Goal: Task Accomplishment & Management: Complete application form

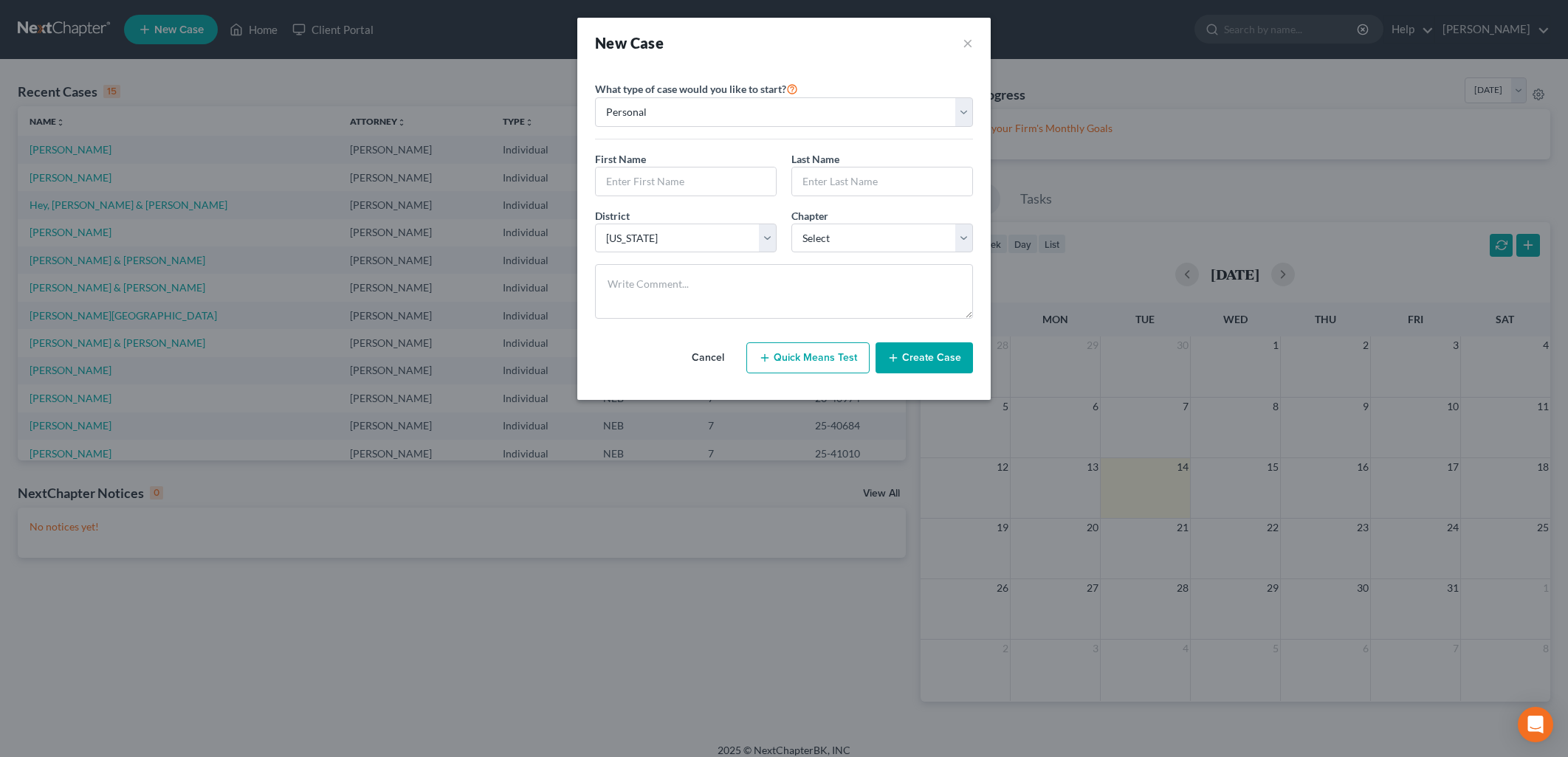
select select "48"
click at [645, 188] on input "text" at bounding box center [686, 182] width 180 height 28
type input "[PERSON_NAME]"
select select "0"
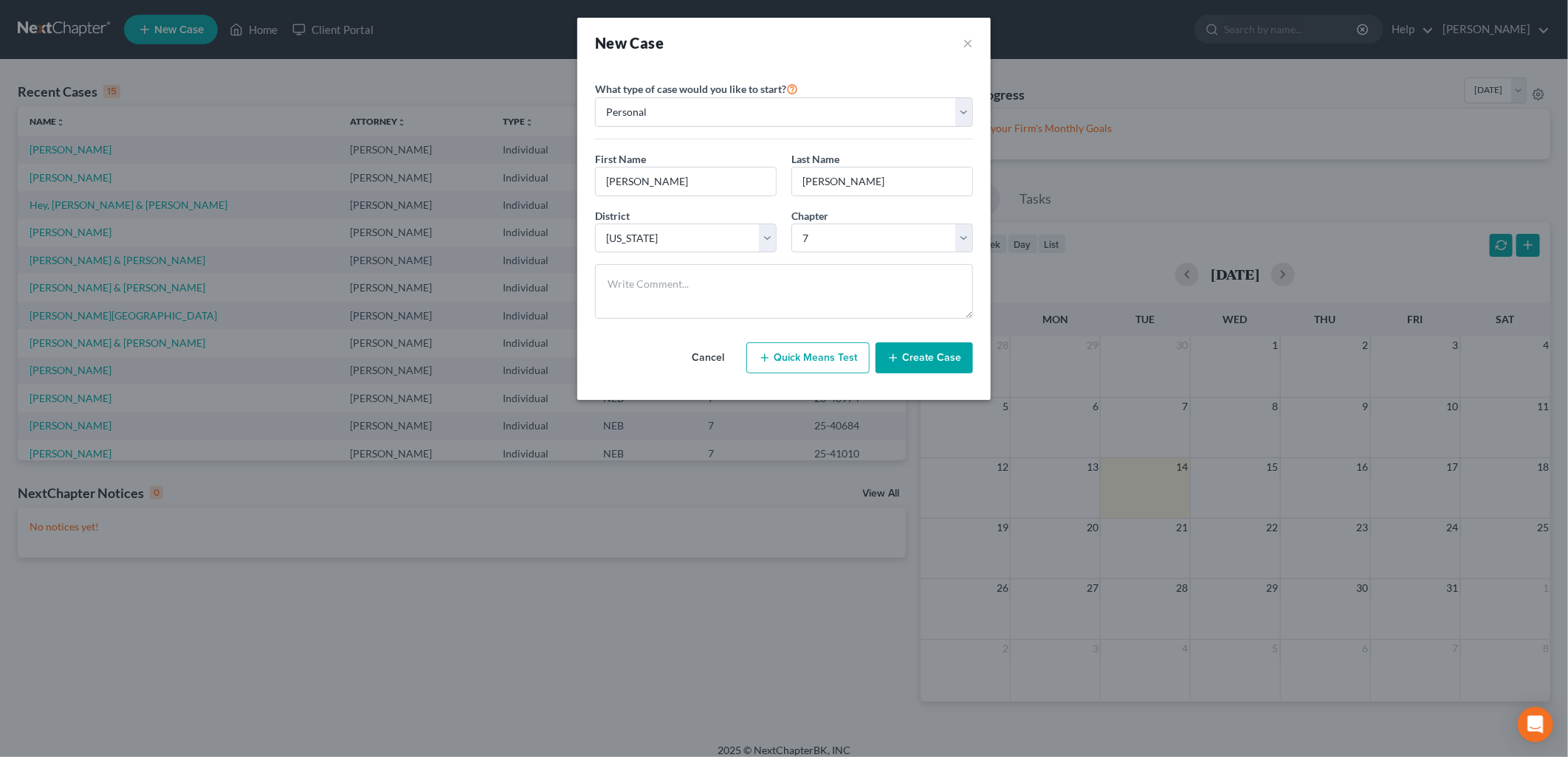
click at [907, 359] on button "Create Case" at bounding box center [924, 359] width 97 height 31
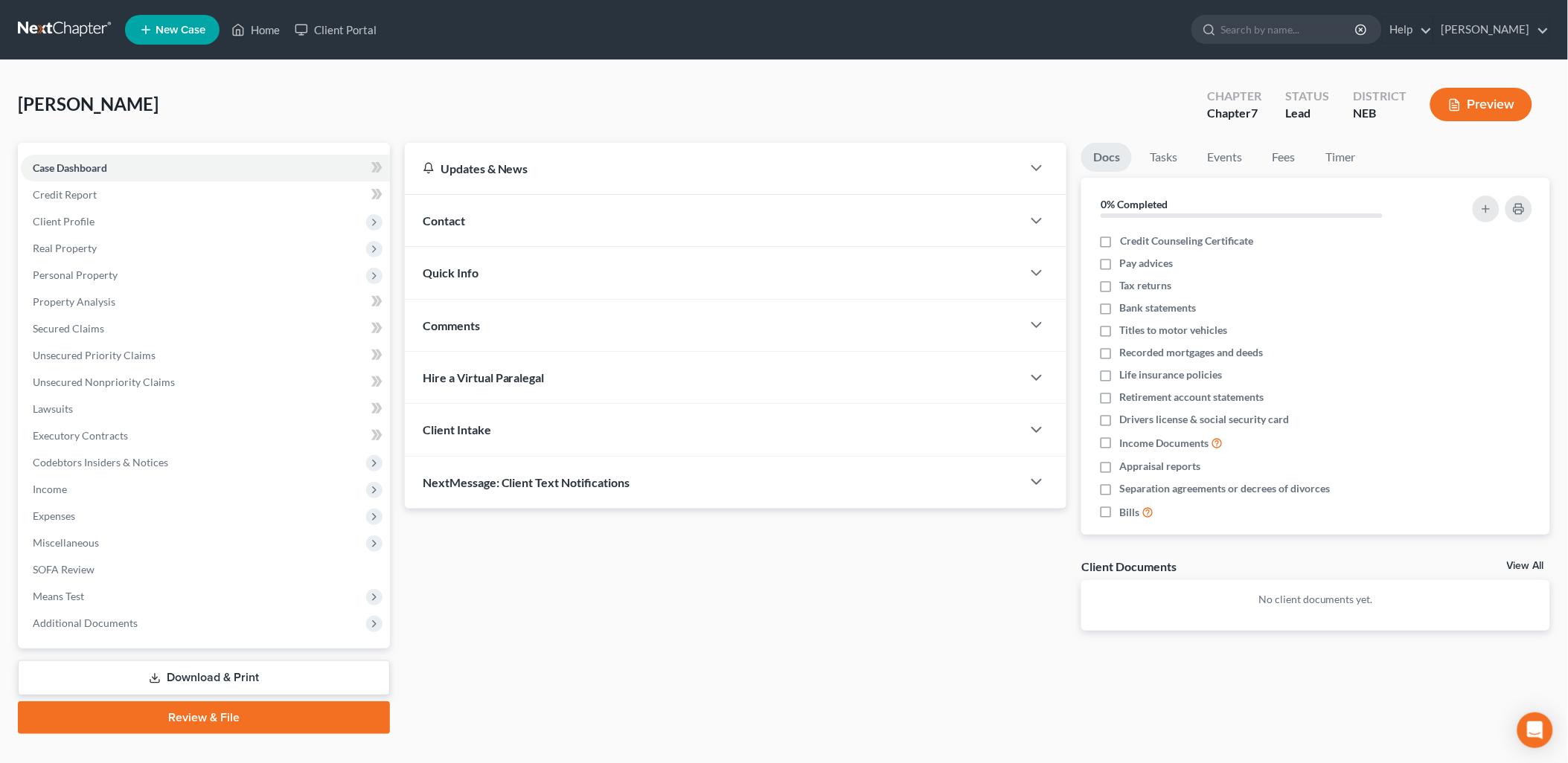
click at [432, 222] on span "Contact" at bounding box center [444, 221] width 43 height 14
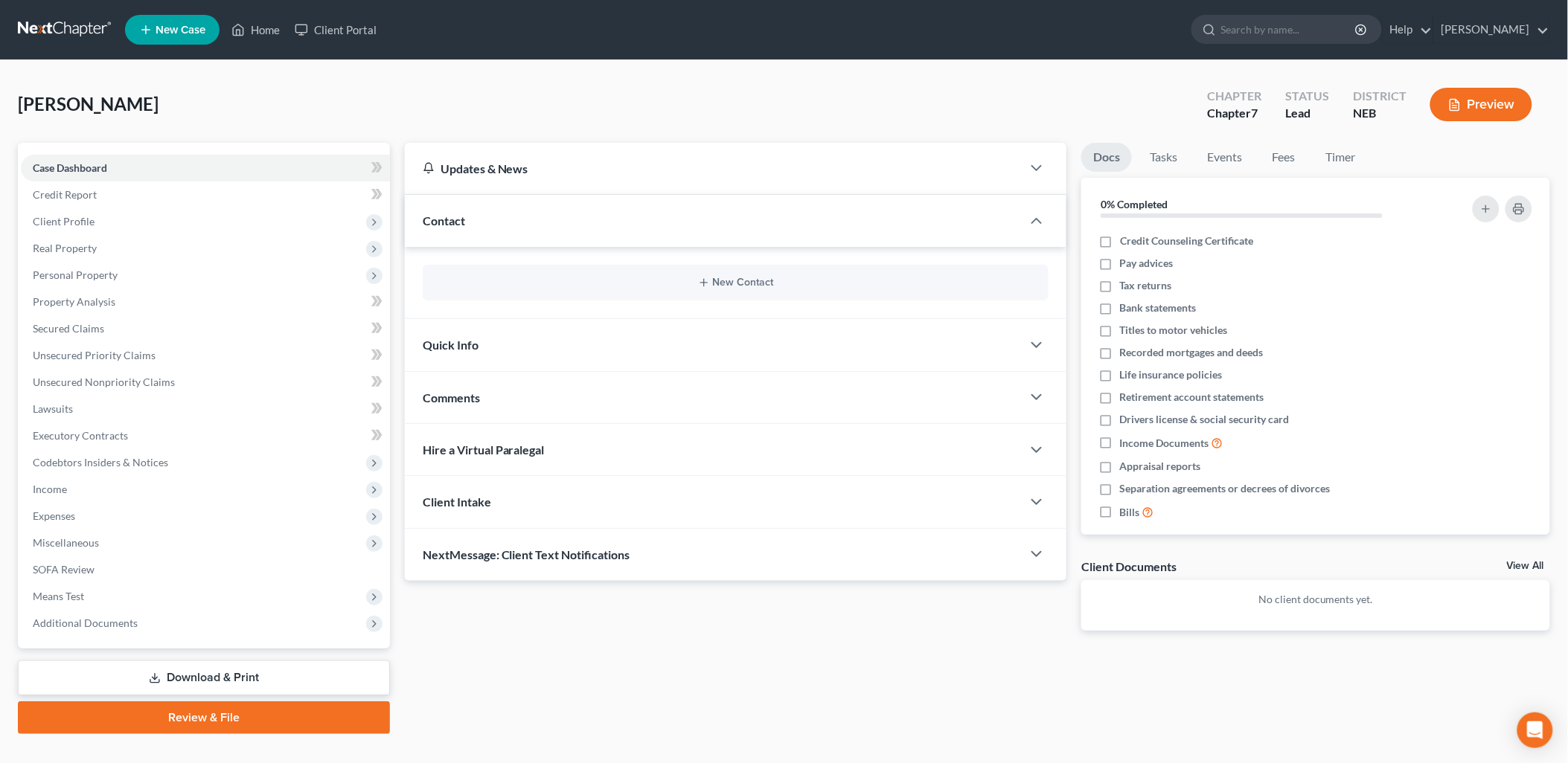
click at [544, 290] on div "New Contact" at bounding box center [736, 282] width 627 height 36
click at [709, 284] on icon "button" at bounding box center [703, 282] width 12 height 12
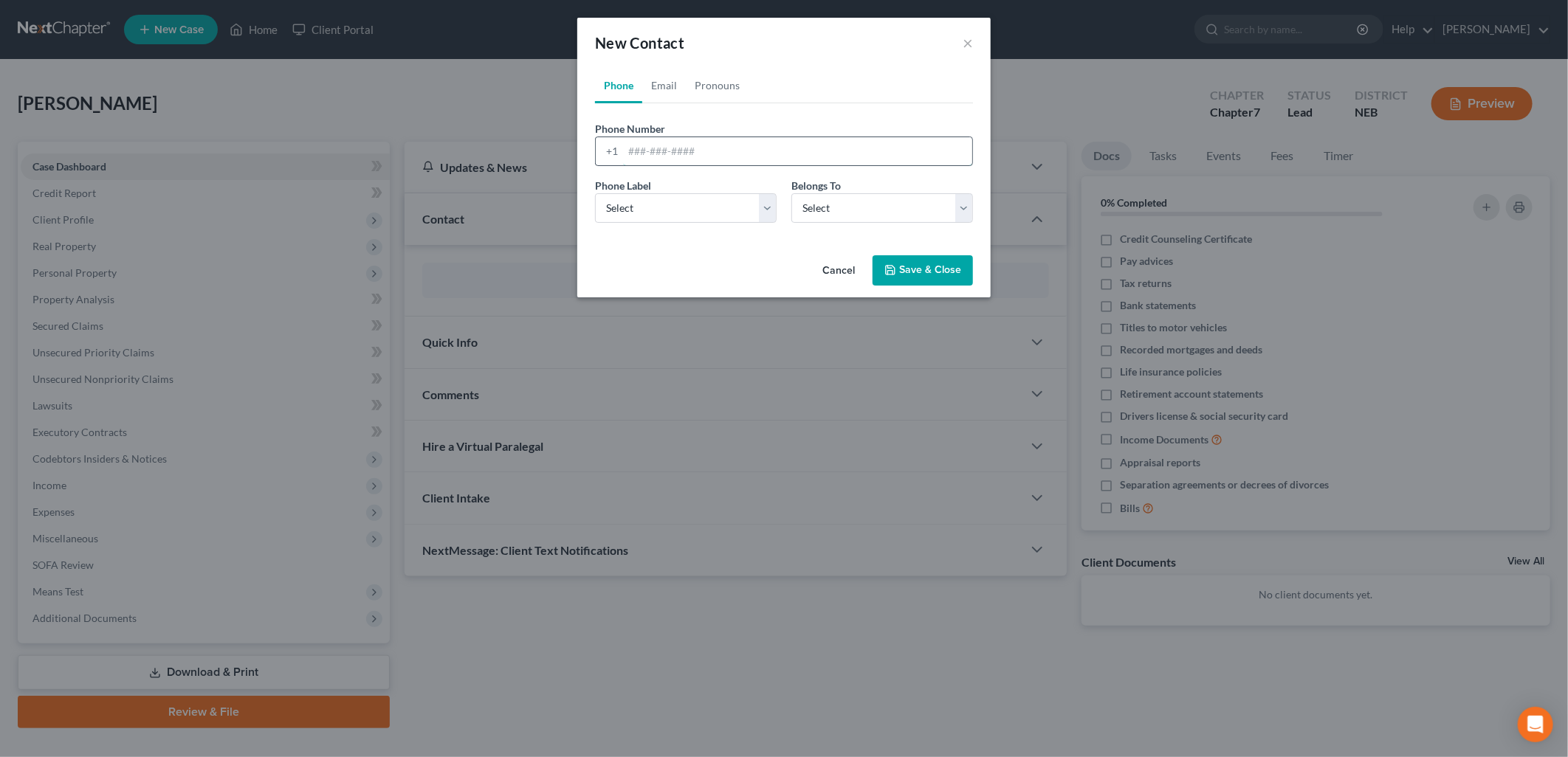
click at [636, 148] on input "tel" at bounding box center [798, 151] width 349 height 28
click at [646, 145] on input "3089911403" at bounding box center [798, 151] width 349 height 28
type input "3089911403"
click at [724, 223] on div "Phone Label * Select Mobile Home Work Other Belongs To * Select Client Other" at bounding box center [784, 206] width 393 height 57
click at [717, 212] on select "Select Mobile Home Work Other" at bounding box center [686, 208] width 182 height 30
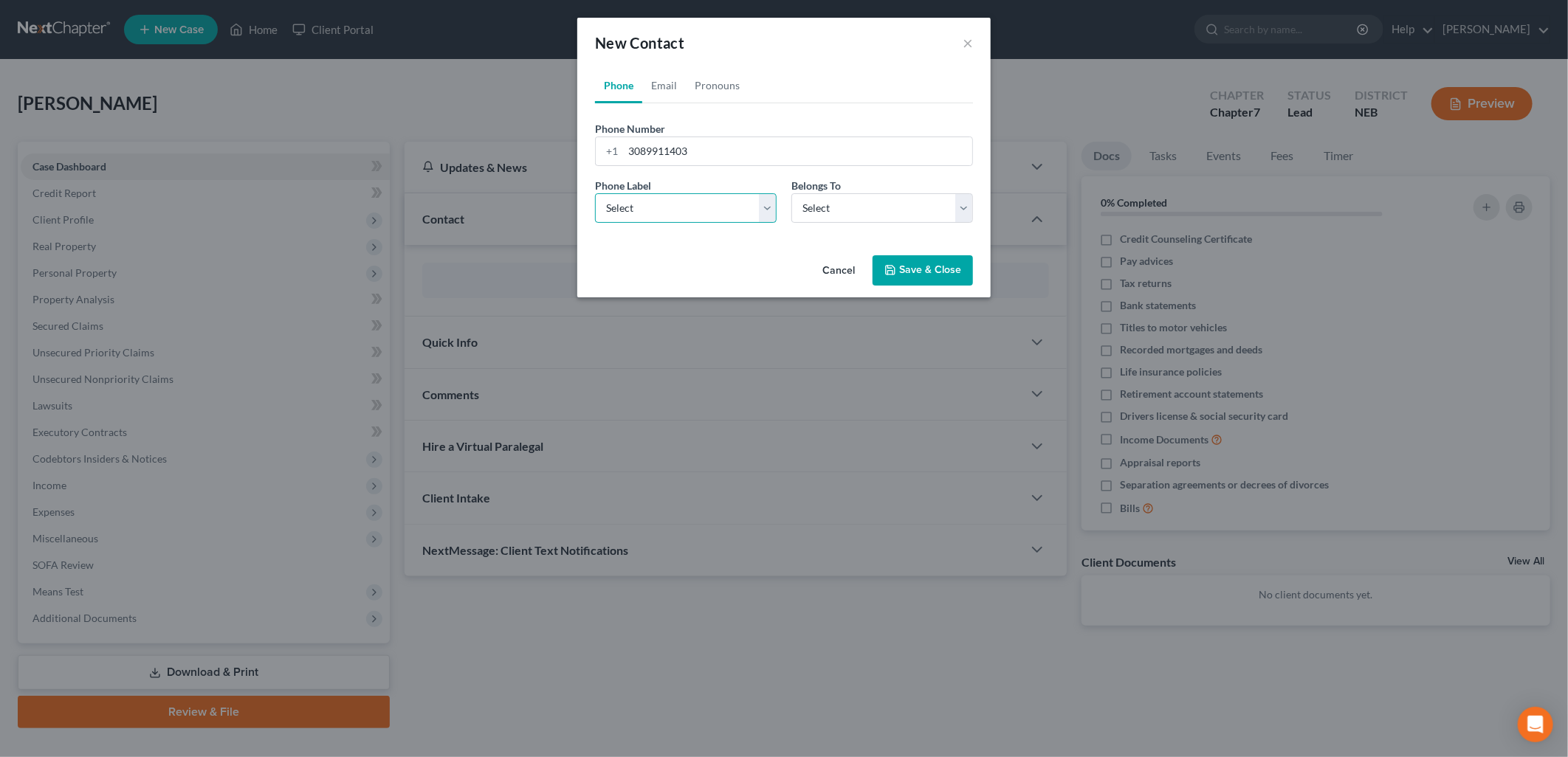
select select "0"
click at [595, 193] on select "Select Mobile Home Work Other" at bounding box center [686, 208] width 182 height 30
click at [852, 209] on select "Select Client Other" at bounding box center [882, 208] width 182 height 30
select select "0"
click at [791, 193] on select "Select Client Other" at bounding box center [882, 208] width 182 height 30
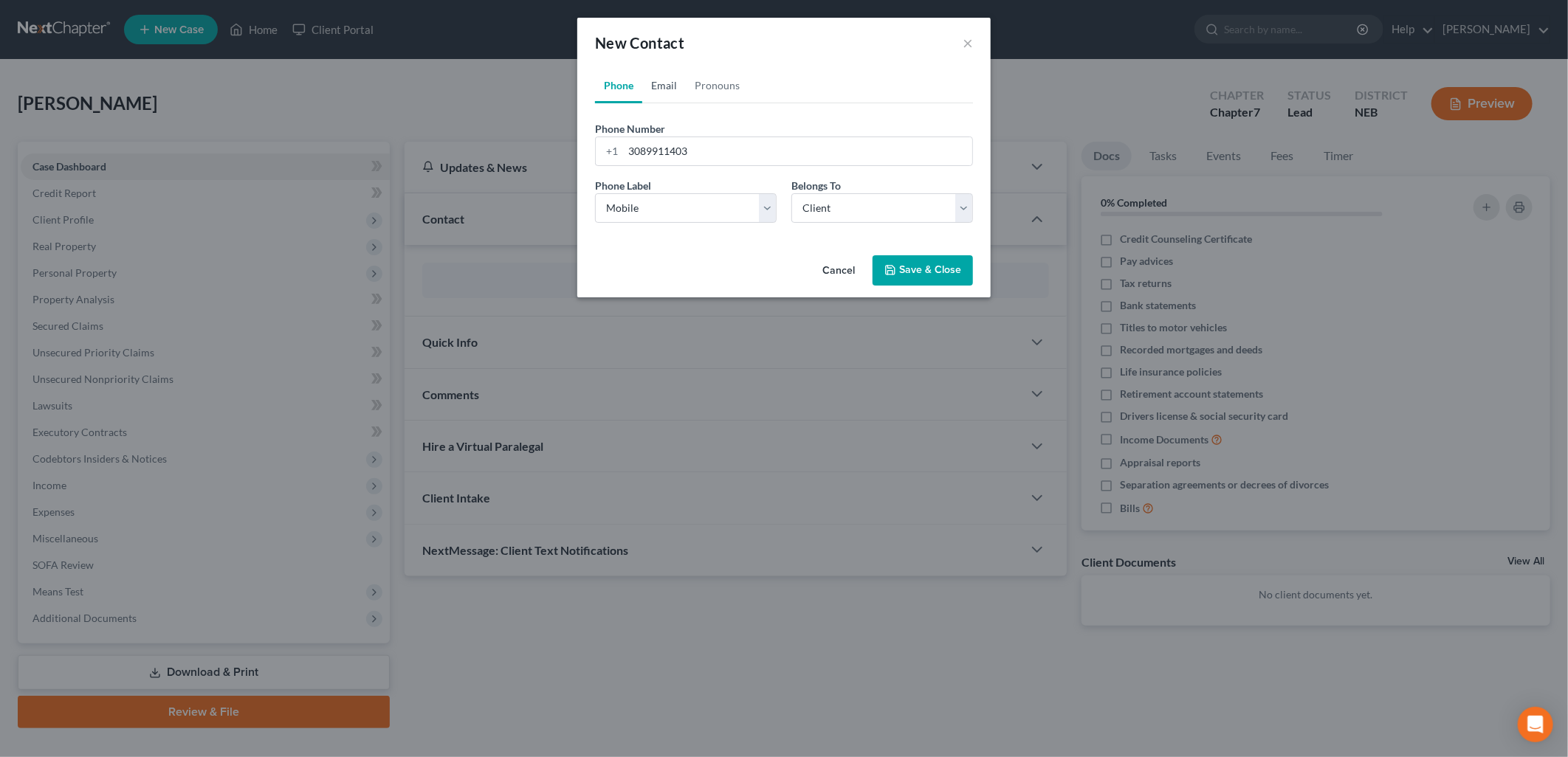
click at [661, 84] on link "Email" at bounding box center [664, 85] width 44 height 35
click at [647, 155] on input "email" at bounding box center [798, 151] width 349 height 28
type input "kdurbin37@@[DOMAIN_NAME]"
click at [684, 214] on select "Select Home Work Other" at bounding box center [686, 208] width 182 height 30
select select "0"
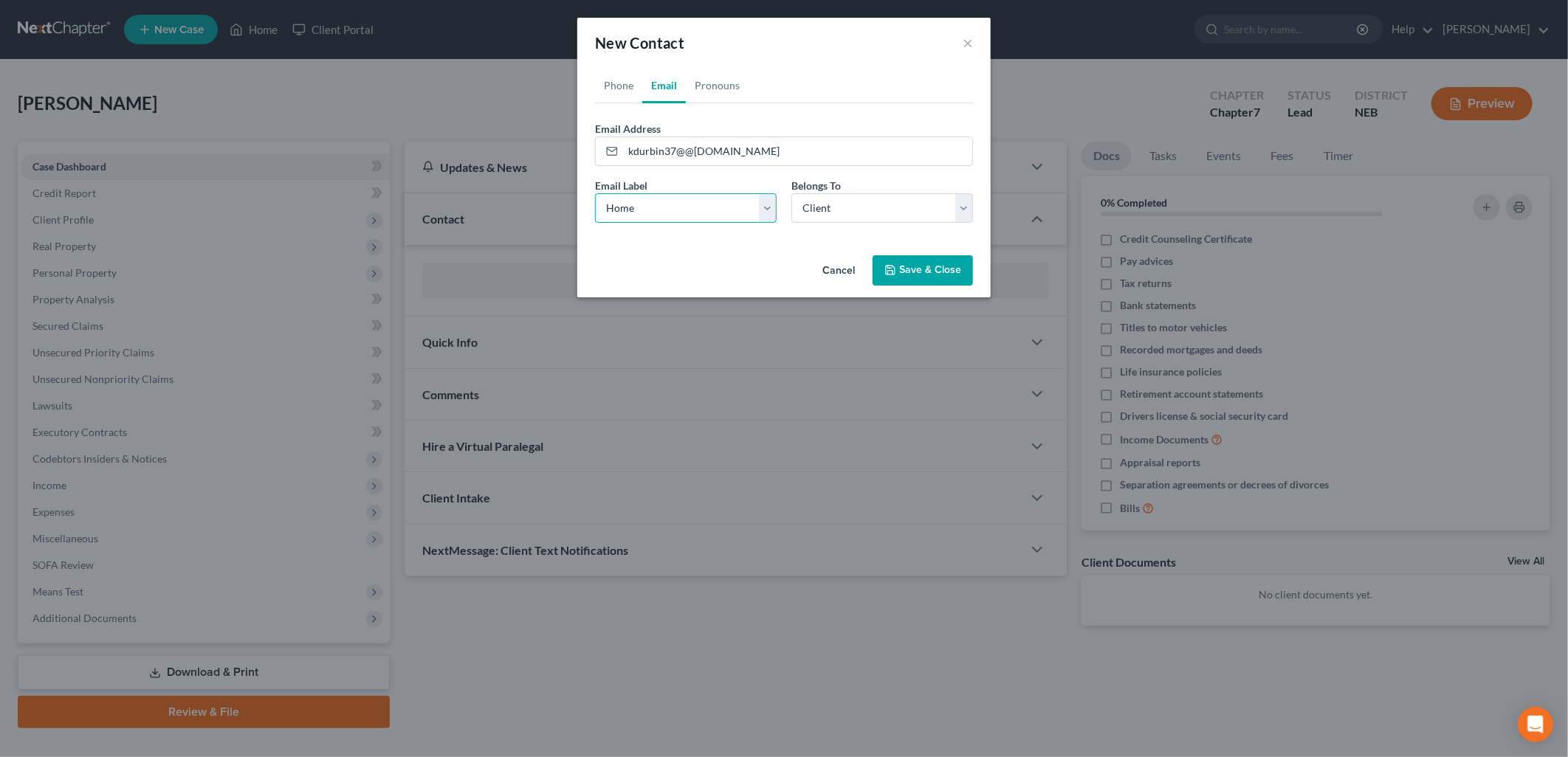
click at [595, 193] on select "Select Home Work Other" at bounding box center [686, 208] width 182 height 30
click at [716, 86] on link "Pronouns" at bounding box center [717, 85] width 63 height 35
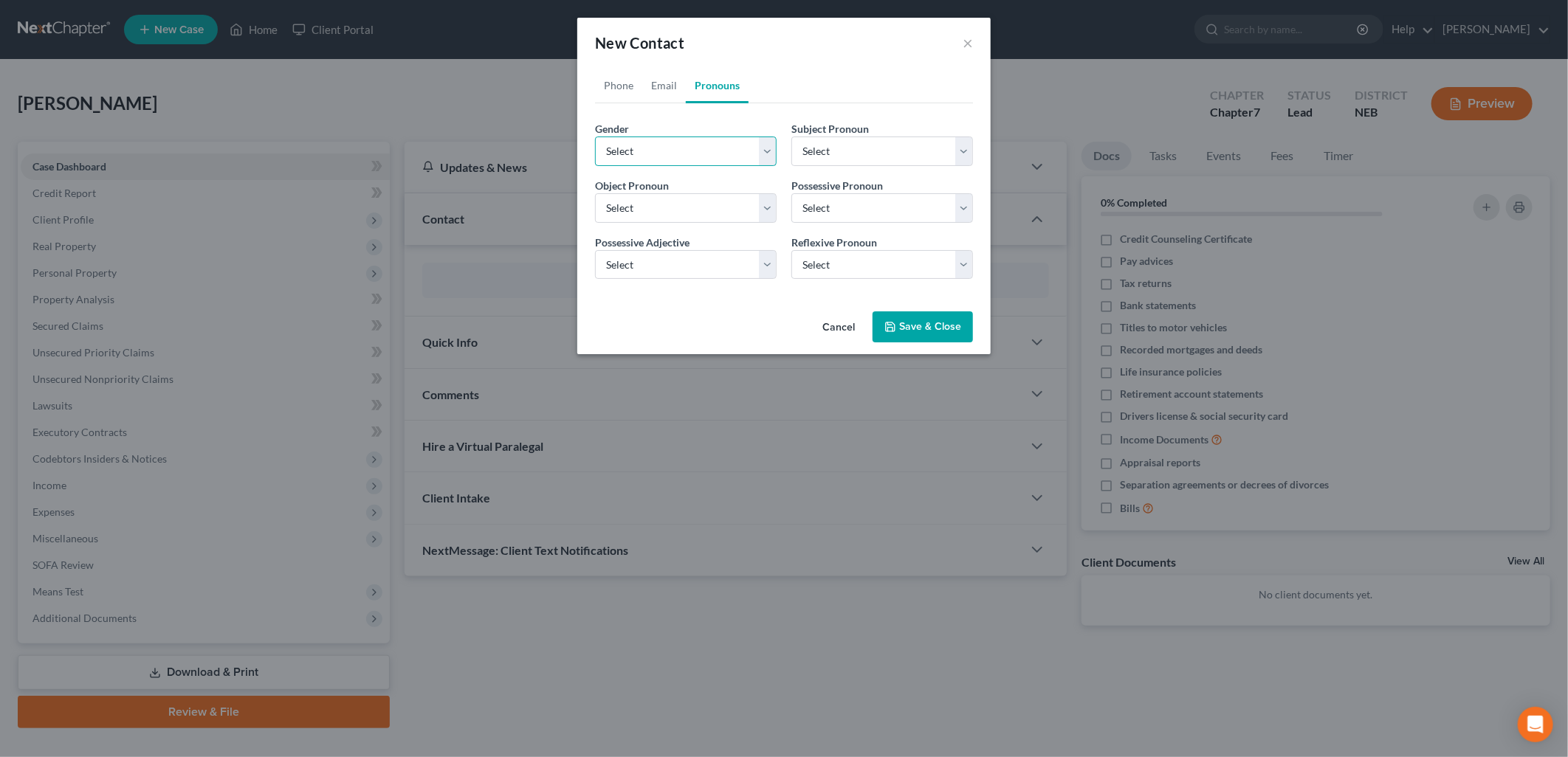
click at [646, 159] on select "Select [DEMOGRAPHIC_DATA] [DEMOGRAPHIC_DATA] [DEMOGRAPHIC_DATA] More Than One P…" at bounding box center [686, 151] width 182 height 30
select select "1"
click at [595, 136] on select "Select [DEMOGRAPHIC_DATA] [DEMOGRAPHIC_DATA] [DEMOGRAPHIC_DATA] More Than One P…" at bounding box center [686, 151] width 182 height 30
select select "1"
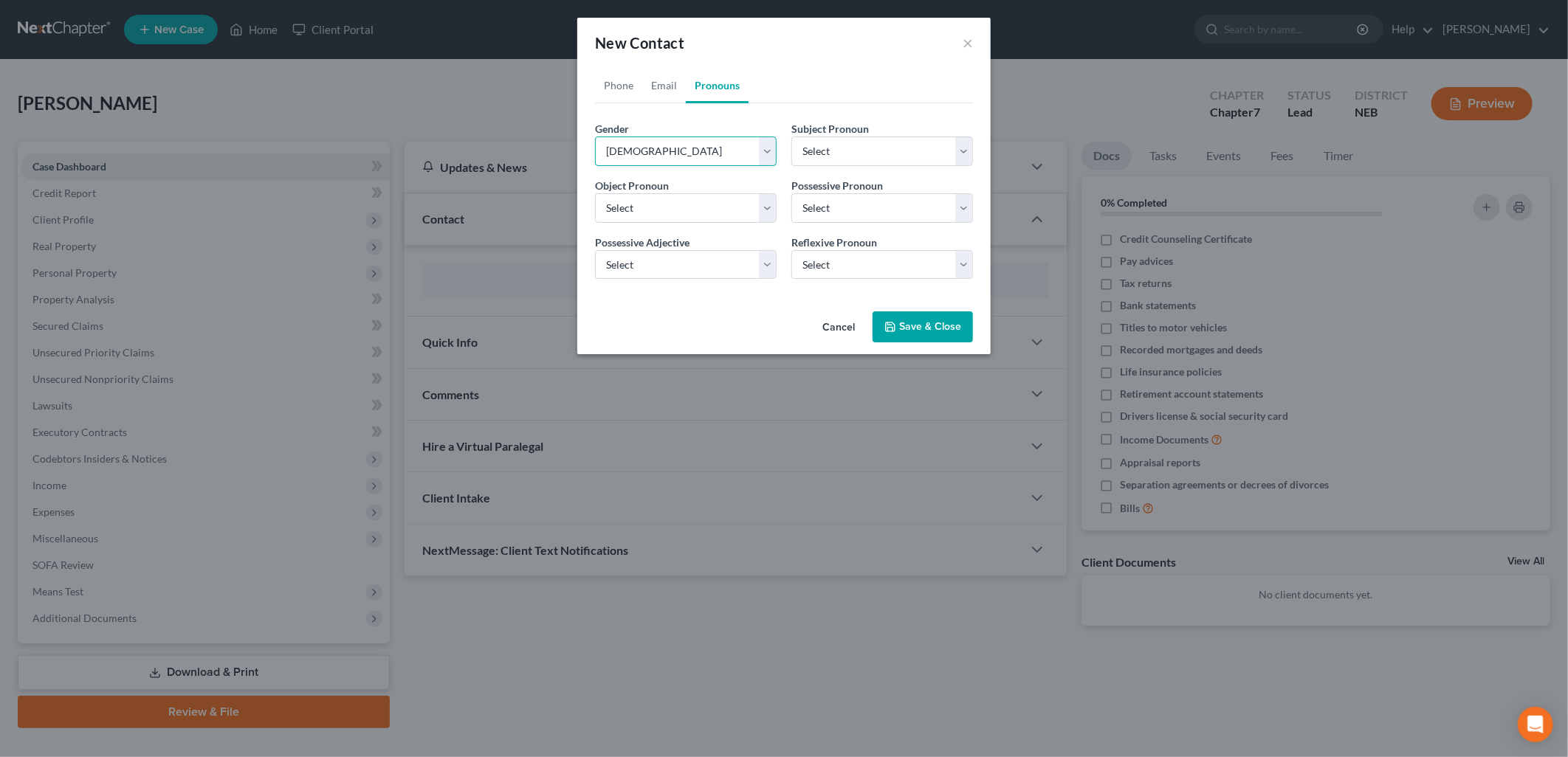
select select "1"
click at [930, 325] on button "Save & Close" at bounding box center [923, 327] width 100 height 31
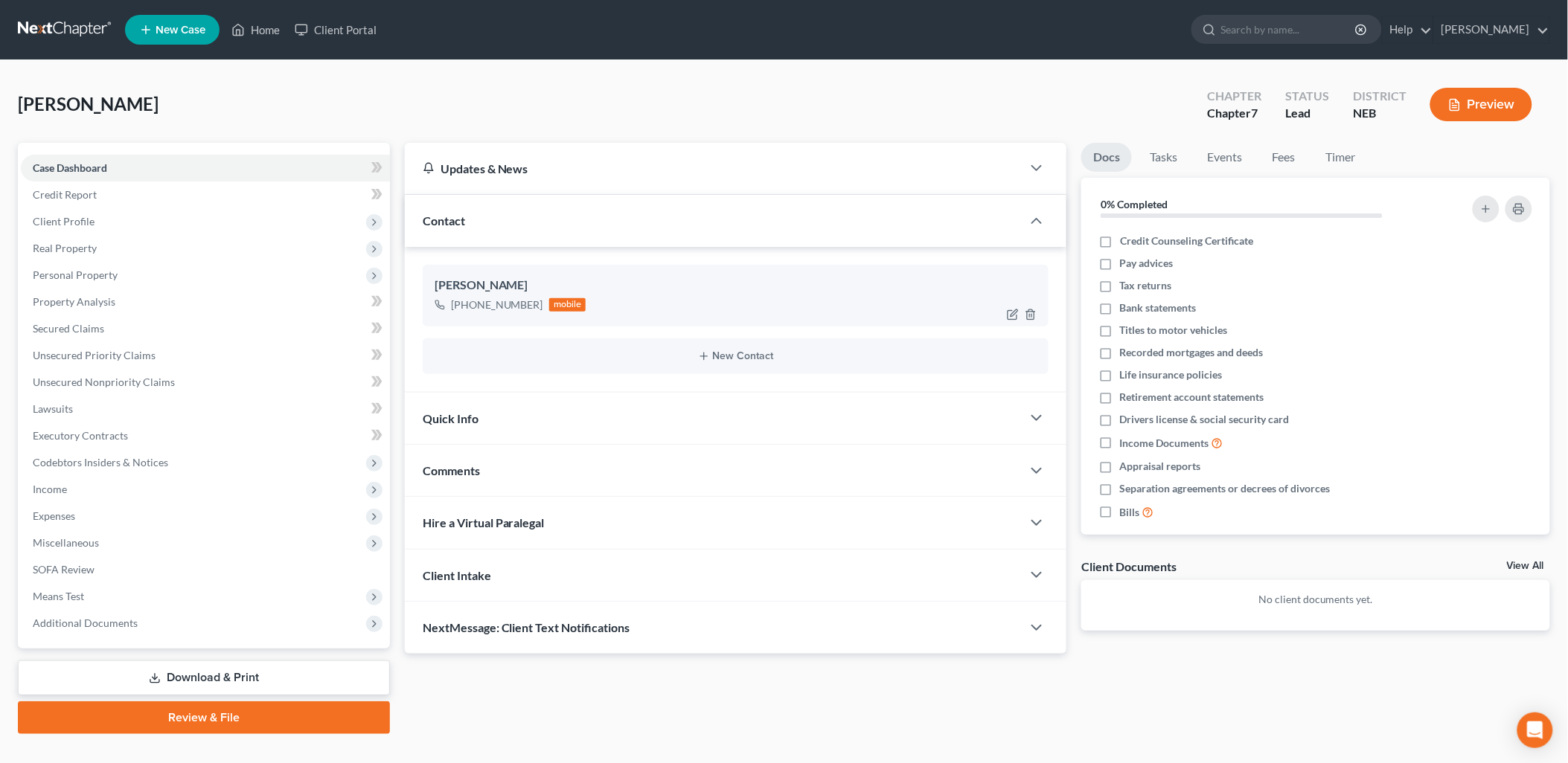
click at [659, 308] on div "[PHONE_NUMBER] mobile" at bounding box center [736, 305] width 603 height 20
click at [1009, 314] on icon "button" at bounding box center [1012, 314] width 12 height 12
select select "0"
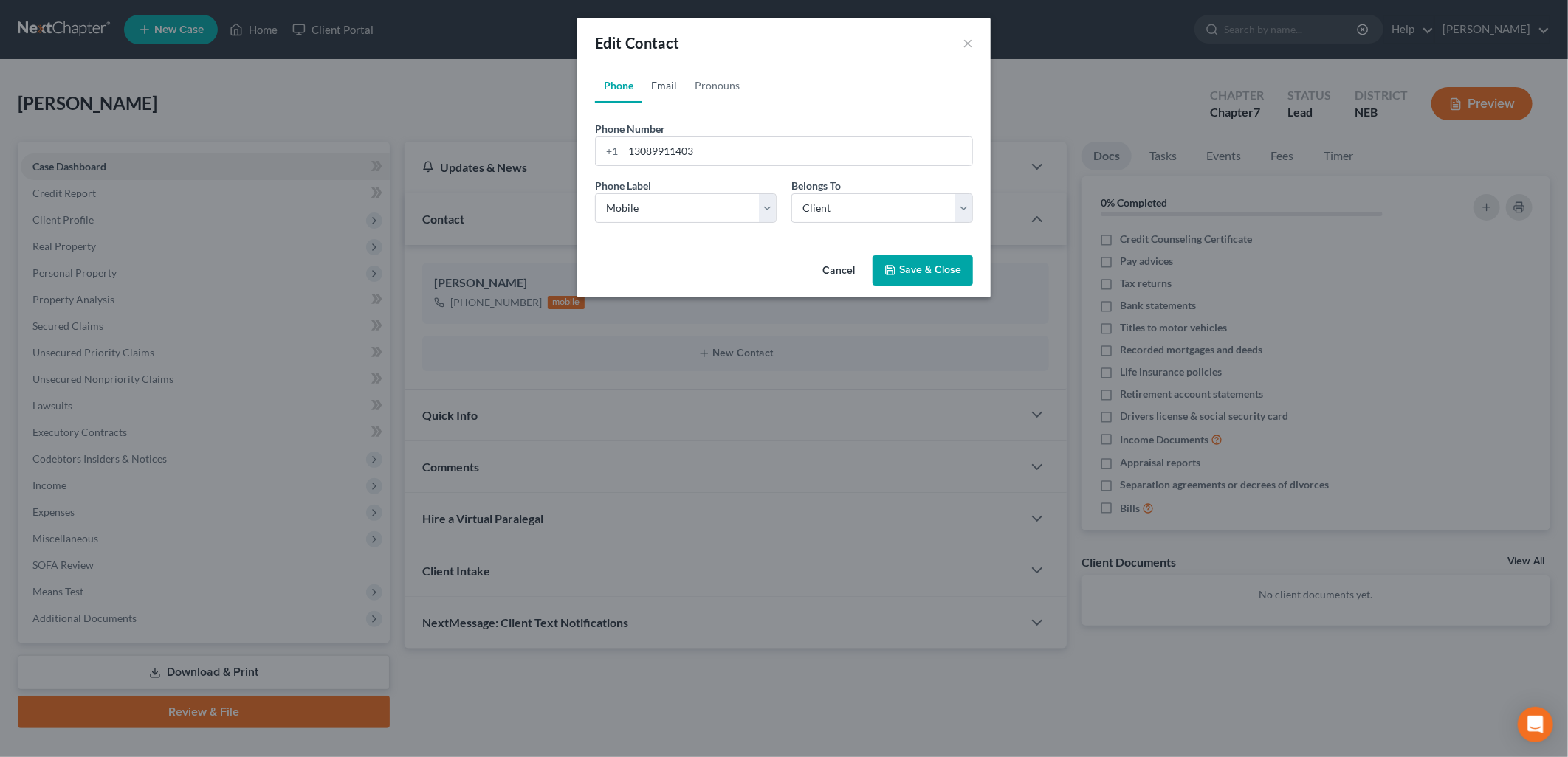
click at [666, 85] on link "Email" at bounding box center [664, 85] width 44 height 35
click at [669, 148] on input "email" at bounding box center [798, 151] width 349 height 28
type input "[EMAIL_ADDRESS][DOMAIN_NAME]"
click at [709, 211] on select "Select Home Work Other" at bounding box center [686, 208] width 182 height 30
select select "0"
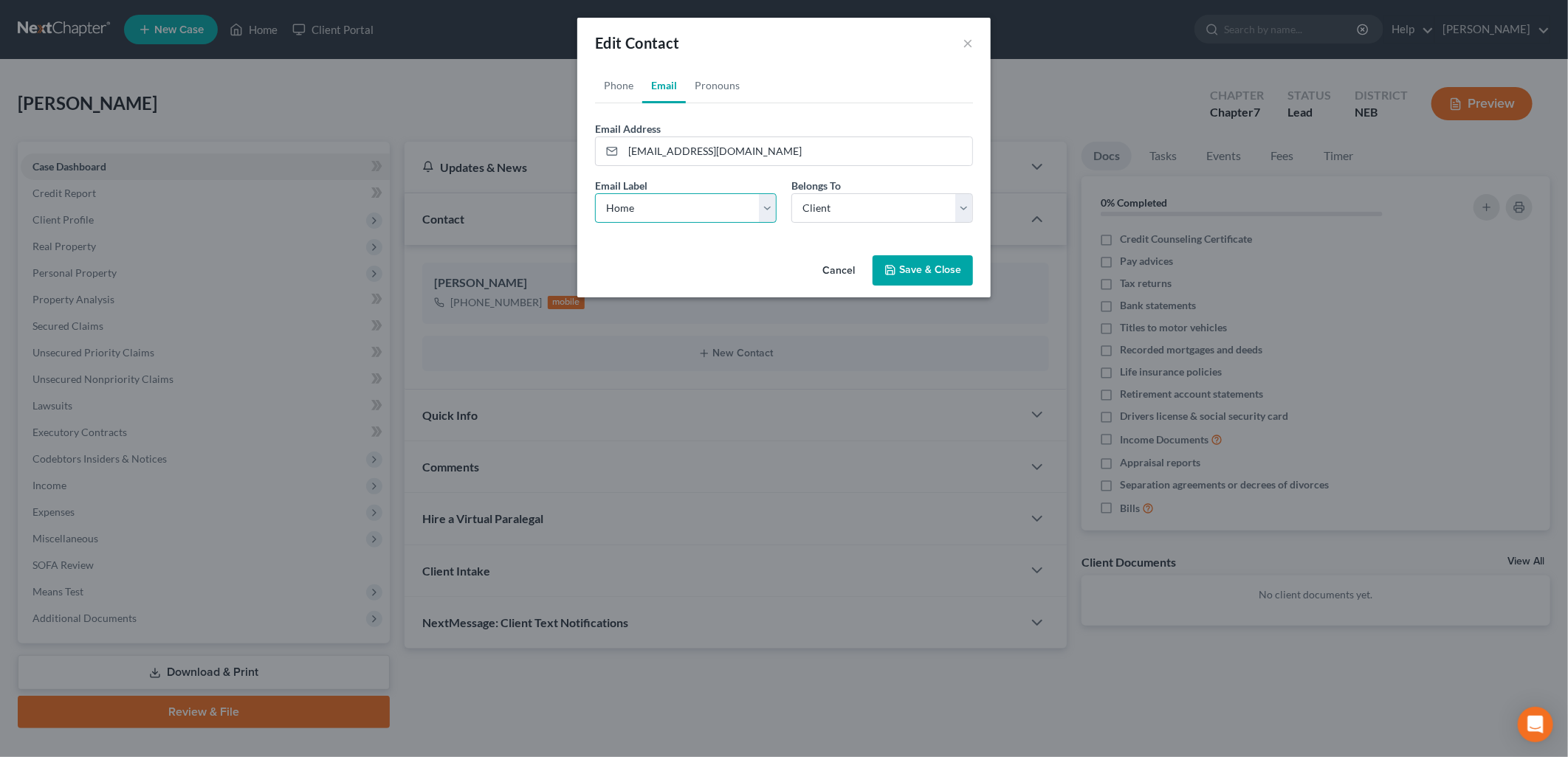
click at [595, 193] on select "Select Home Work Other" at bounding box center [686, 208] width 182 height 30
click at [931, 261] on button "Save & Close" at bounding box center [923, 271] width 100 height 31
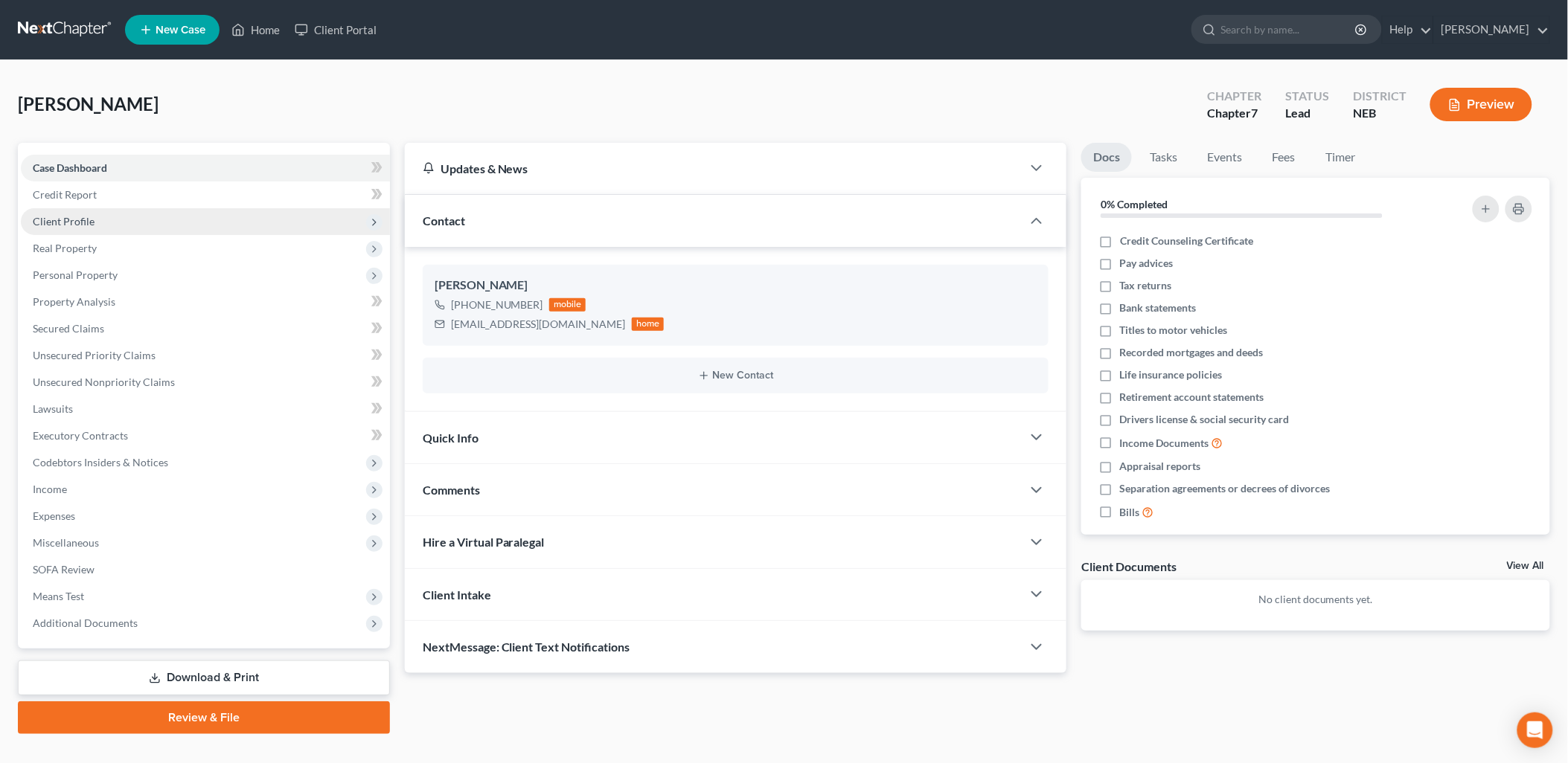
click at [56, 215] on span "Client Profile" at bounding box center [63, 222] width 62 height 13
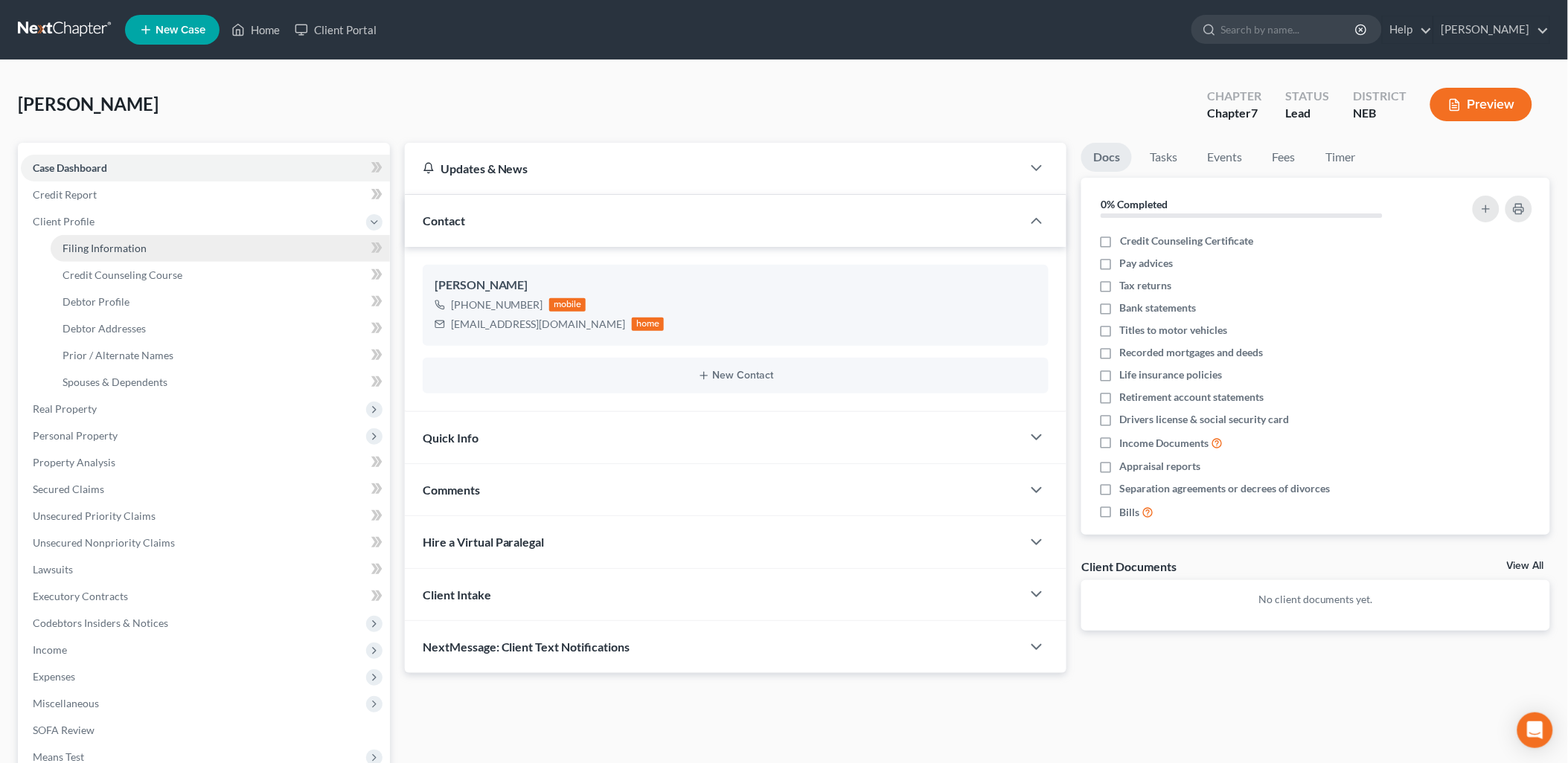
click at [76, 244] on span "Filing Information" at bounding box center [104, 248] width 84 height 13
select select "1"
select select "0"
select select "48"
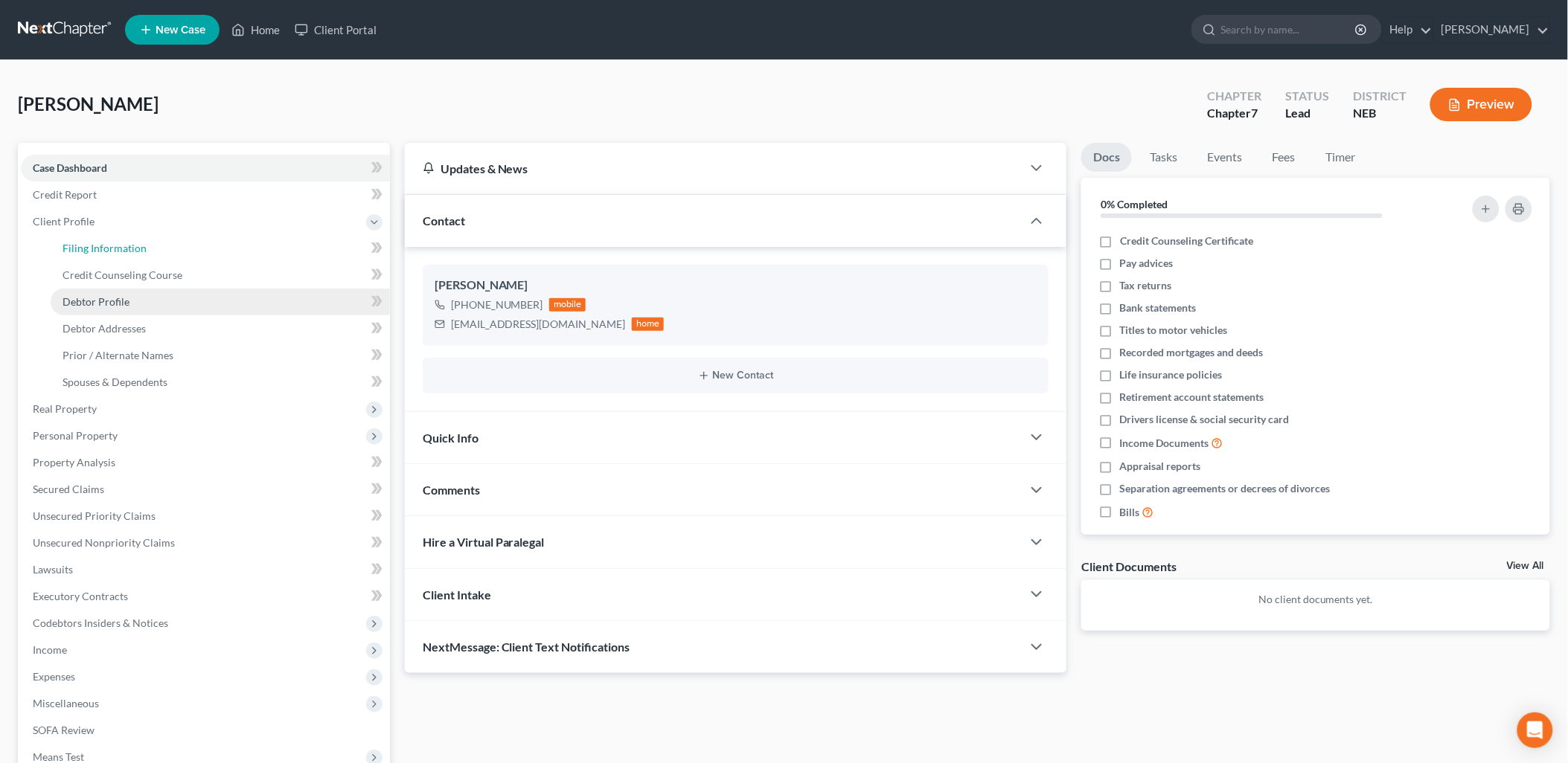
select select "30"
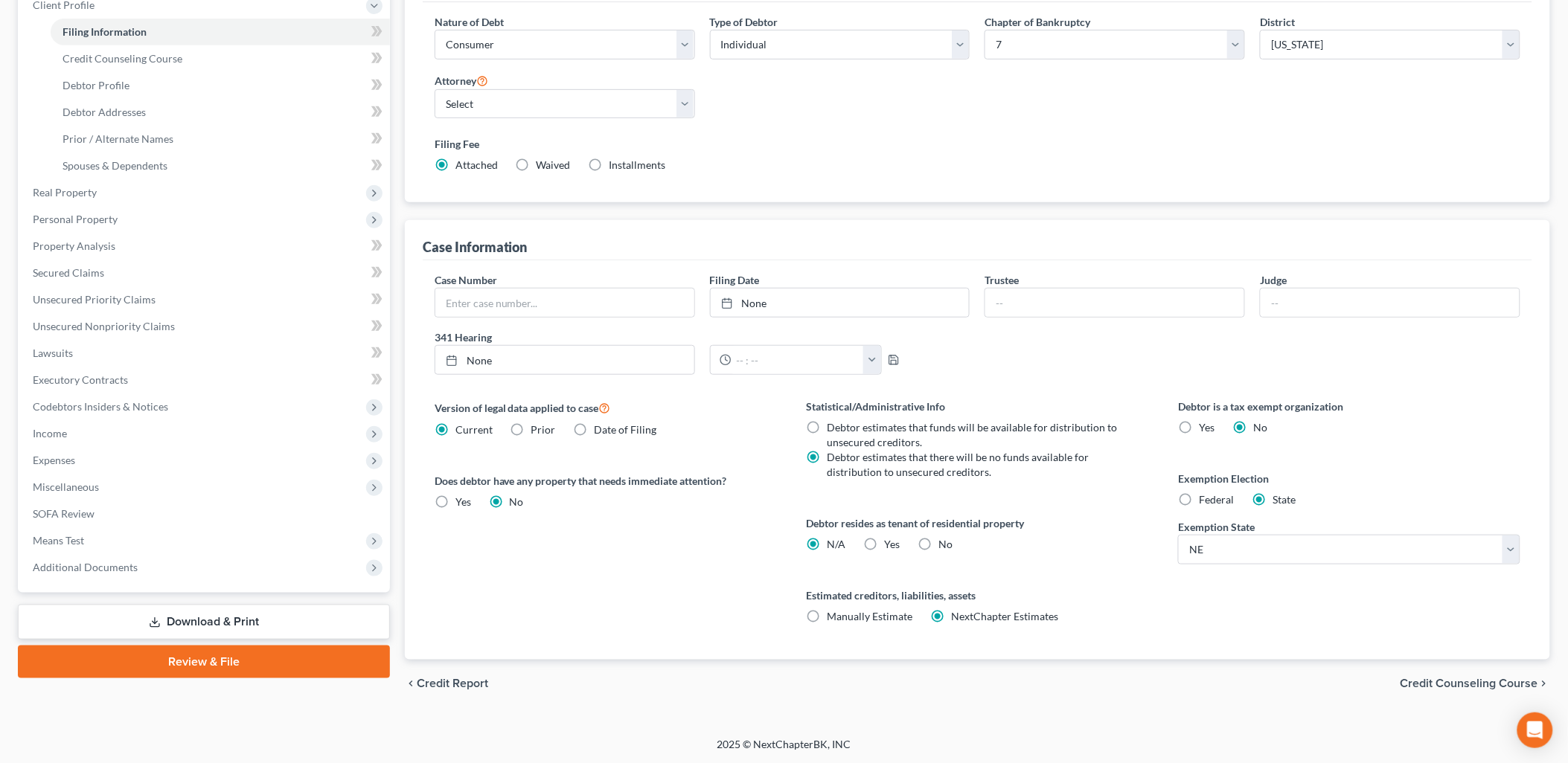
click at [1488, 683] on span "Credit Counseling Course" at bounding box center [1469, 683] width 137 height 12
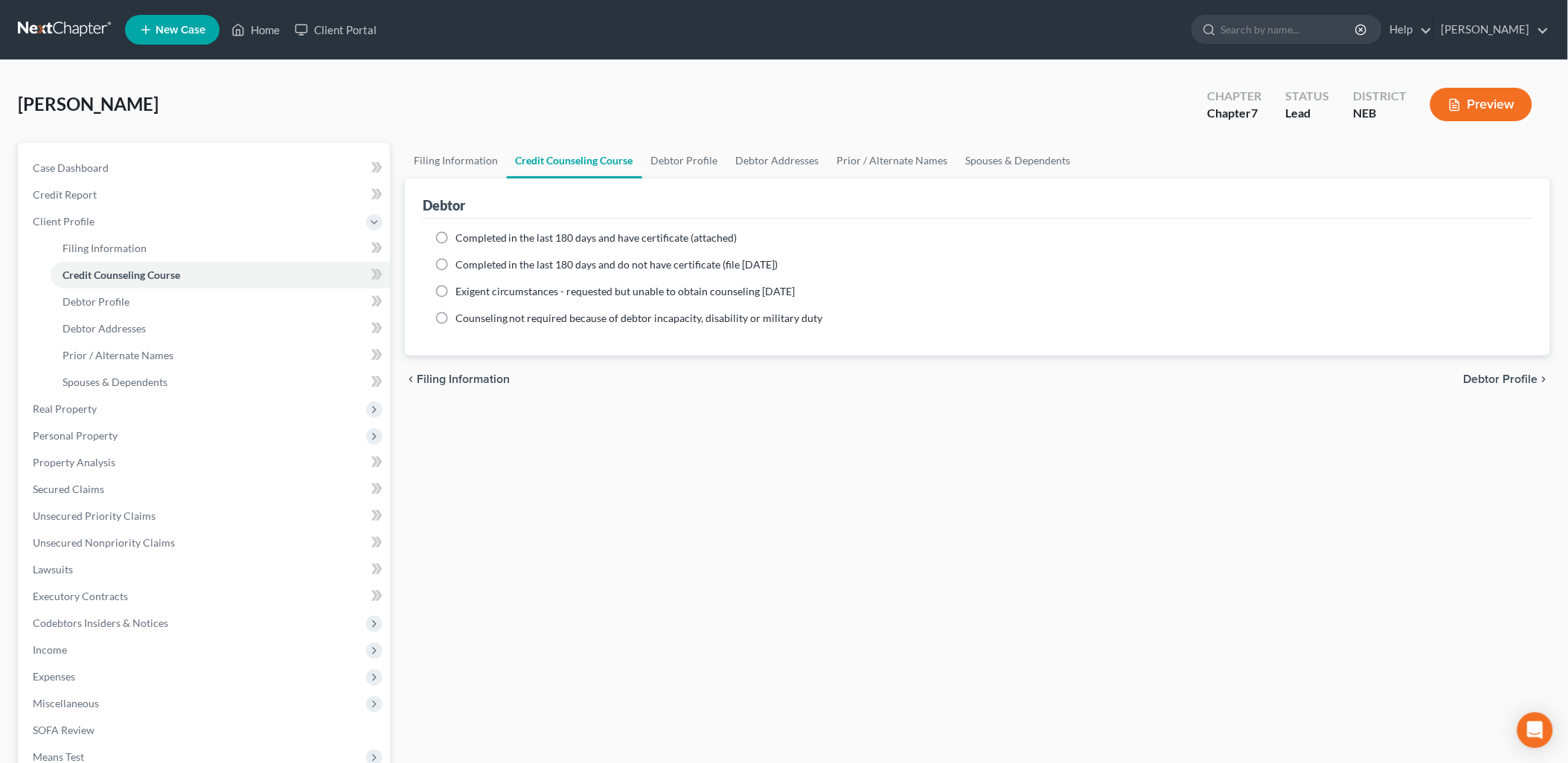
click at [455, 234] on label "Completed in the last 180 days and have certificate (attached)" at bounding box center [596, 238] width 282 height 15
click at [462, 234] on input "Completed in the last 180 days and have certificate (attached)" at bounding box center [466, 235] width 9 height 9
radio input "true"
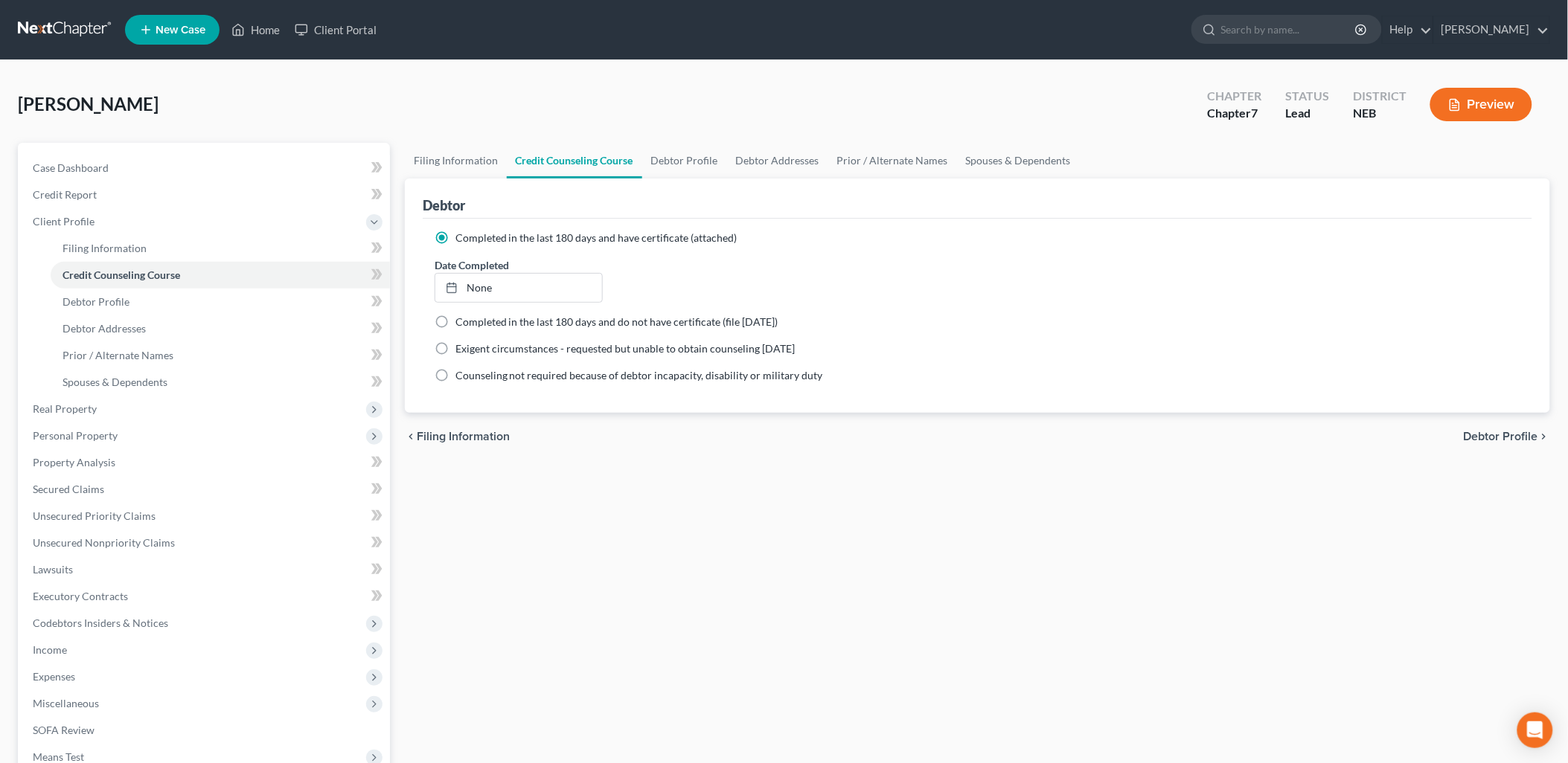
click at [1502, 433] on span "Debtor Profile" at bounding box center [1501, 436] width 74 height 12
select select "0"
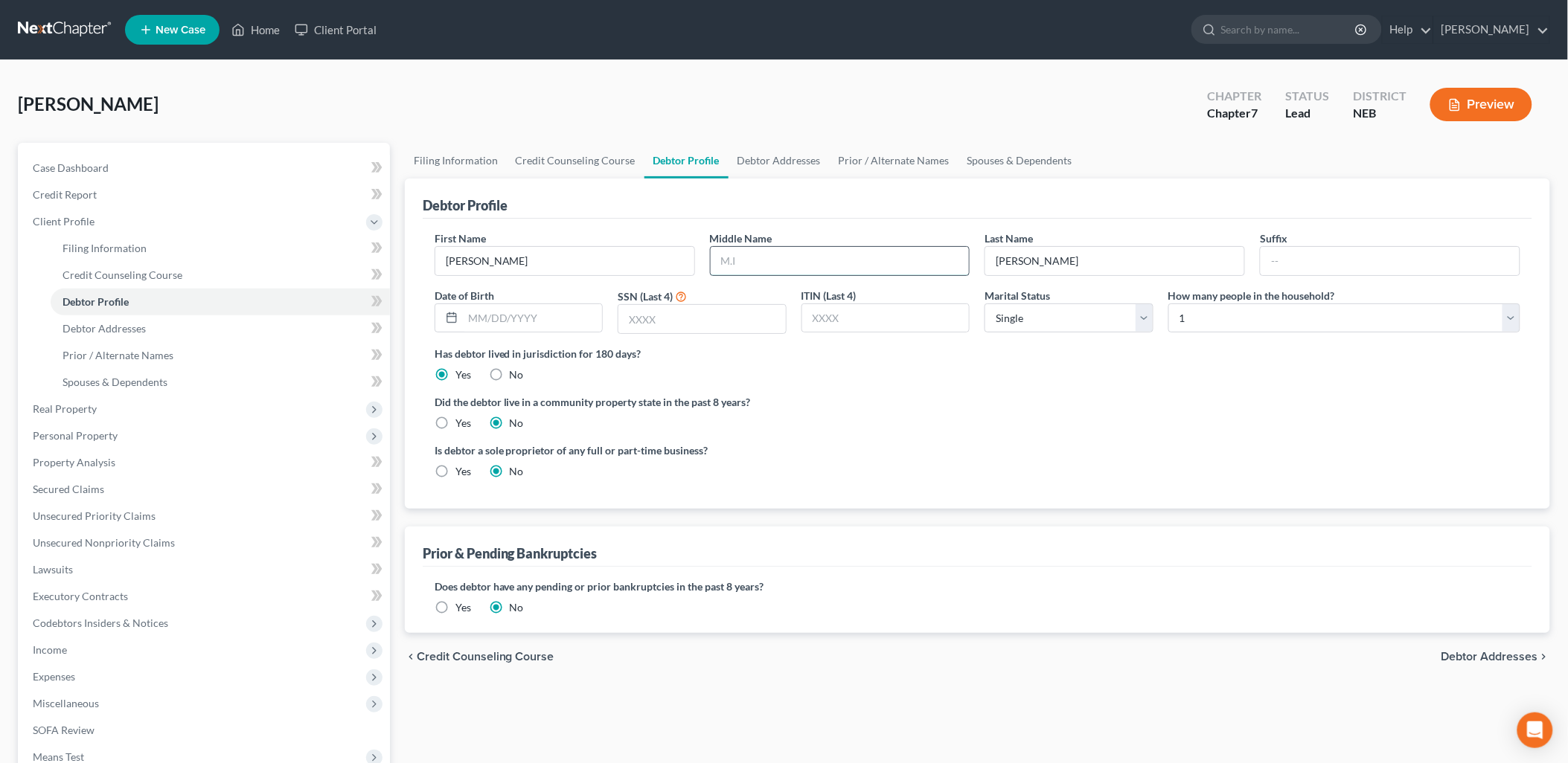
click at [853, 263] on input "text" at bounding box center [840, 261] width 259 height 28
type input "[PERSON_NAME]"
click at [526, 320] on input "text" at bounding box center [533, 319] width 140 height 28
type input "[DATE]"
click at [642, 316] on input "text" at bounding box center [702, 320] width 167 height 28
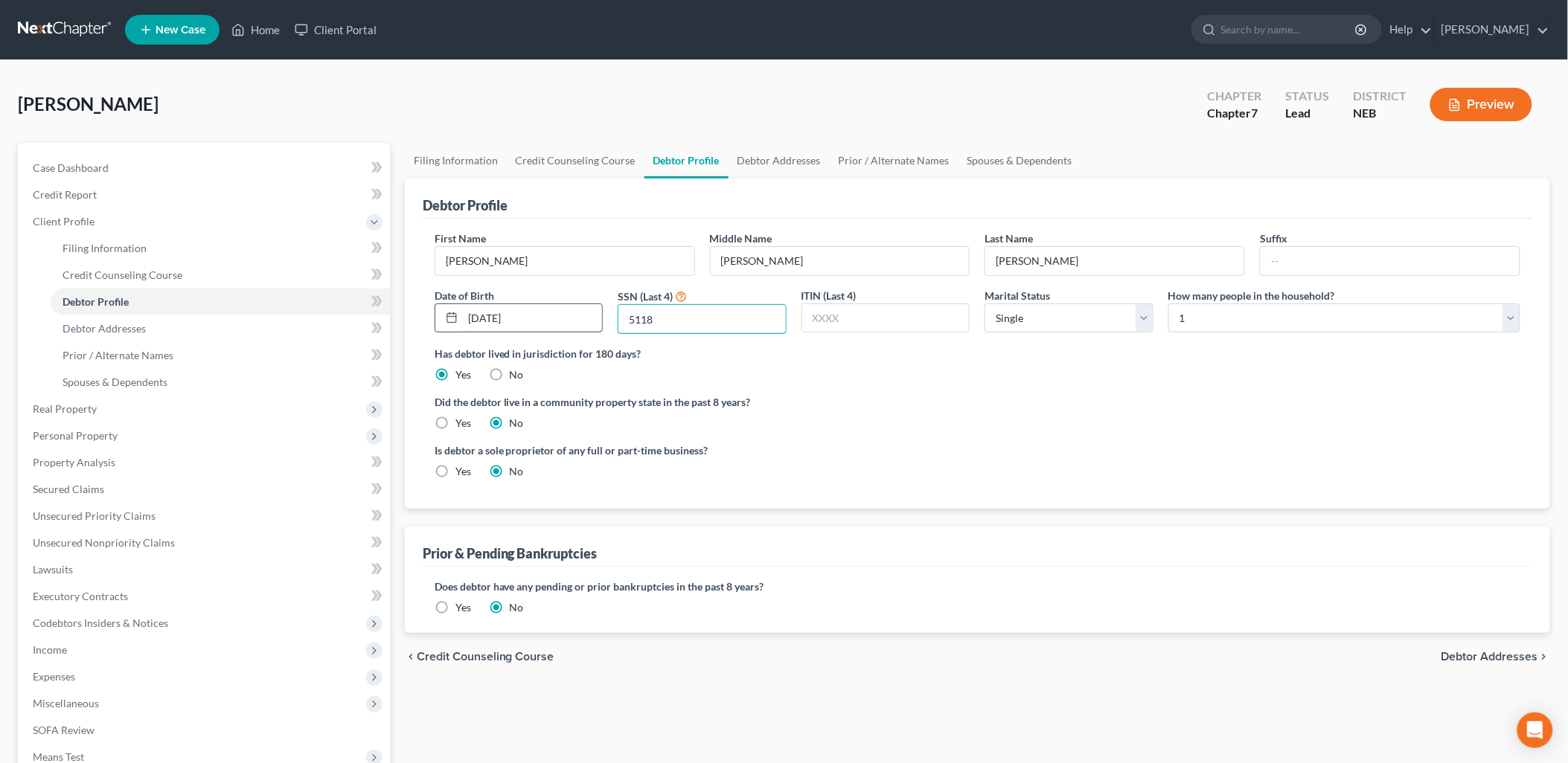
drag, startPoint x: 672, startPoint y: 320, endPoint x: 593, endPoint y: 319, distance: 79.0
click at [593, 319] on div "First Name [PERSON_NAME] Middle Name [PERSON_NAME] Last Name [PERSON_NAME] Date…" at bounding box center [977, 288] width 1101 height 115
type input "5471"
click at [902, 385] on ng-include "First Name [PERSON_NAME] Middle Name [PERSON_NAME] Last Name [PERSON_NAME] Date…" at bounding box center [978, 361] width 1086 height 260
click at [1466, 657] on span "Debtor Addresses" at bounding box center [1489, 656] width 97 height 12
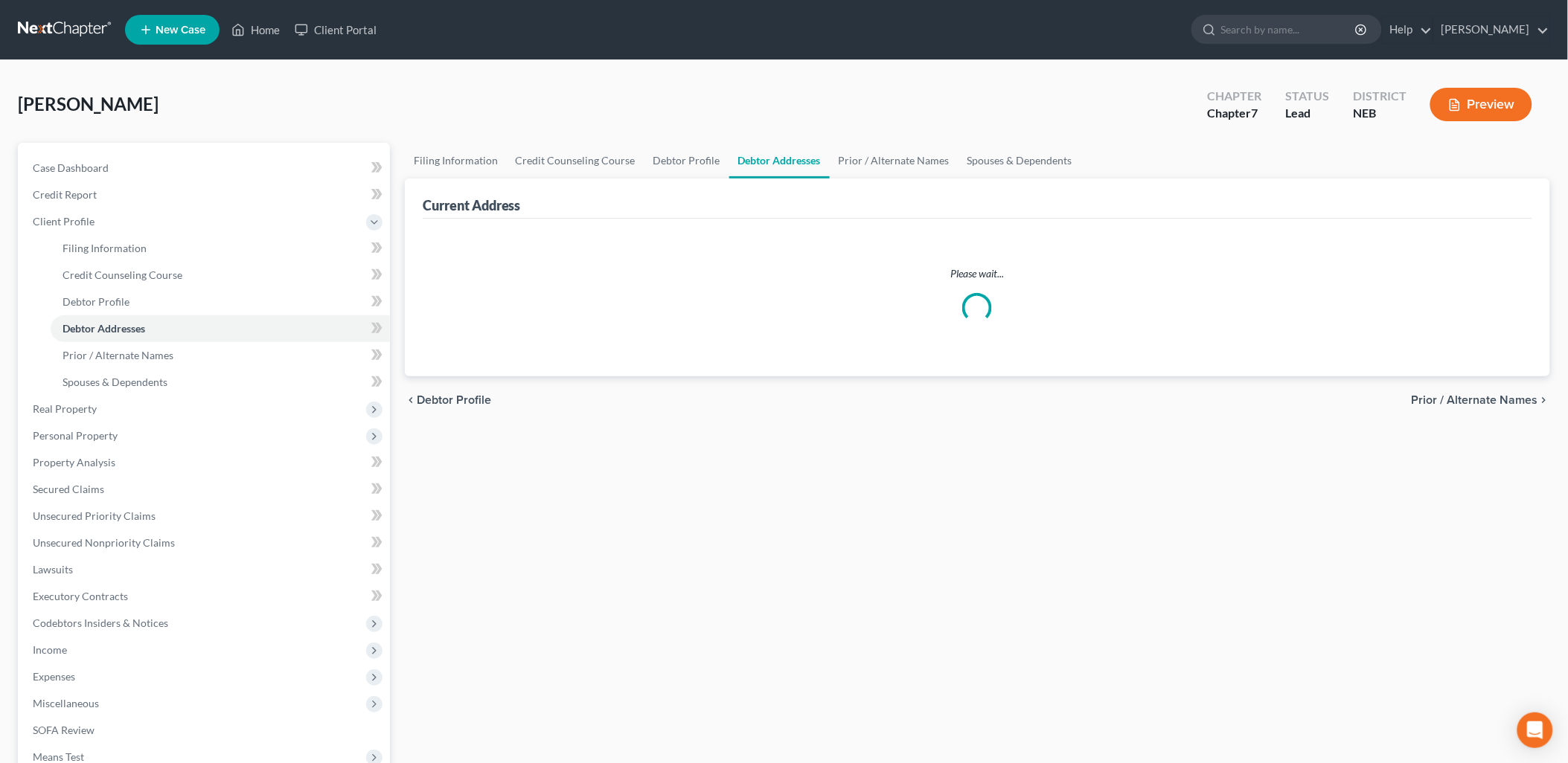
select select "0"
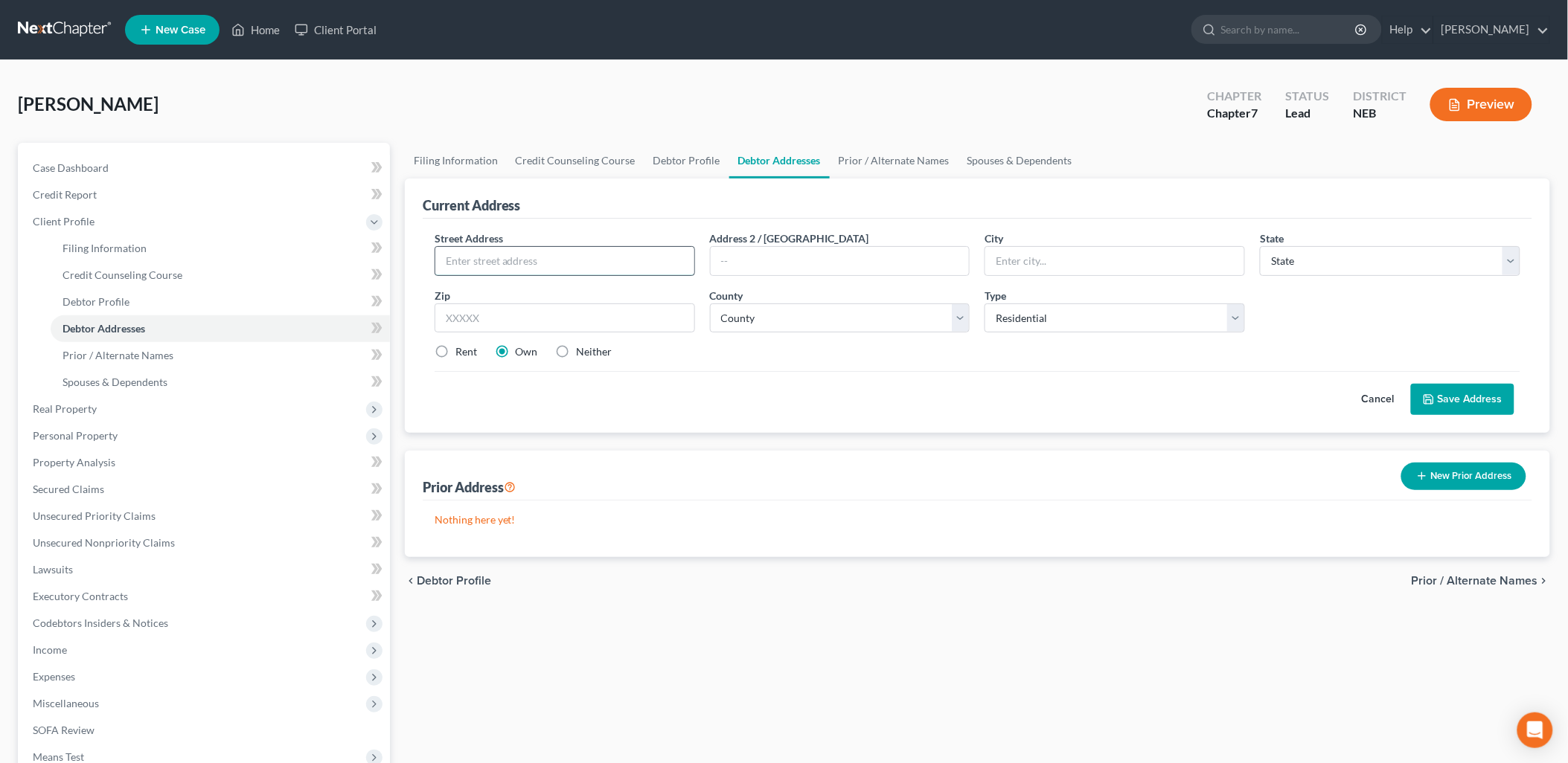
click at [582, 262] on input "text" at bounding box center [565, 261] width 259 height 28
type input "PO Box 161"
type input "[PERSON_NAME]"
select select "30"
type input "68982"
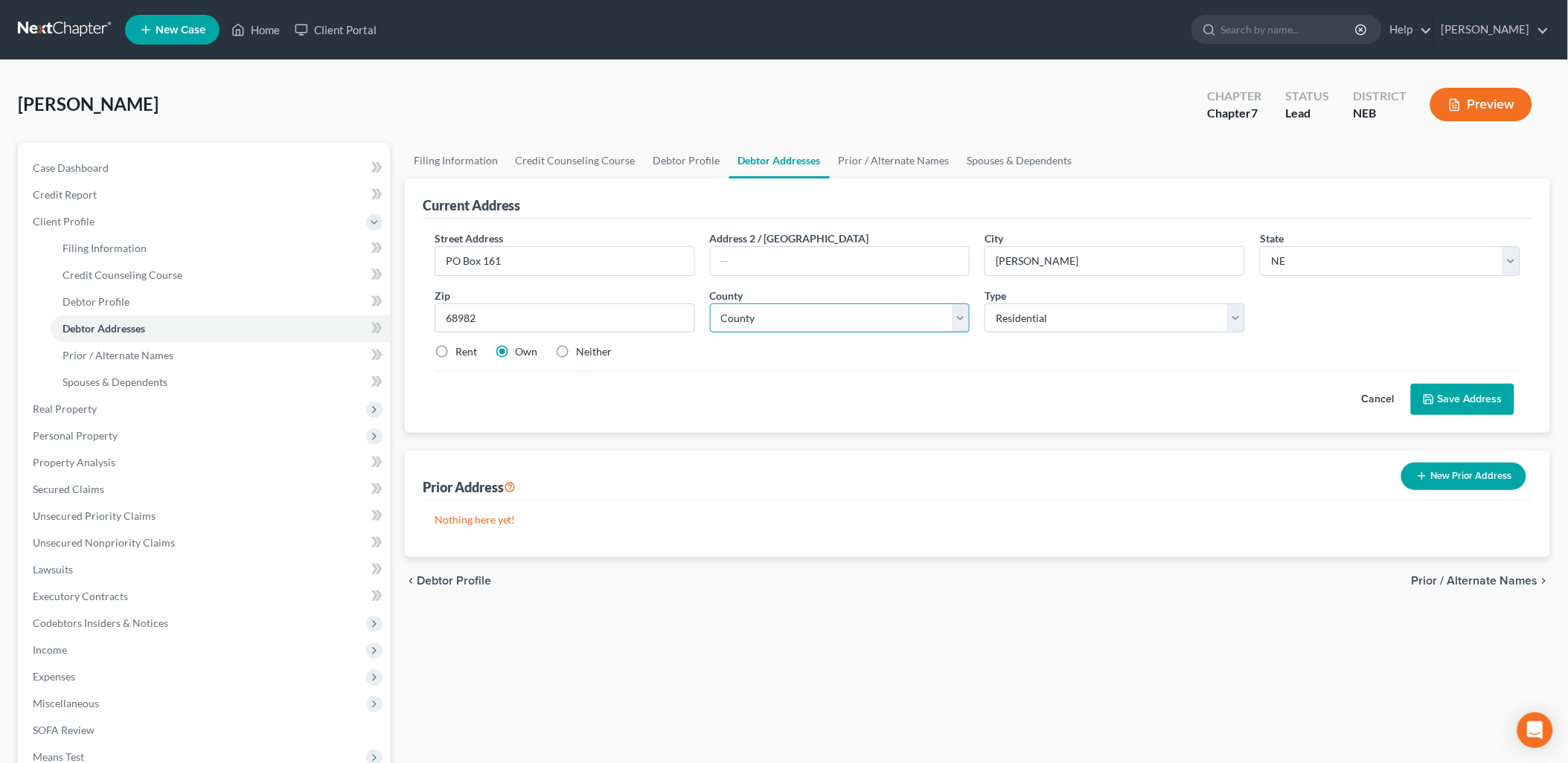
click at [853, 315] on select "County [GEOGRAPHIC_DATA] [GEOGRAPHIC_DATA] [GEOGRAPHIC_DATA] [GEOGRAPHIC_DATA] …" at bounding box center [840, 319] width 260 height 30
select select "30"
click at [710, 304] on select "County [GEOGRAPHIC_DATA] [GEOGRAPHIC_DATA] [GEOGRAPHIC_DATA] [GEOGRAPHIC_DATA] …" at bounding box center [840, 319] width 260 height 30
click at [1456, 398] on button "Save Address" at bounding box center [1462, 400] width 103 height 32
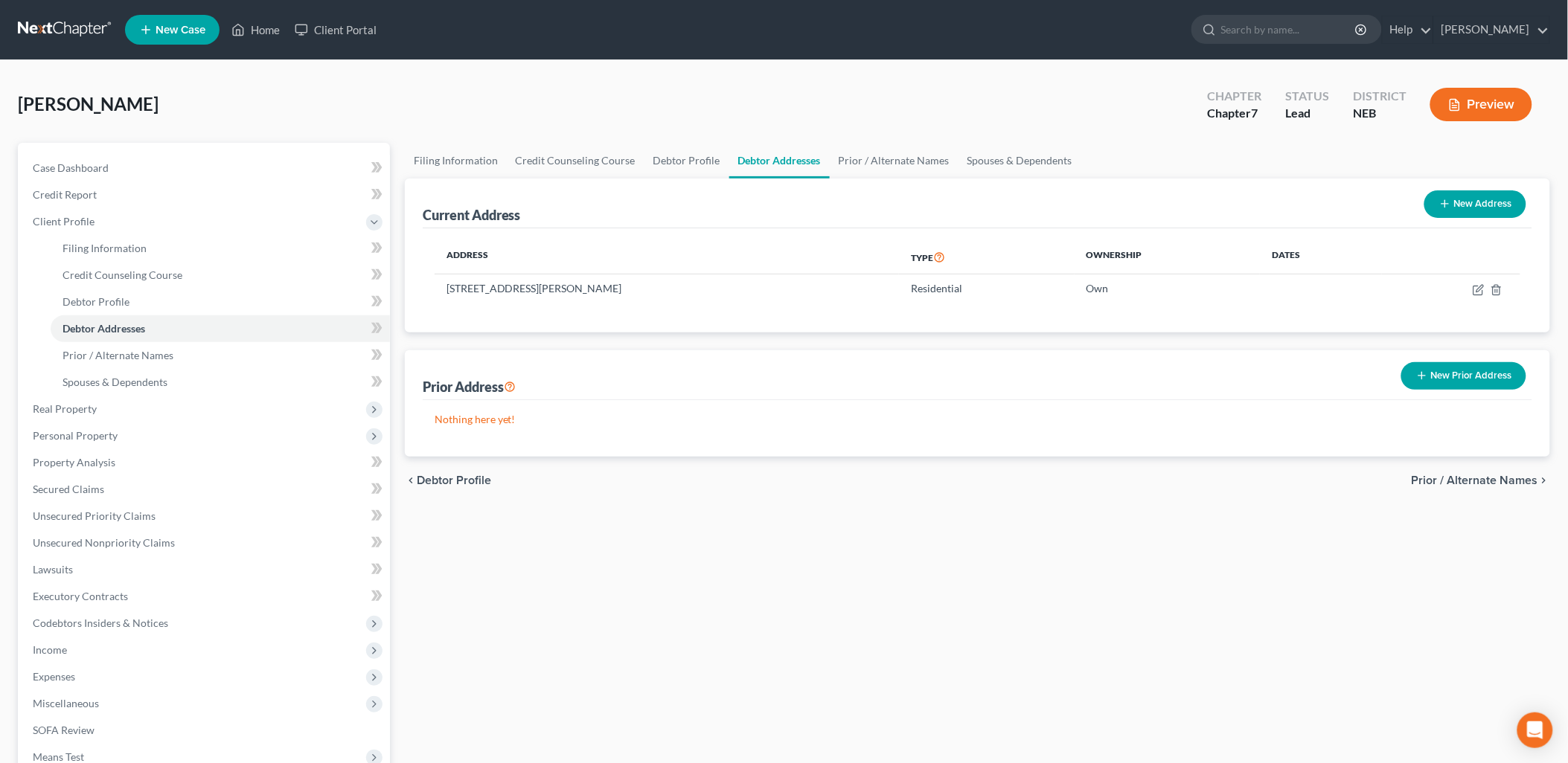
click at [1487, 478] on span "Prior / Alternate Names" at bounding box center [1475, 481] width 126 height 12
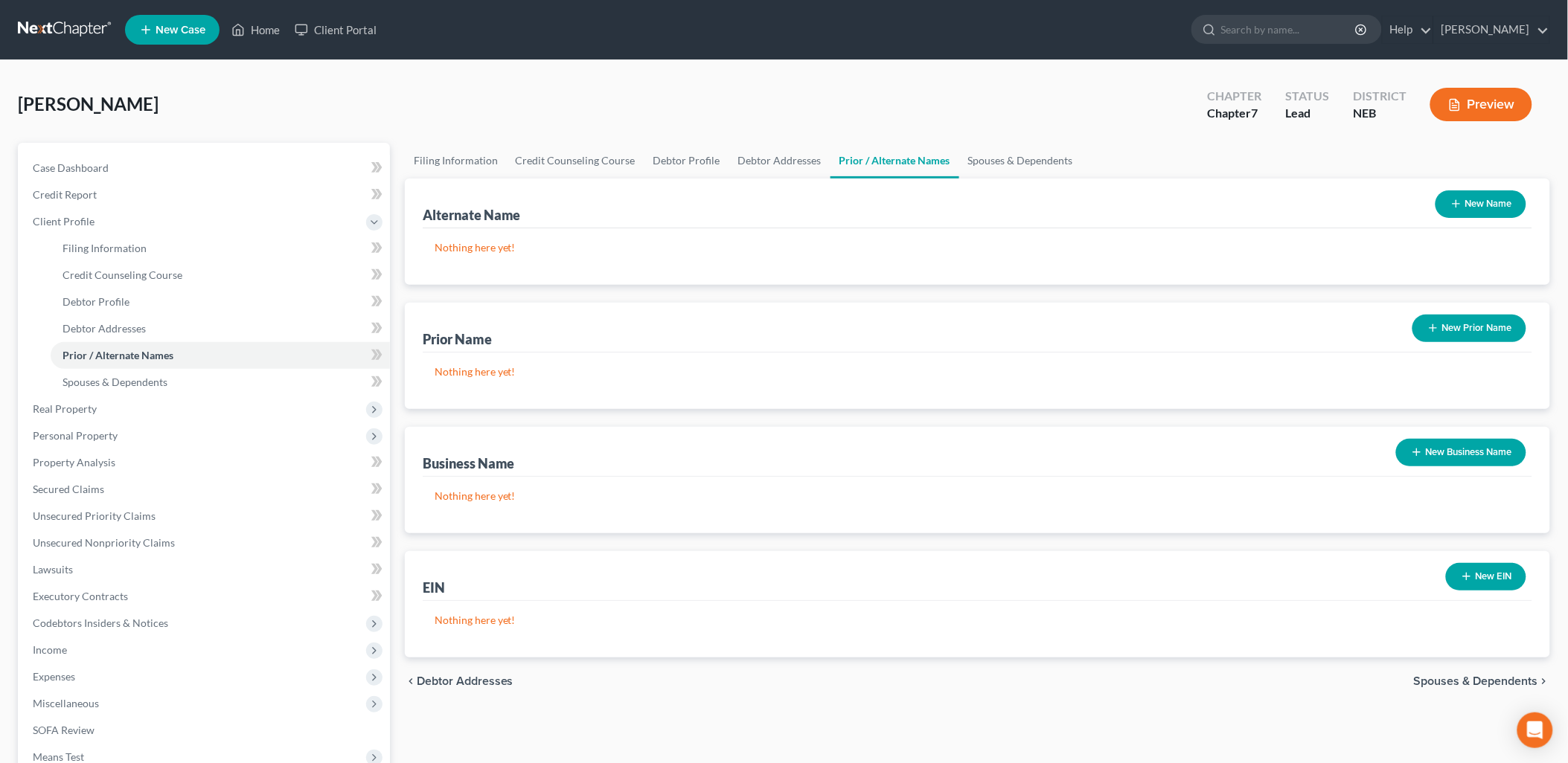
click at [1455, 207] on icon "button" at bounding box center [1456, 204] width 12 height 12
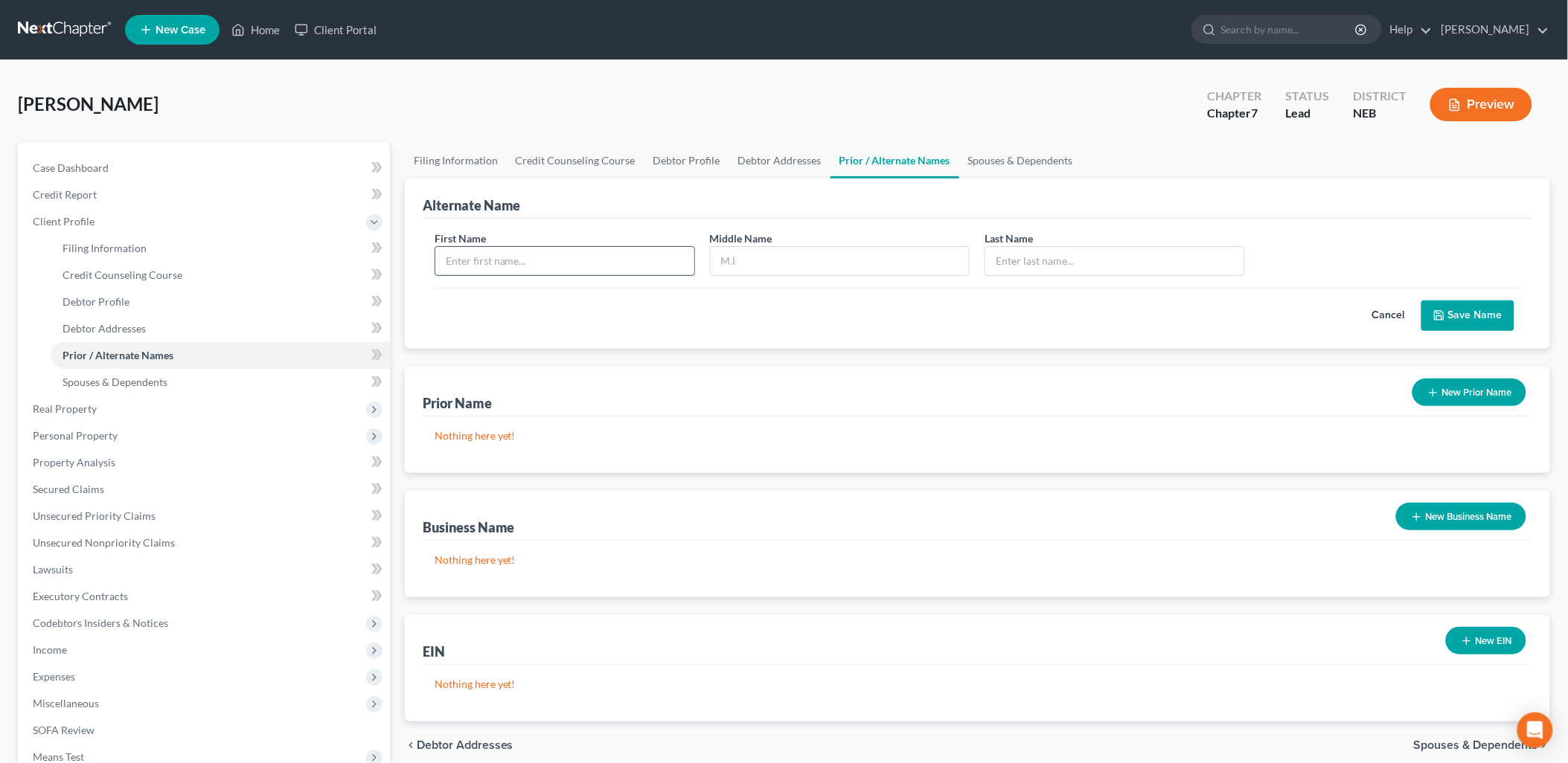
click at [500, 262] on input "text" at bounding box center [565, 261] width 259 height 28
type input "[PERSON_NAME]"
click at [1439, 309] on icon "submit" at bounding box center [1439, 315] width 12 height 12
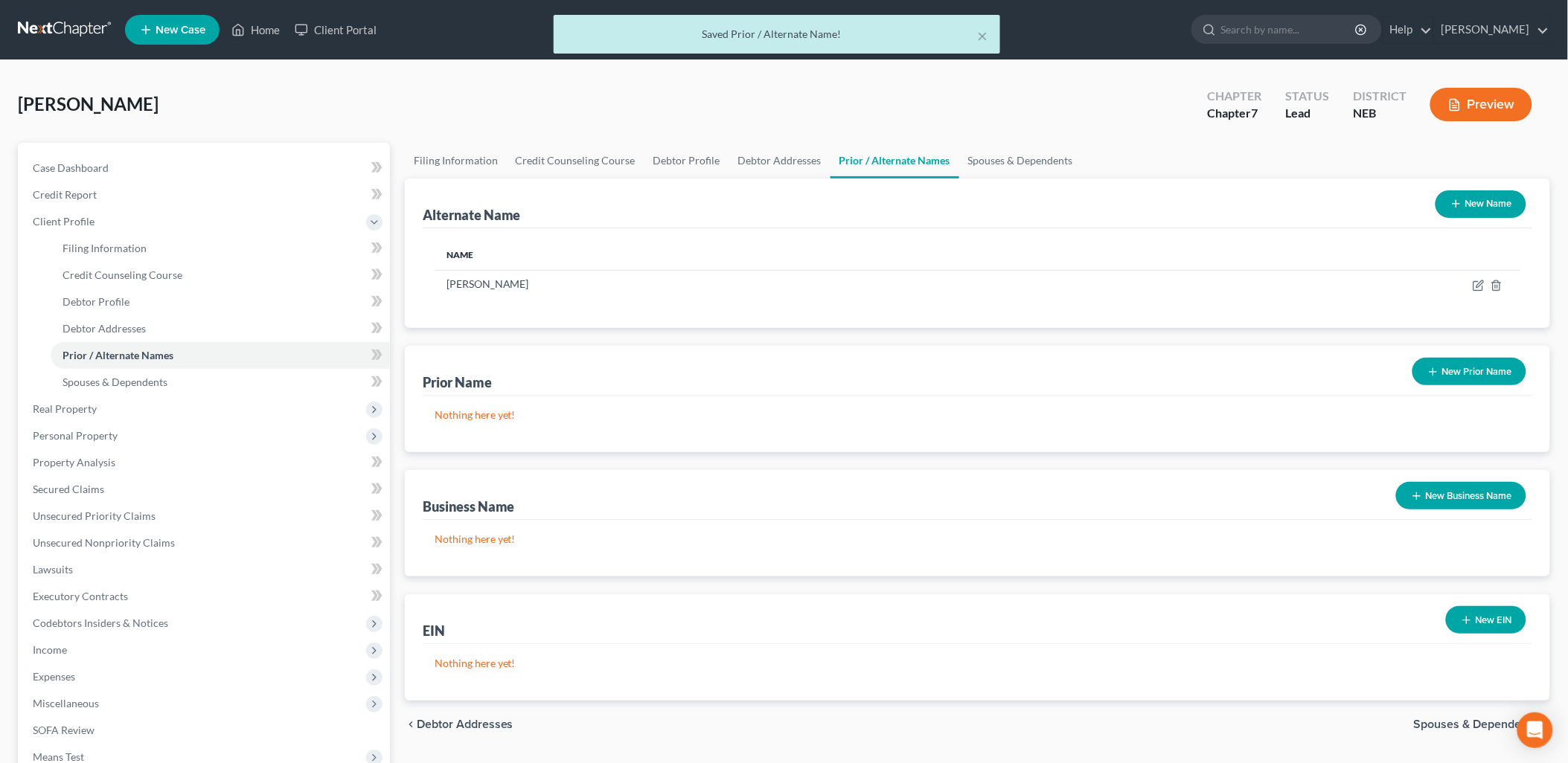
click at [1453, 209] on icon "button" at bounding box center [1456, 204] width 12 height 12
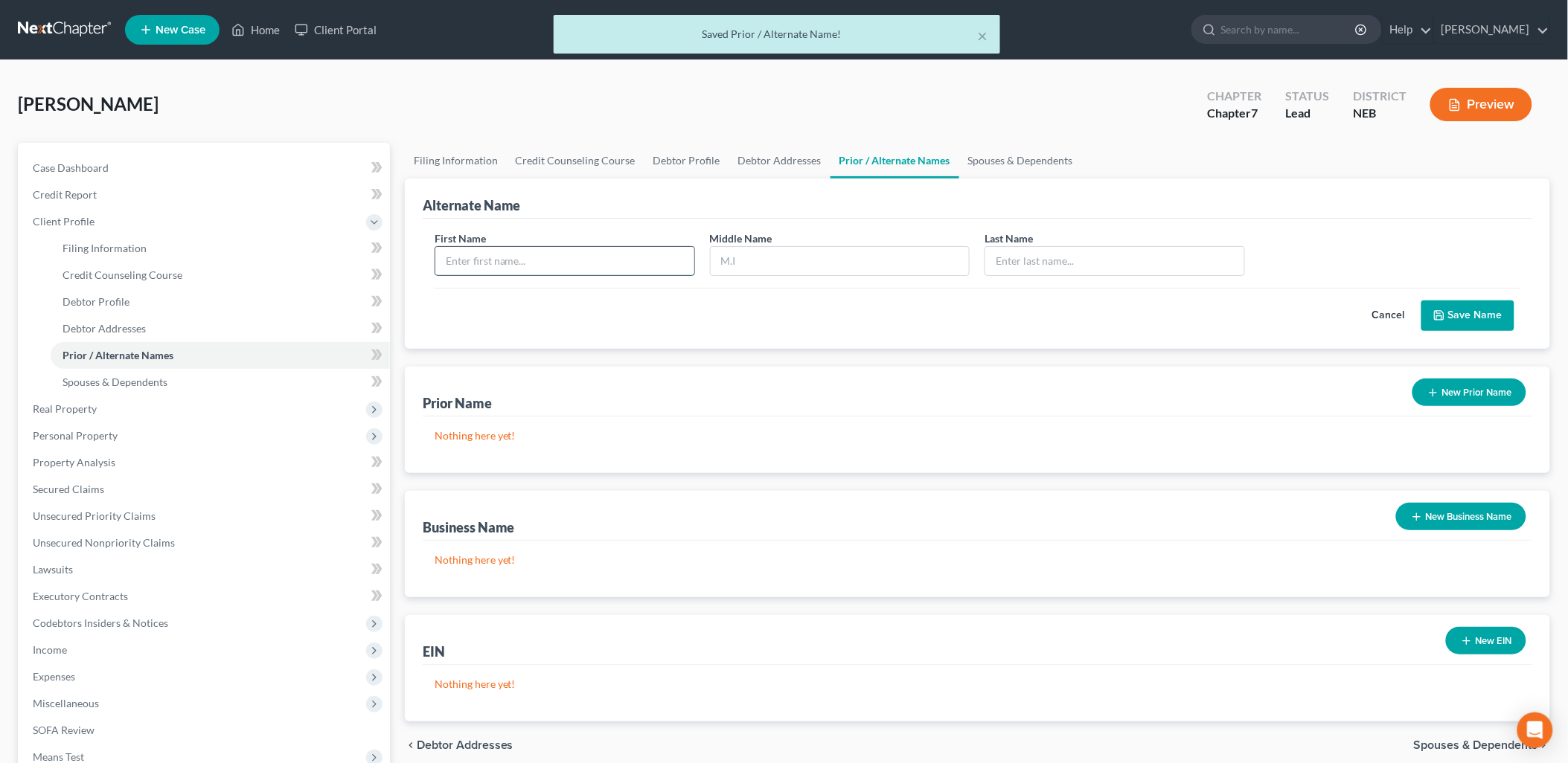
click at [476, 262] on input "text" at bounding box center [565, 261] width 259 height 28
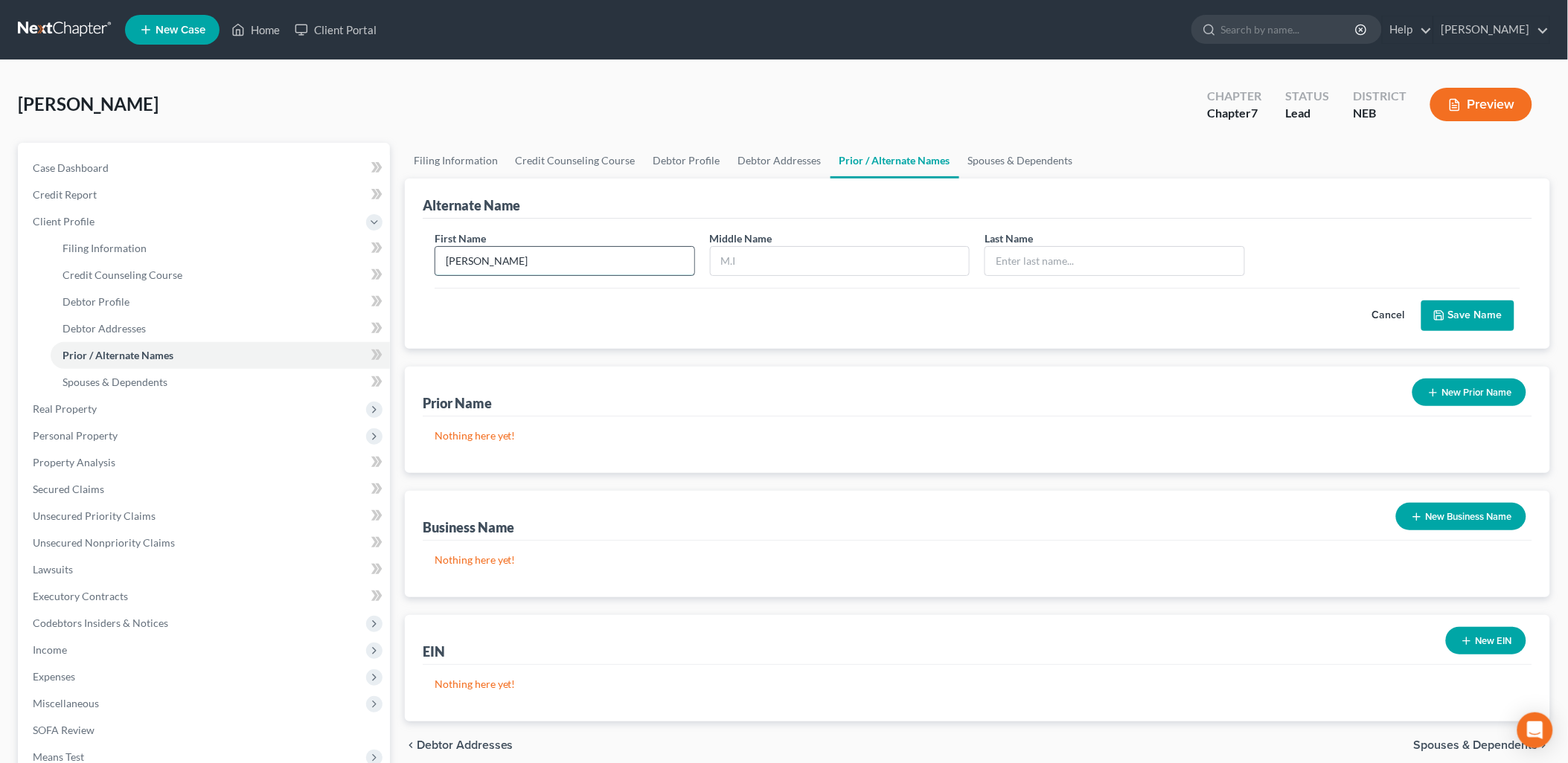
type input "[PERSON_NAME]"
type input "J"
type input "[PERSON_NAME]"
click at [1484, 321] on button "Save Name" at bounding box center [1468, 316] width 93 height 32
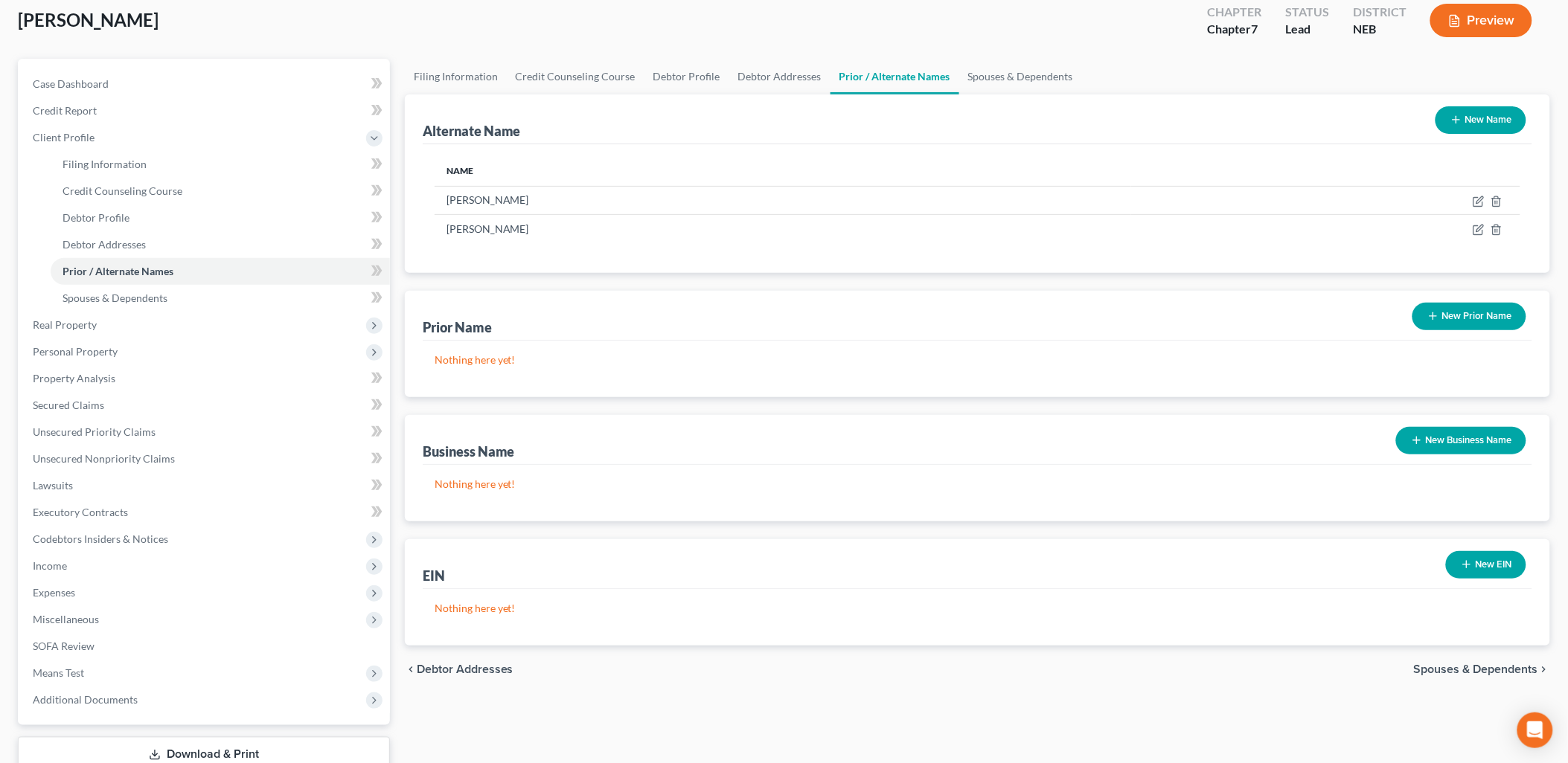
scroll to position [186, 0]
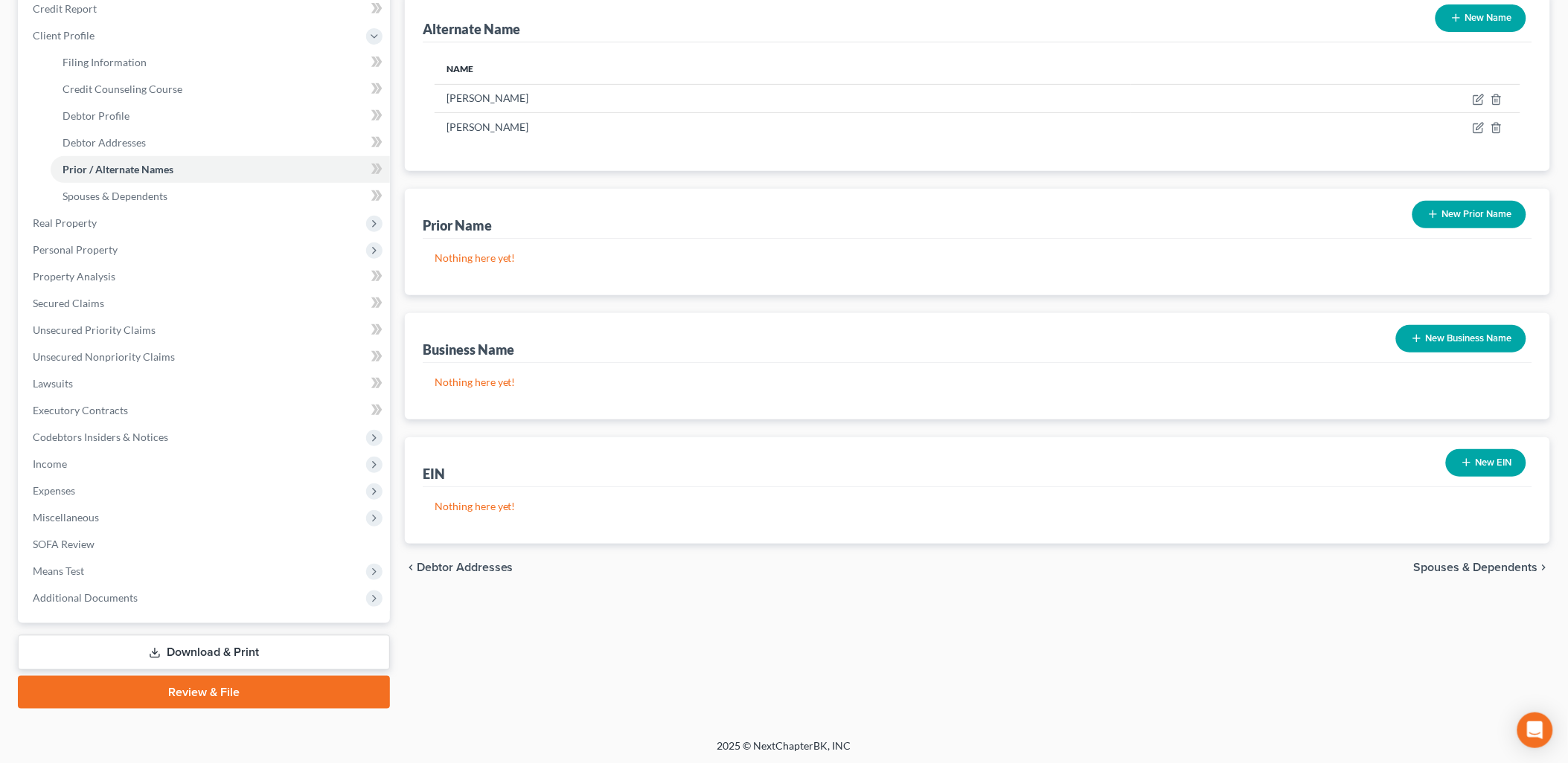
click at [1459, 569] on span "Spouses & Dependents" at bounding box center [1476, 567] width 124 height 12
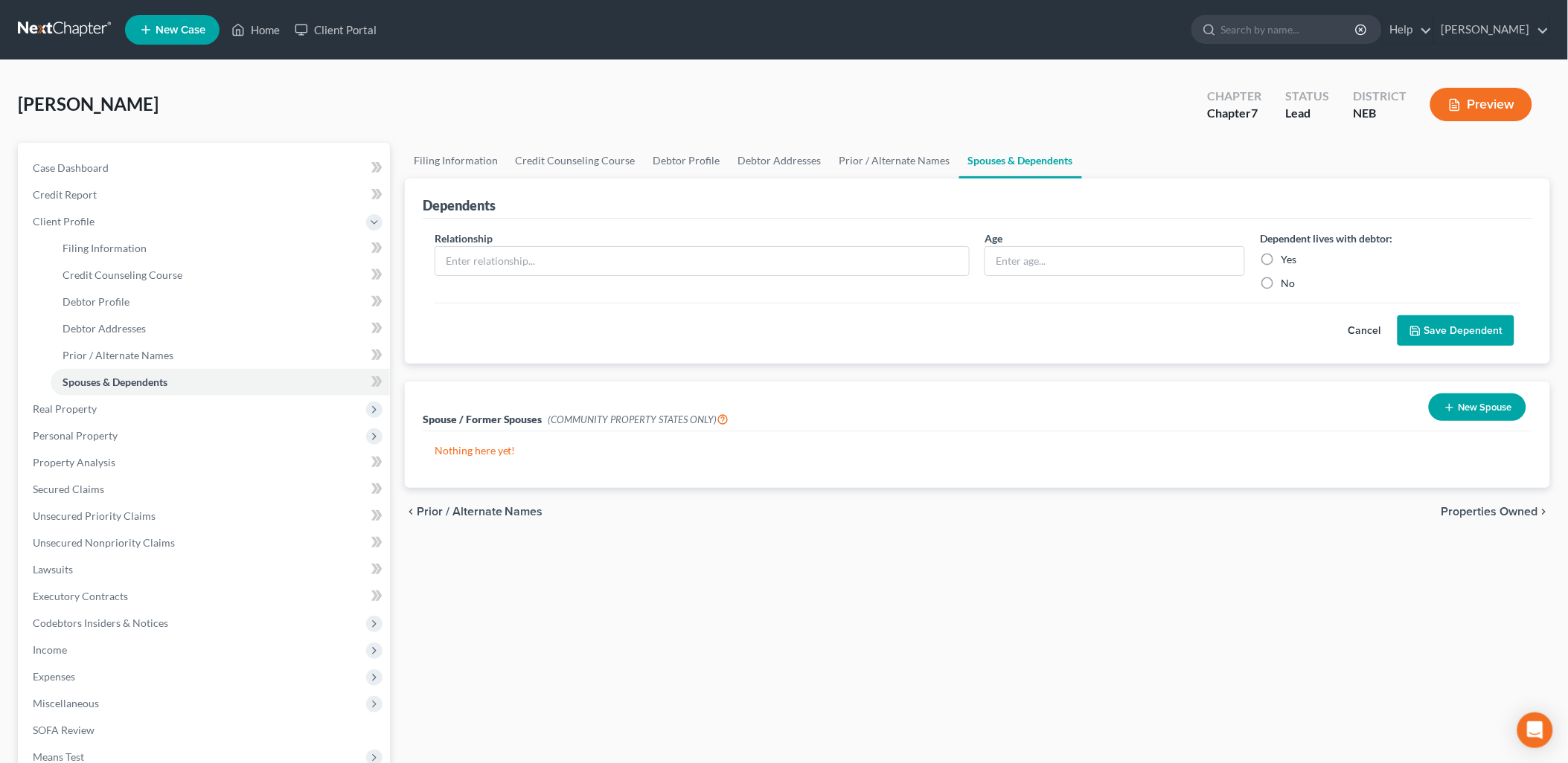
click at [1468, 509] on span "Properties Owned" at bounding box center [1489, 511] width 97 height 12
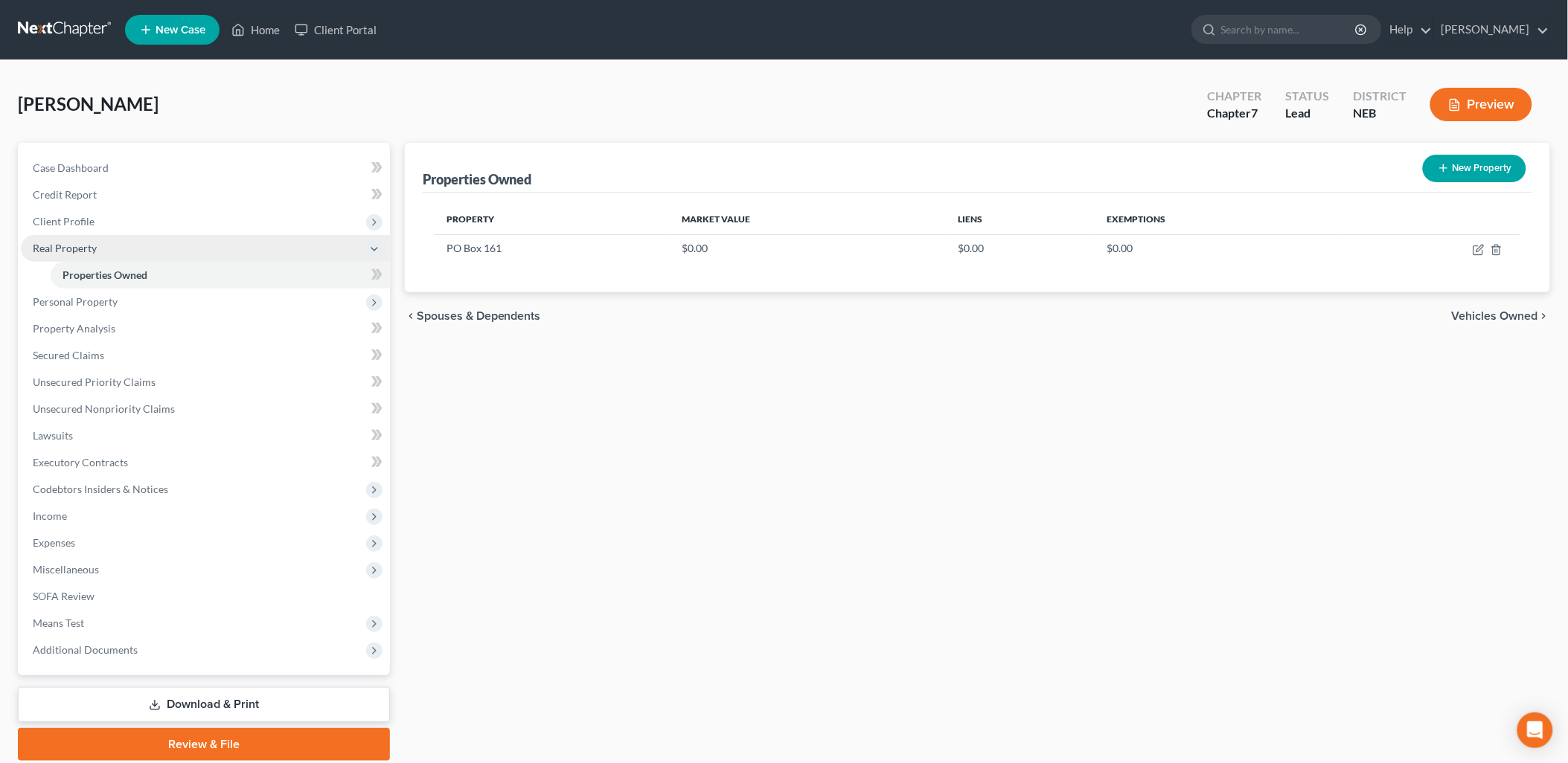
click at [69, 241] on span "Real Property" at bounding box center [64, 248] width 64 height 13
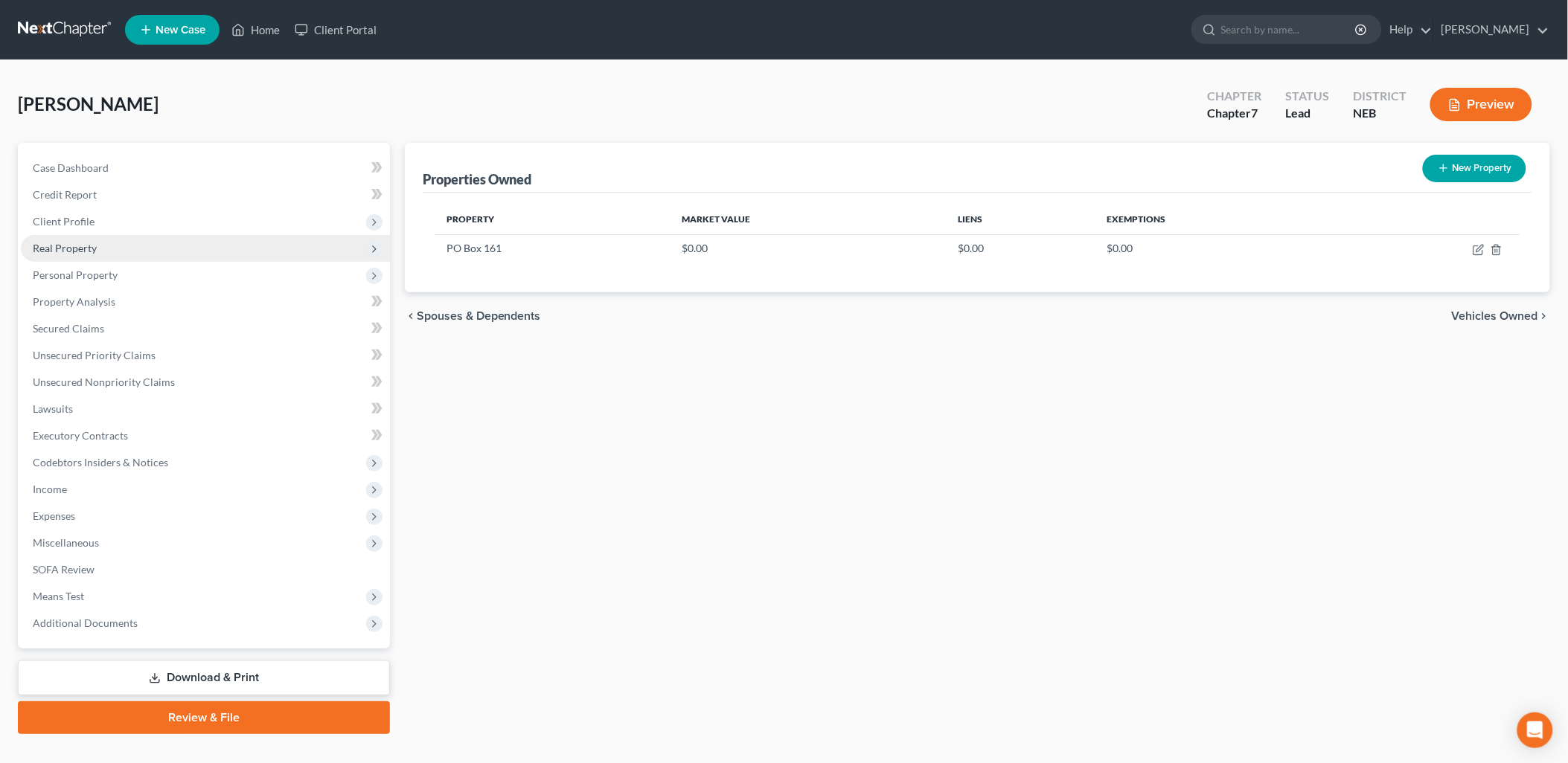
click at [69, 241] on span "Real Property" at bounding box center [64, 248] width 64 height 13
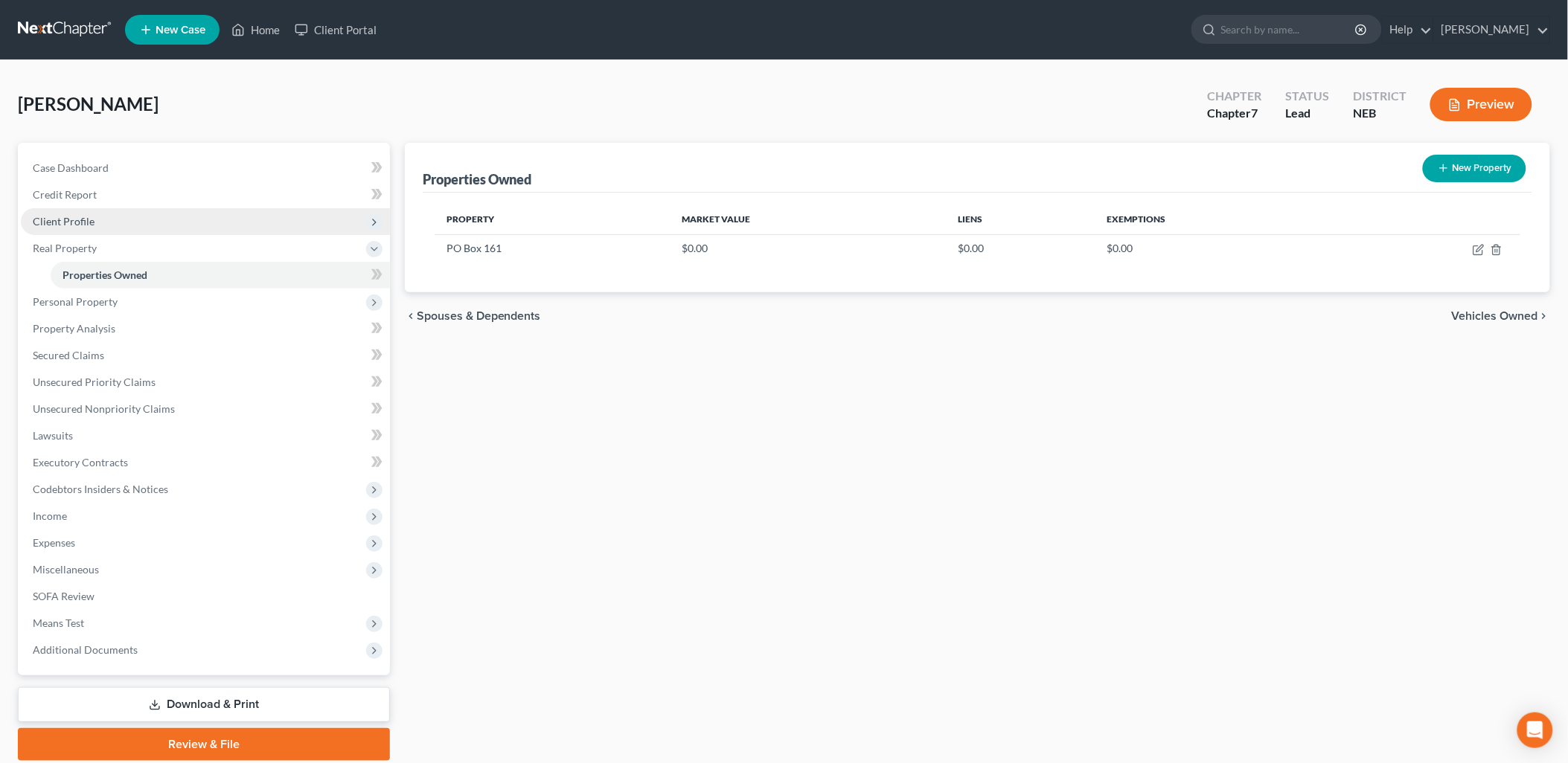
click at [77, 225] on span "Client Profile" at bounding box center [63, 222] width 62 height 13
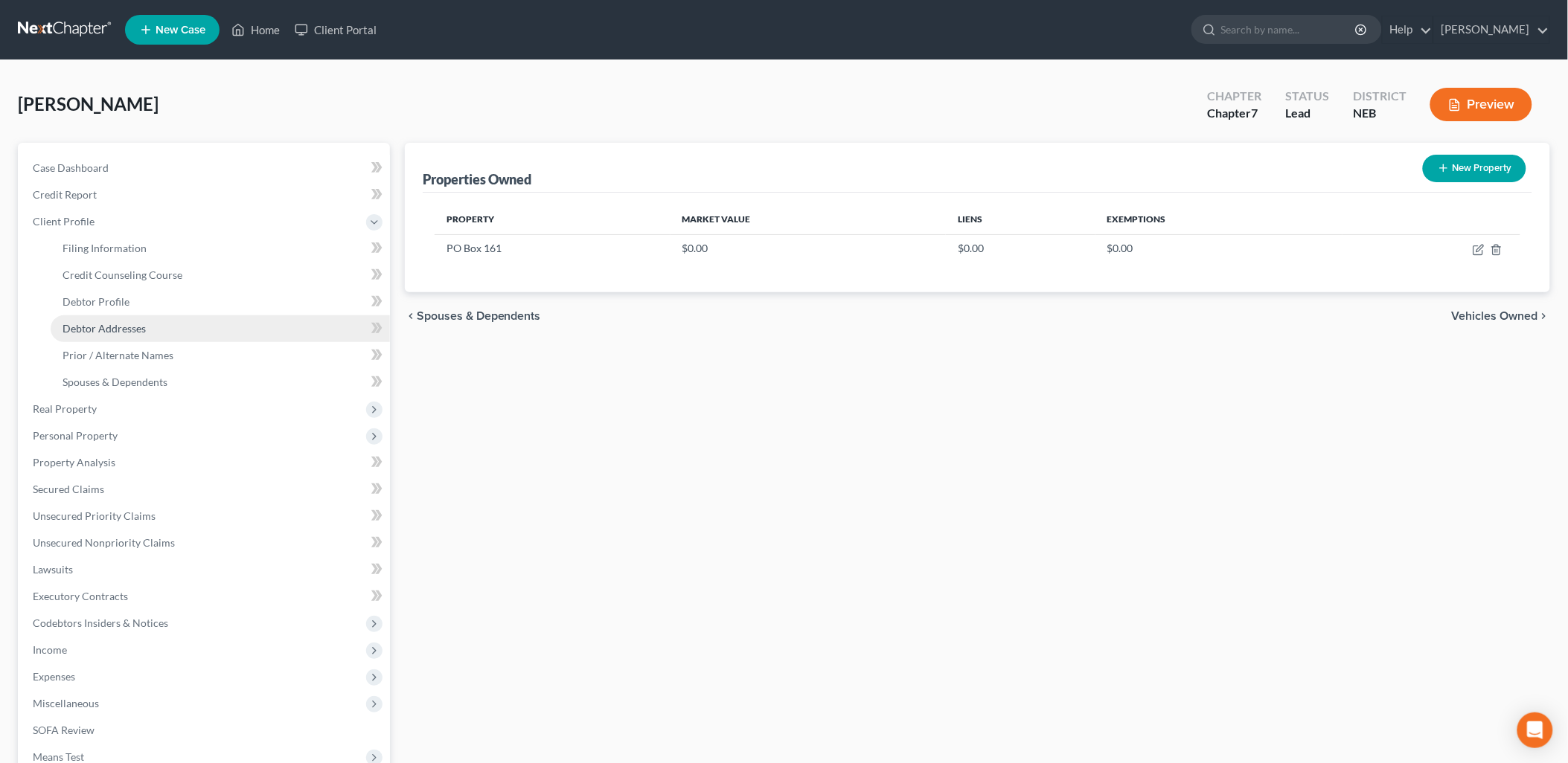
click at [119, 322] on span "Debtor Addresses" at bounding box center [104, 328] width 84 height 13
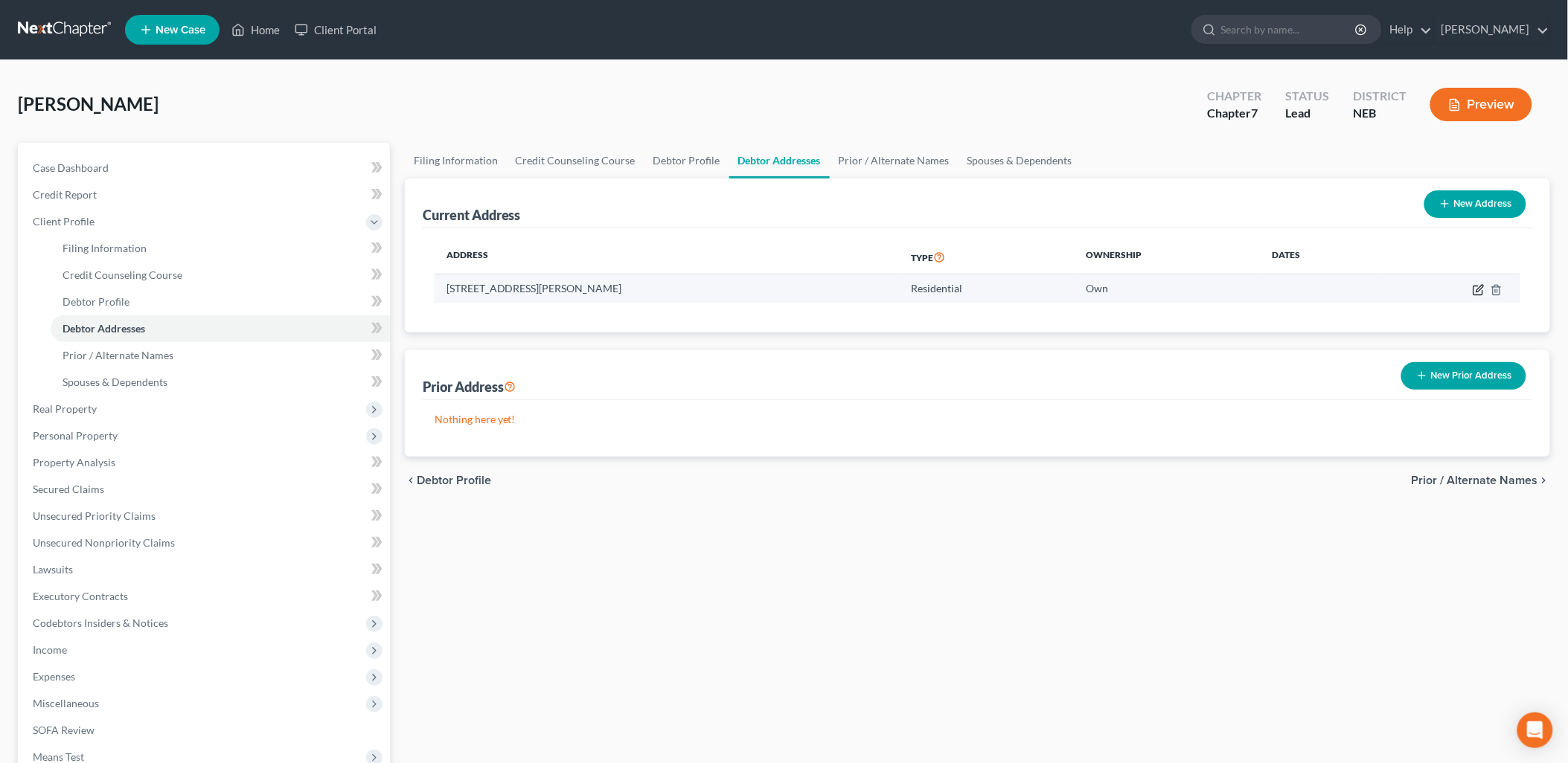
click at [1475, 290] on icon "button" at bounding box center [1478, 290] width 12 height 12
select select "30"
select select "0"
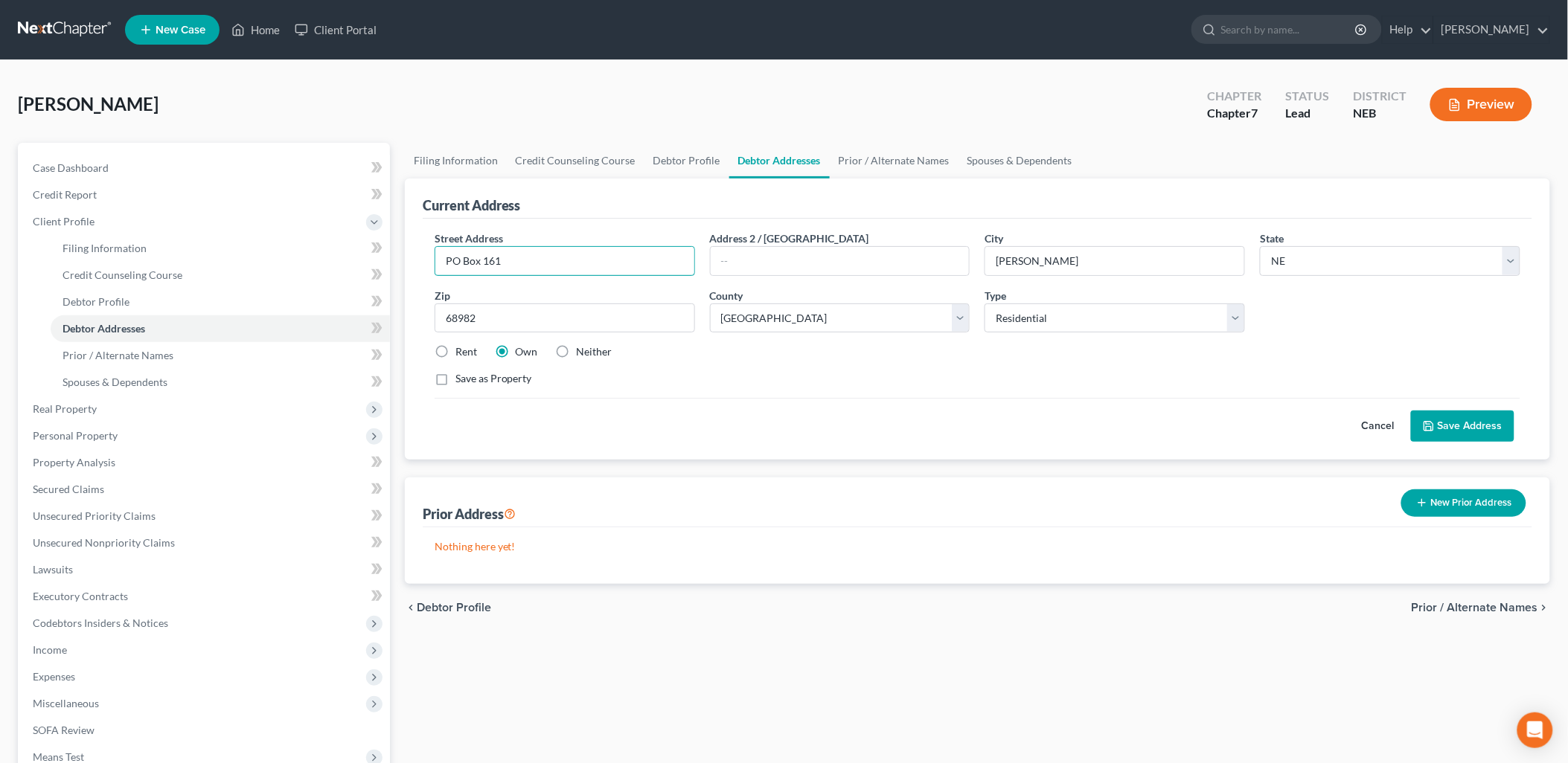
drag, startPoint x: 597, startPoint y: 267, endPoint x: 426, endPoint y: 268, distance: 171.0
click at [427, 268] on div "Street Address * PO Box 161" at bounding box center [564, 253] width 275 height 46
type input "108 [PERSON_NAME]"
type input "PO Box 161"
click at [963, 322] on select "County [GEOGRAPHIC_DATA] [GEOGRAPHIC_DATA] [GEOGRAPHIC_DATA] [GEOGRAPHIC_DATA] …" at bounding box center [840, 319] width 260 height 30
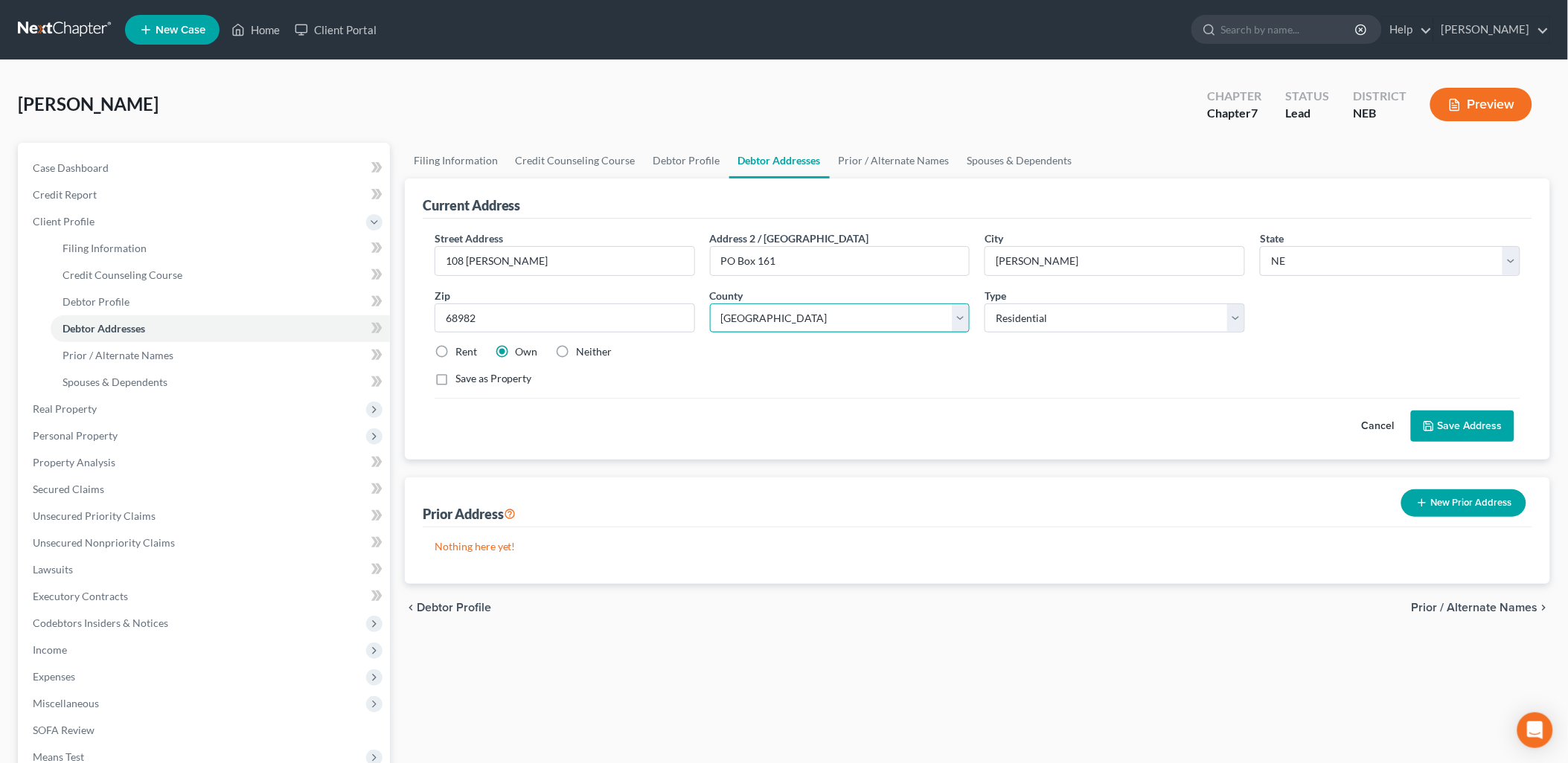
select select "49"
click at [710, 304] on select "County [GEOGRAPHIC_DATA] [GEOGRAPHIC_DATA] [GEOGRAPHIC_DATA] [GEOGRAPHIC_DATA] …" at bounding box center [840, 319] width 260 height 30
click at [1454, 426] on button "Save Address" at bounding box center [1462, 427] width 103 height 32
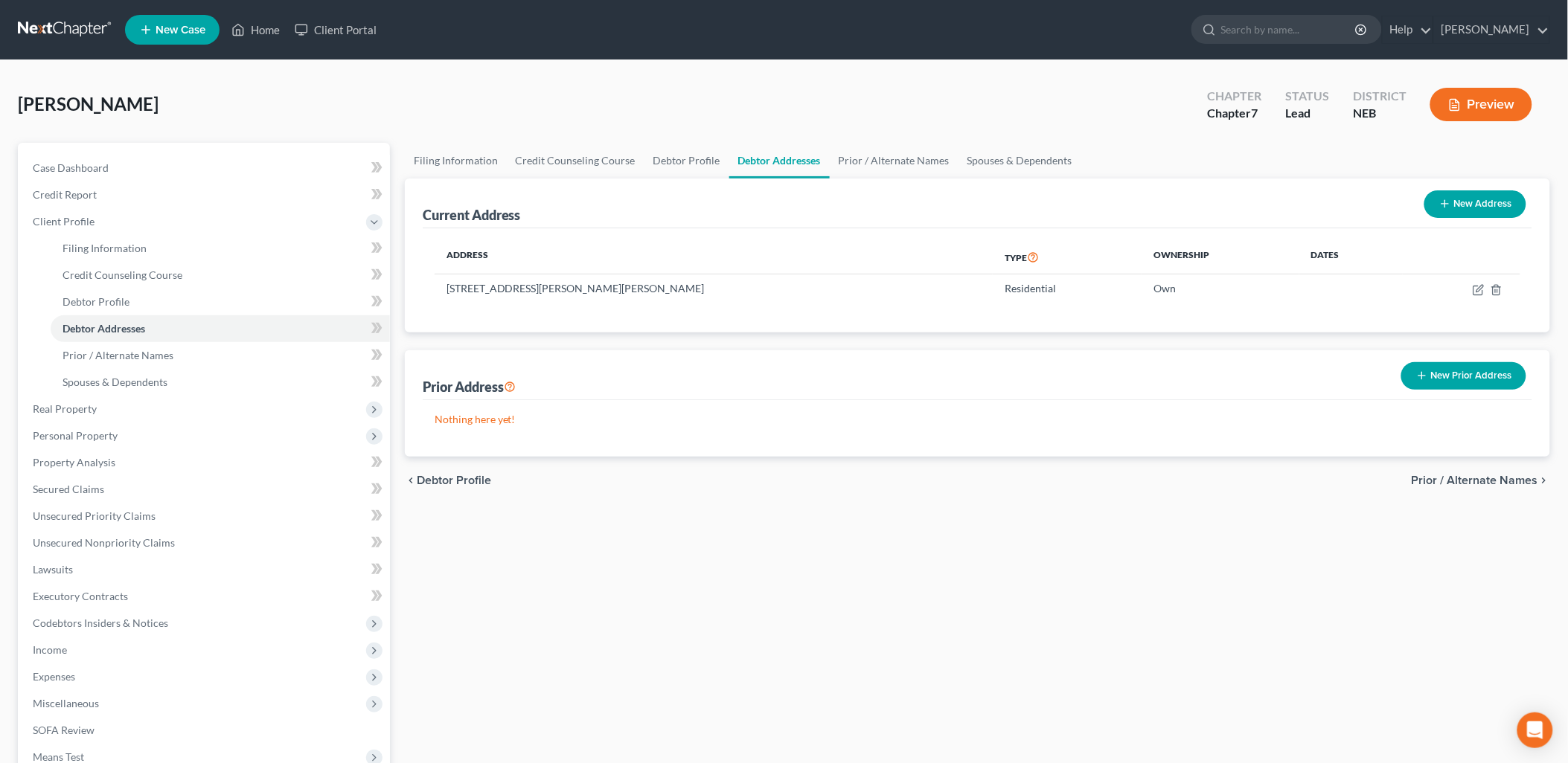
click at [1454, 480] on span "Prior / Alternate Names" at bounding box center [1475, 481] width 126 height 12
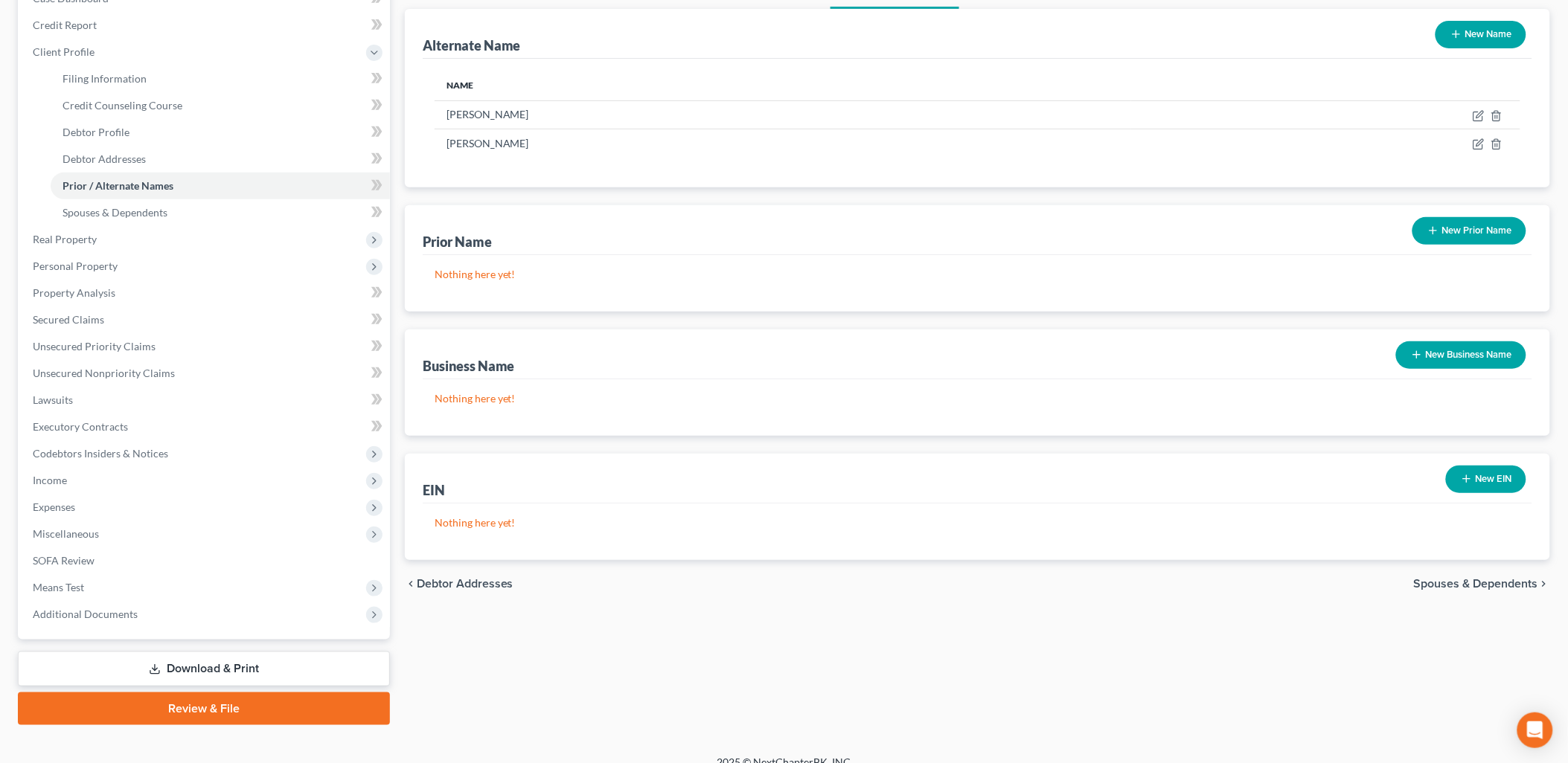
scroll to position [186, 0]
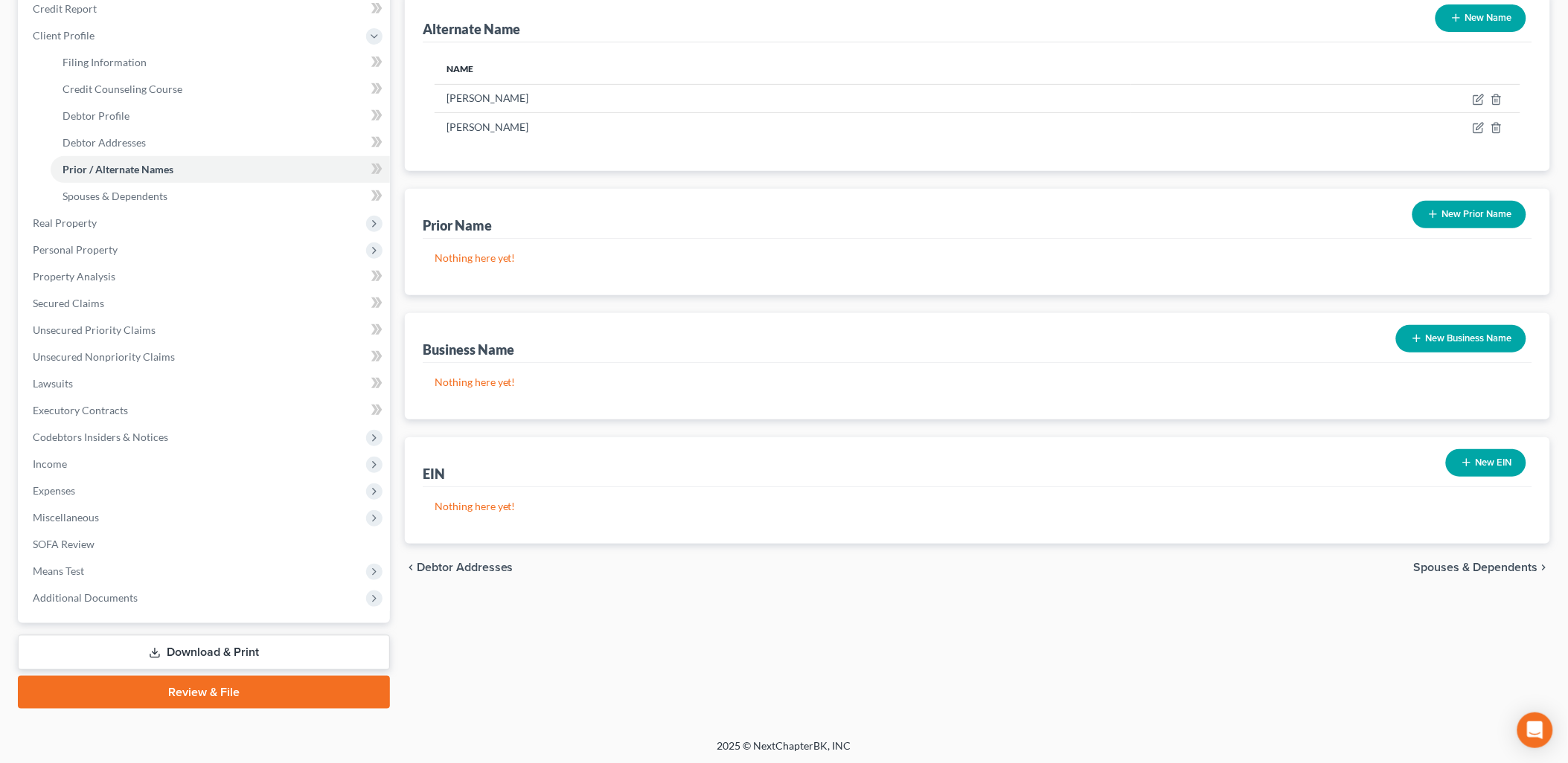
click at [1491, 19] on button "New Name" at bounding box center [1480, 18] width 91 height 28
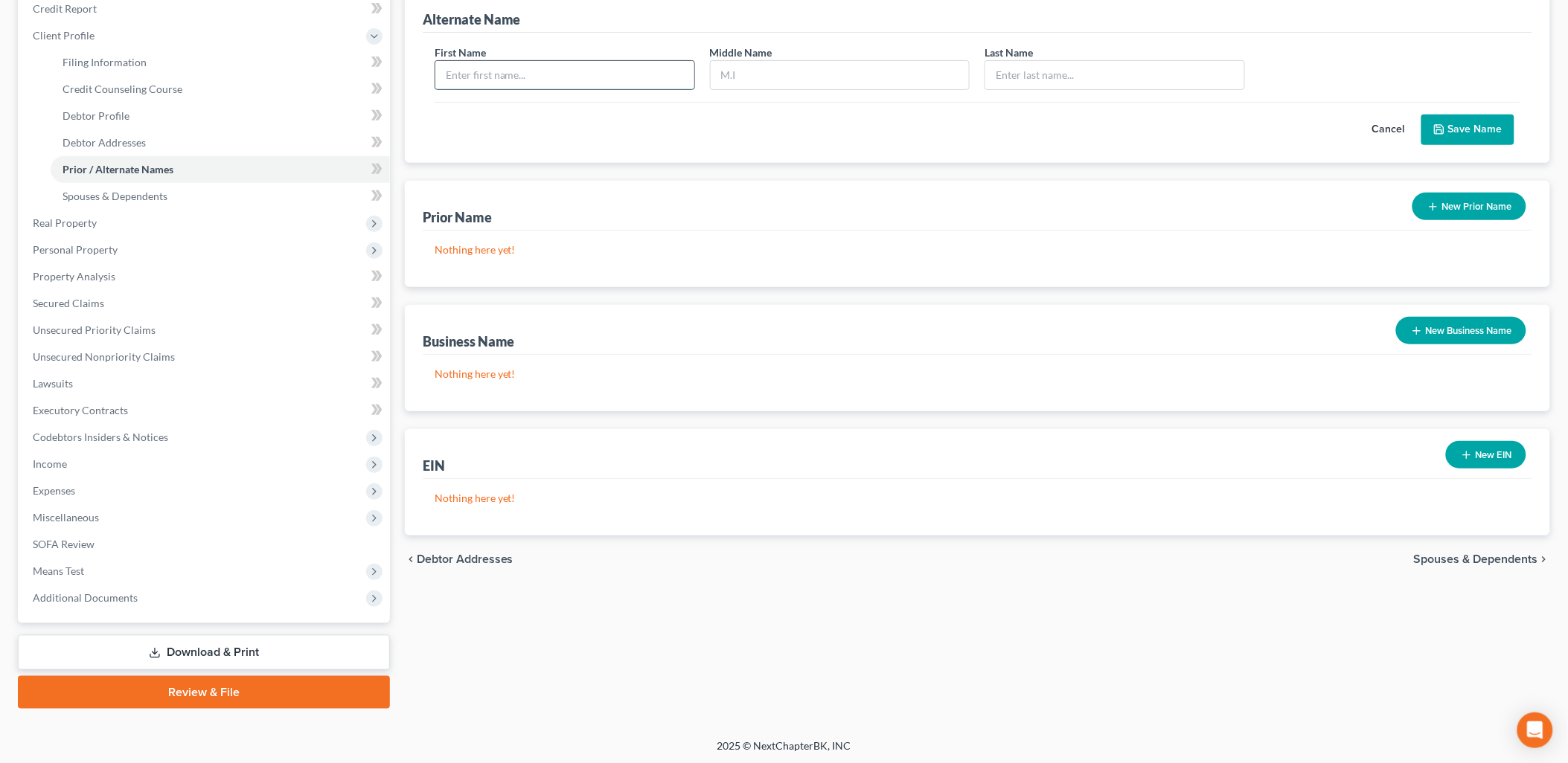
click at [534, 77] on input "text" at bounding box center [565, 75] width 259 height 28
type input "[PERSON_NAME]"
click at [1454, 129] on button "Save Name" at bounding box center [1468, 130] width 93 height 32
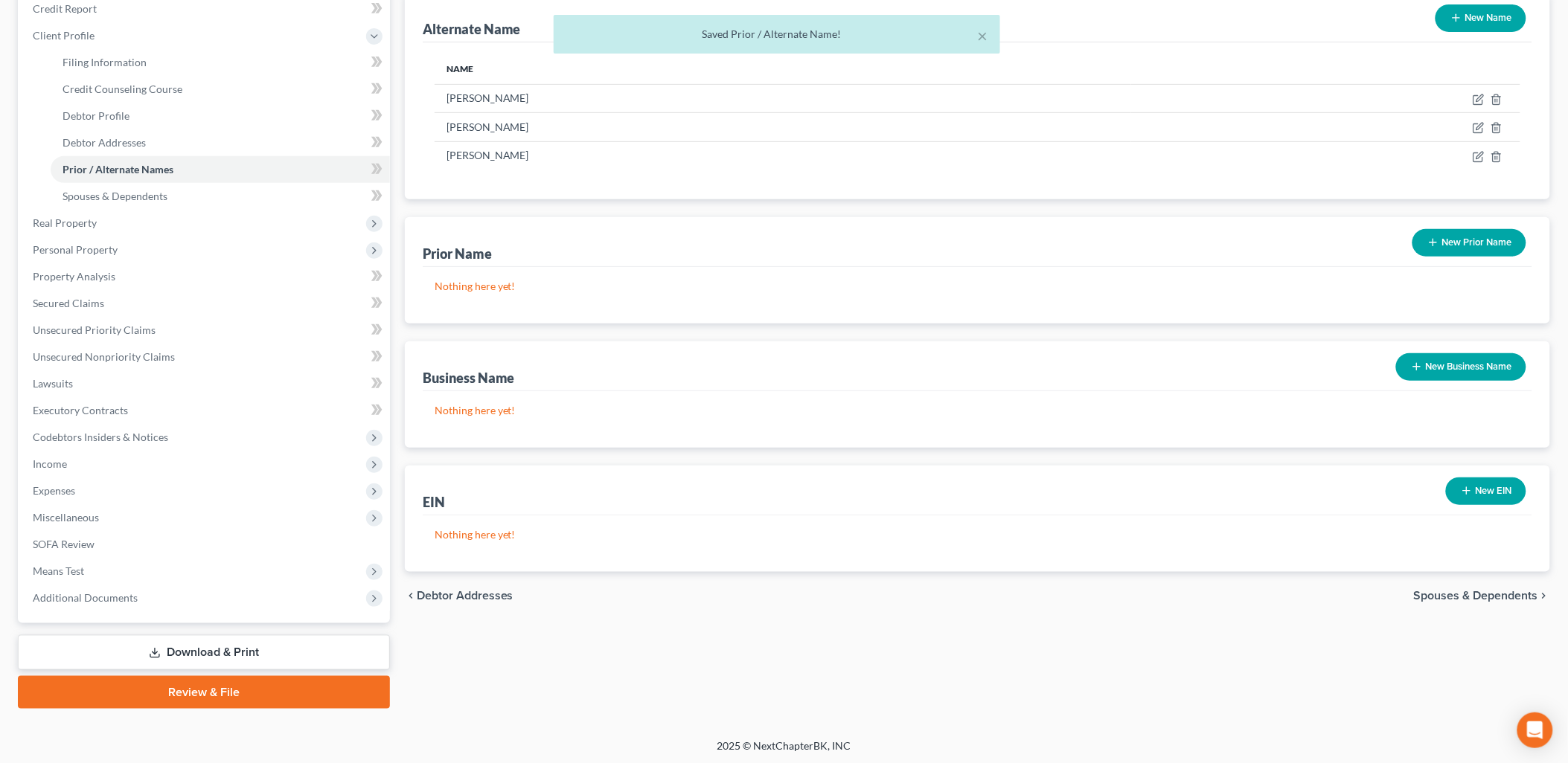
scroll to position [20, 0]
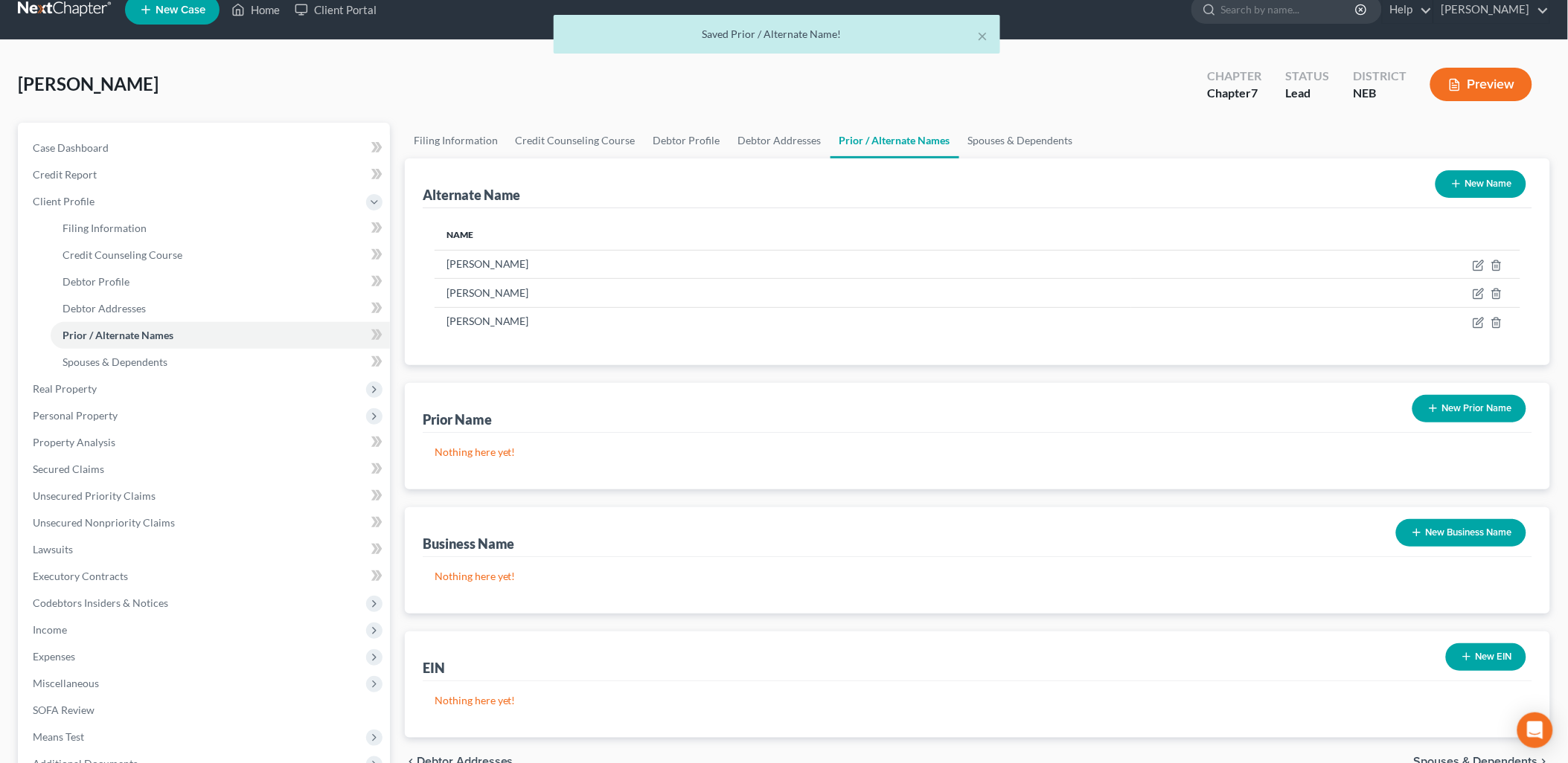
click at [1471, 176] on button "New Name" at bounding box center [1480, 184] width 91 height 28
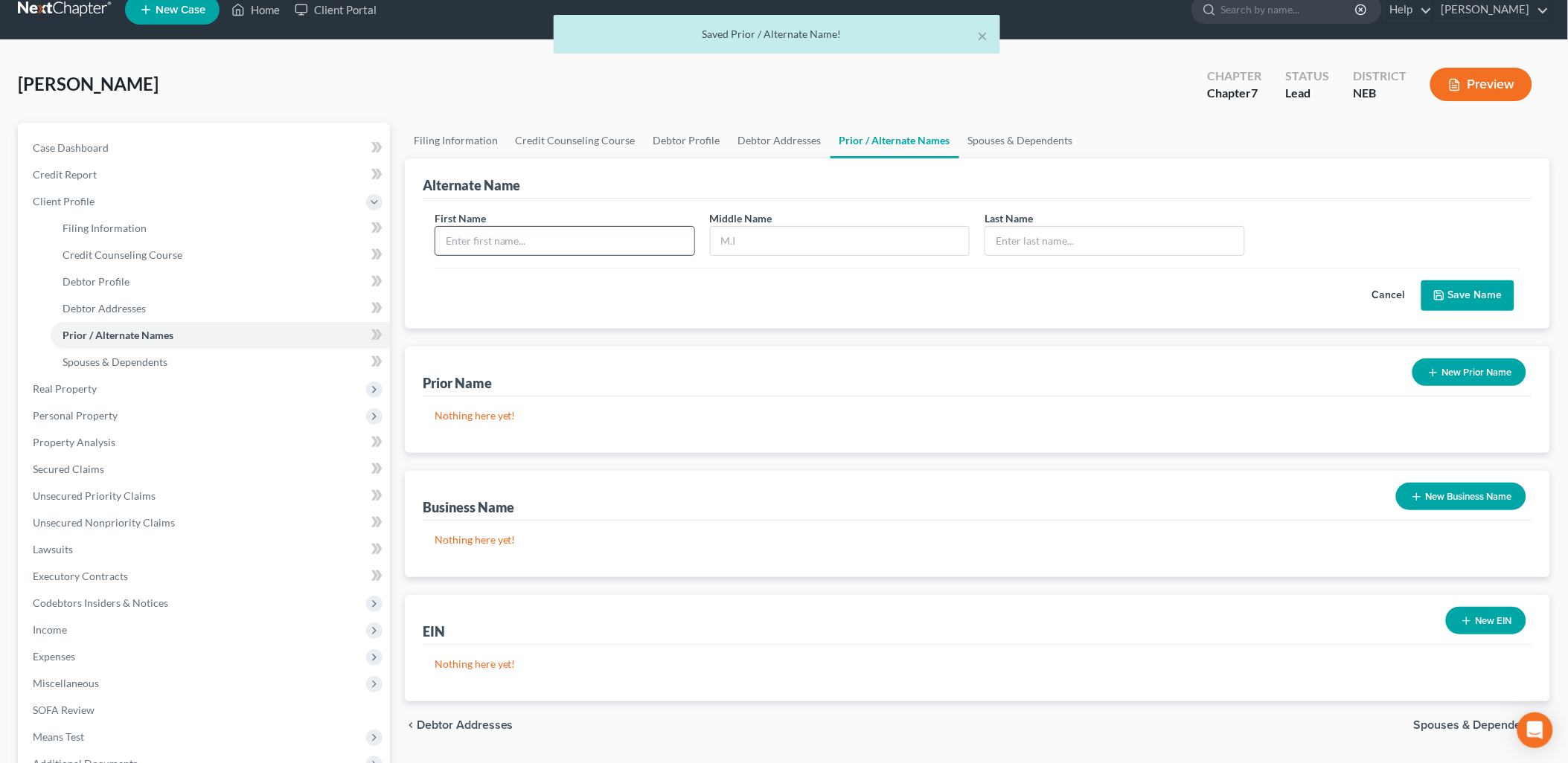
click at [522, 238] on input "text" at bounding box center [565, 241] width 259 height 28
type input "[PERSON_NAME]"
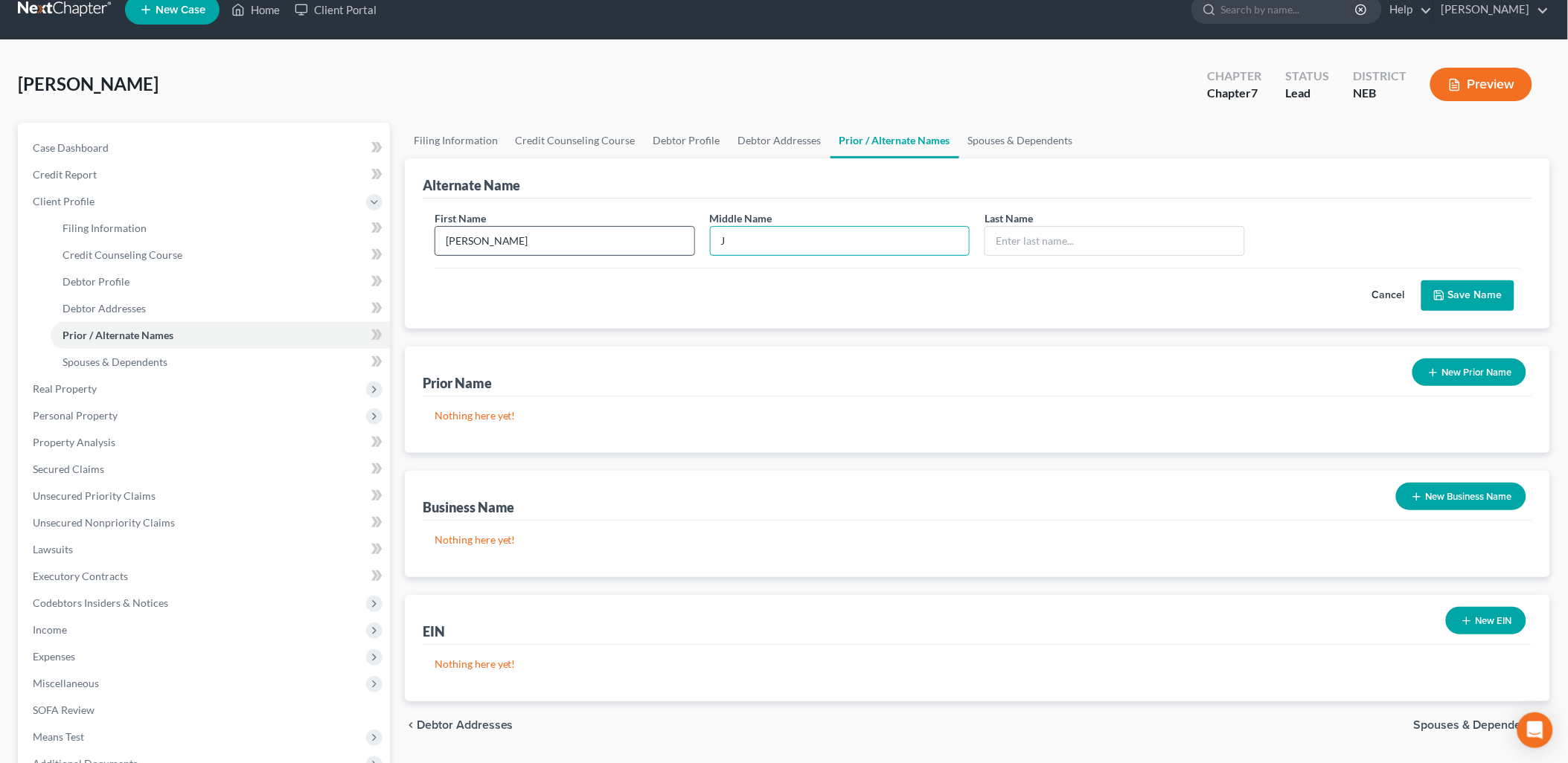
type input "J"
type input "F"
type input "[PERSON_NAME]"
click at [1479, 298] on button "Save Name" at bounding box center [1468, 296] width 93 height 32
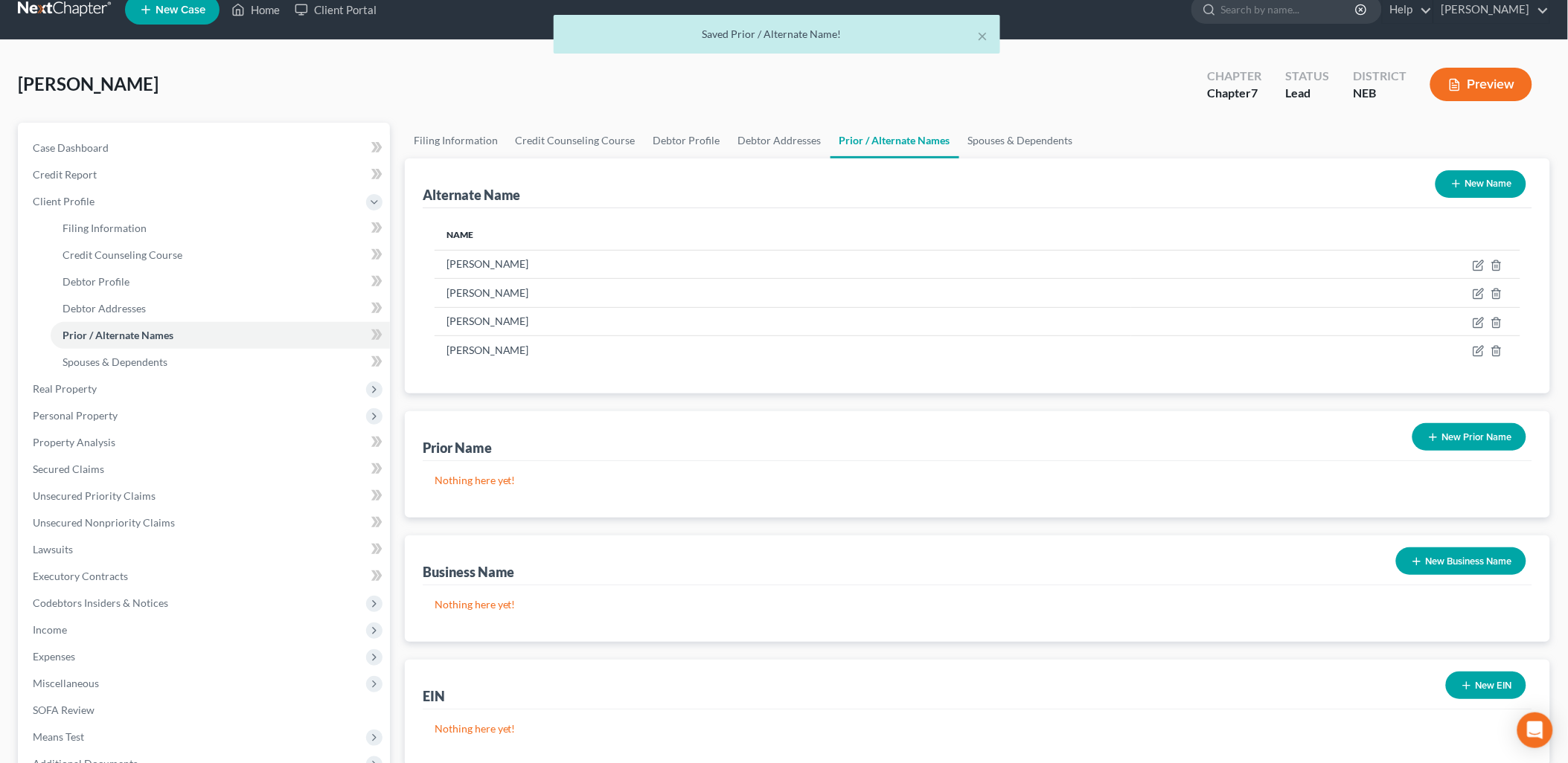
click at [1468, 180] on button "New Name" at bounding box center [1480, 184] width 91 height 28
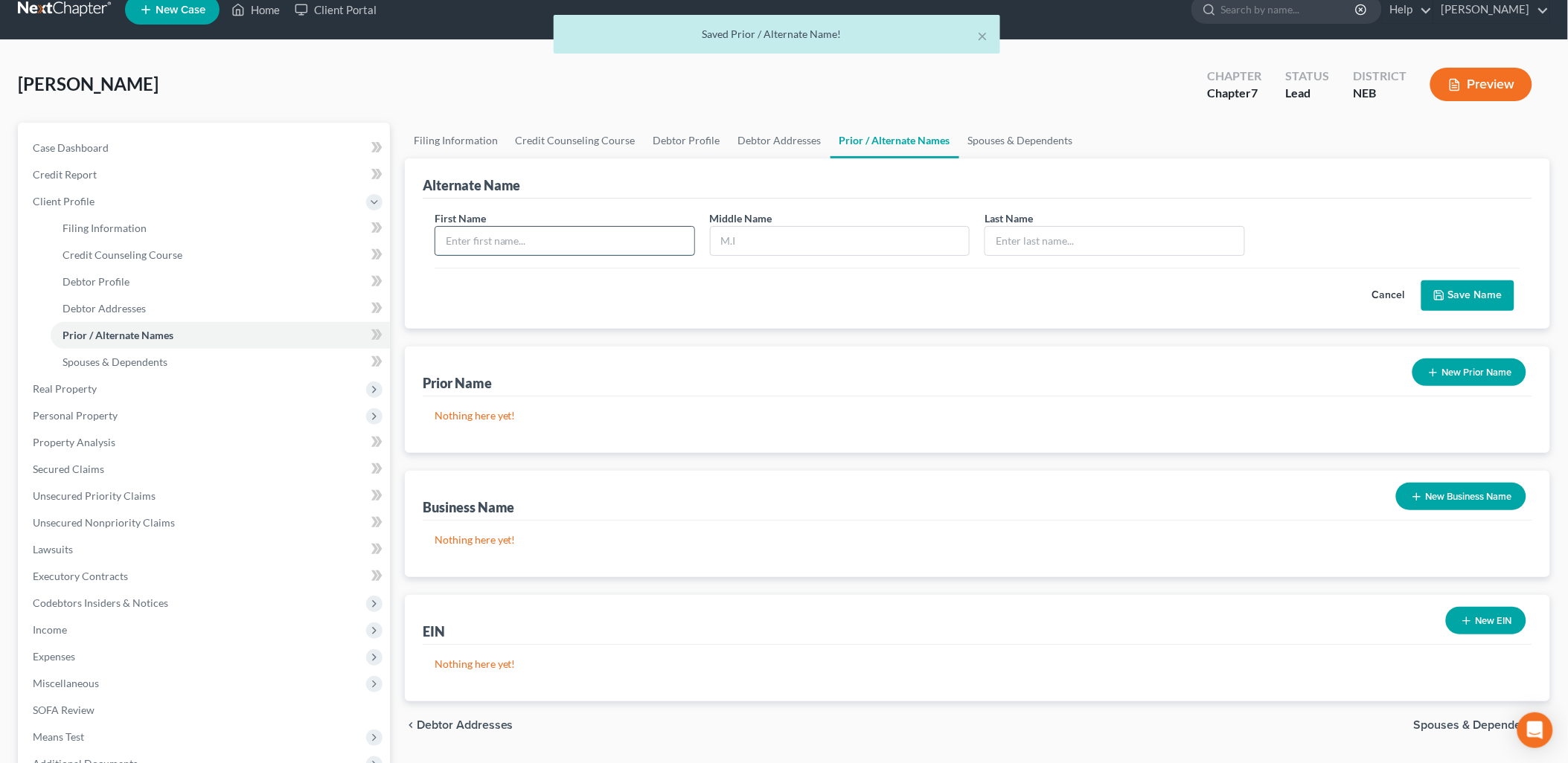
click at [501, 239] on input "text" at bounding box center [565, 241] width 259 height 28
type input "[PERSON_NAME]"
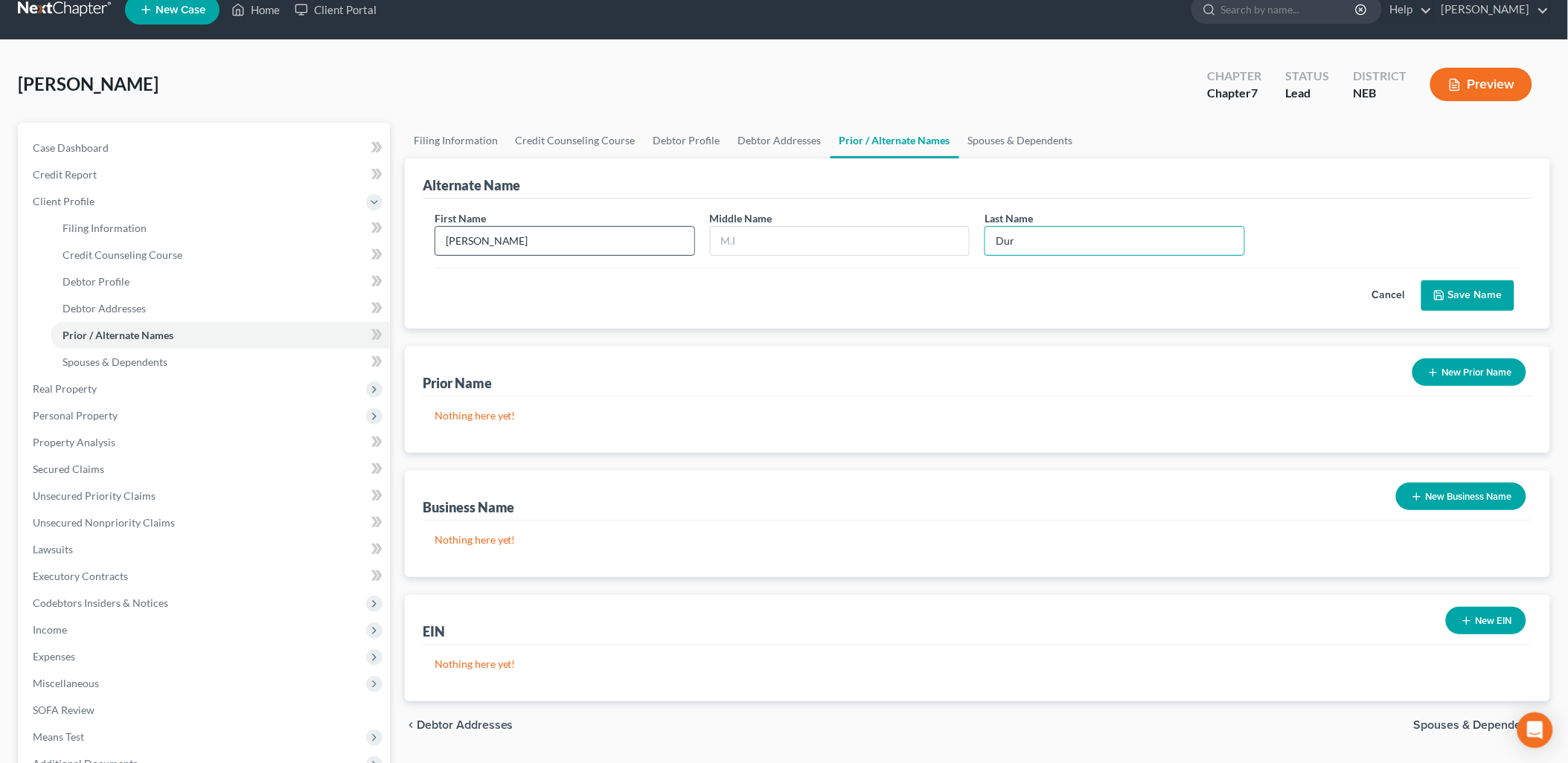
type input "[PERSON_NAME]"
click at [1493, 294] on button "Save Name" at bounding box center [1468, 296] width 93 height 32
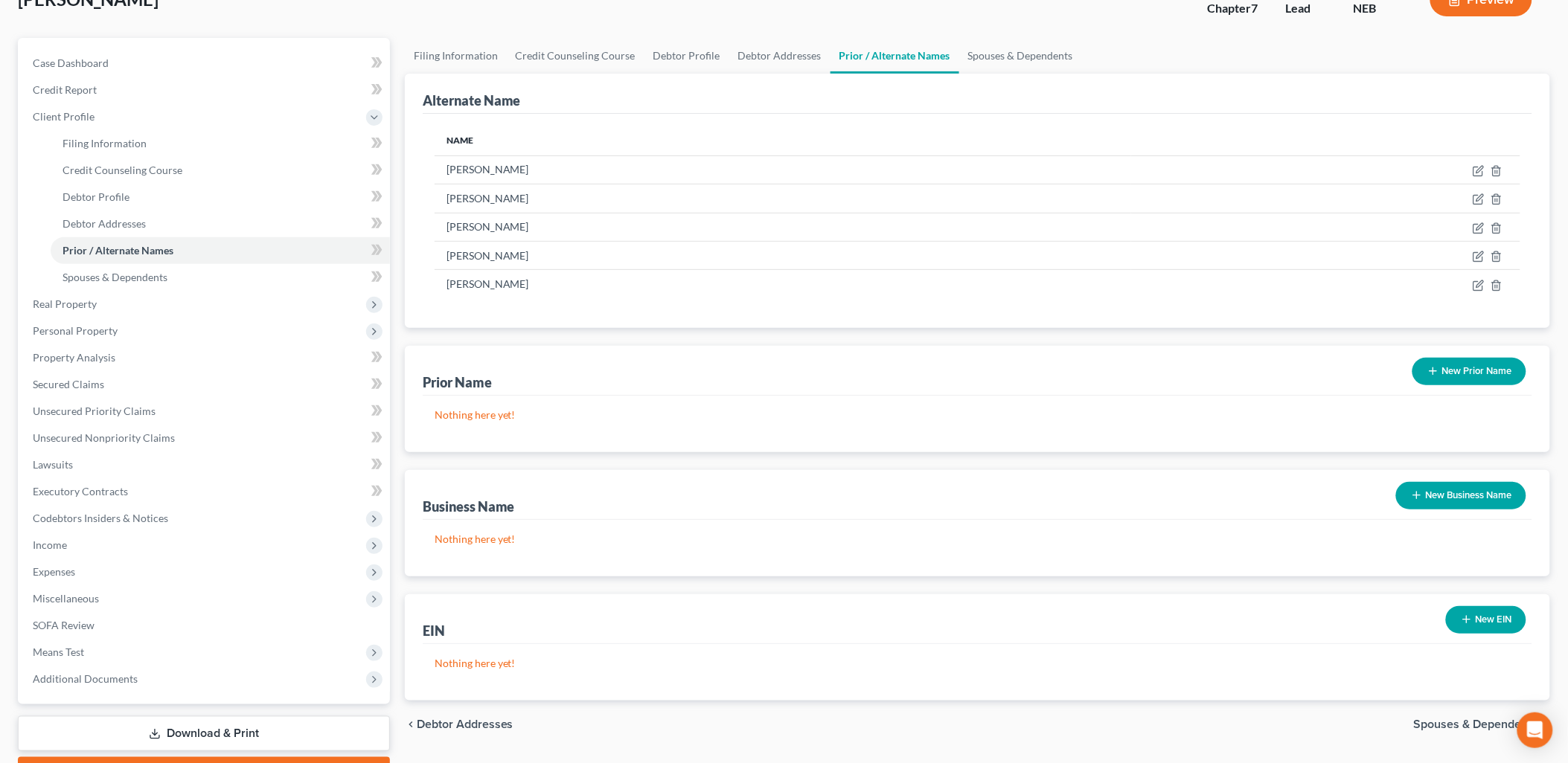
scroll to position [186, 0]
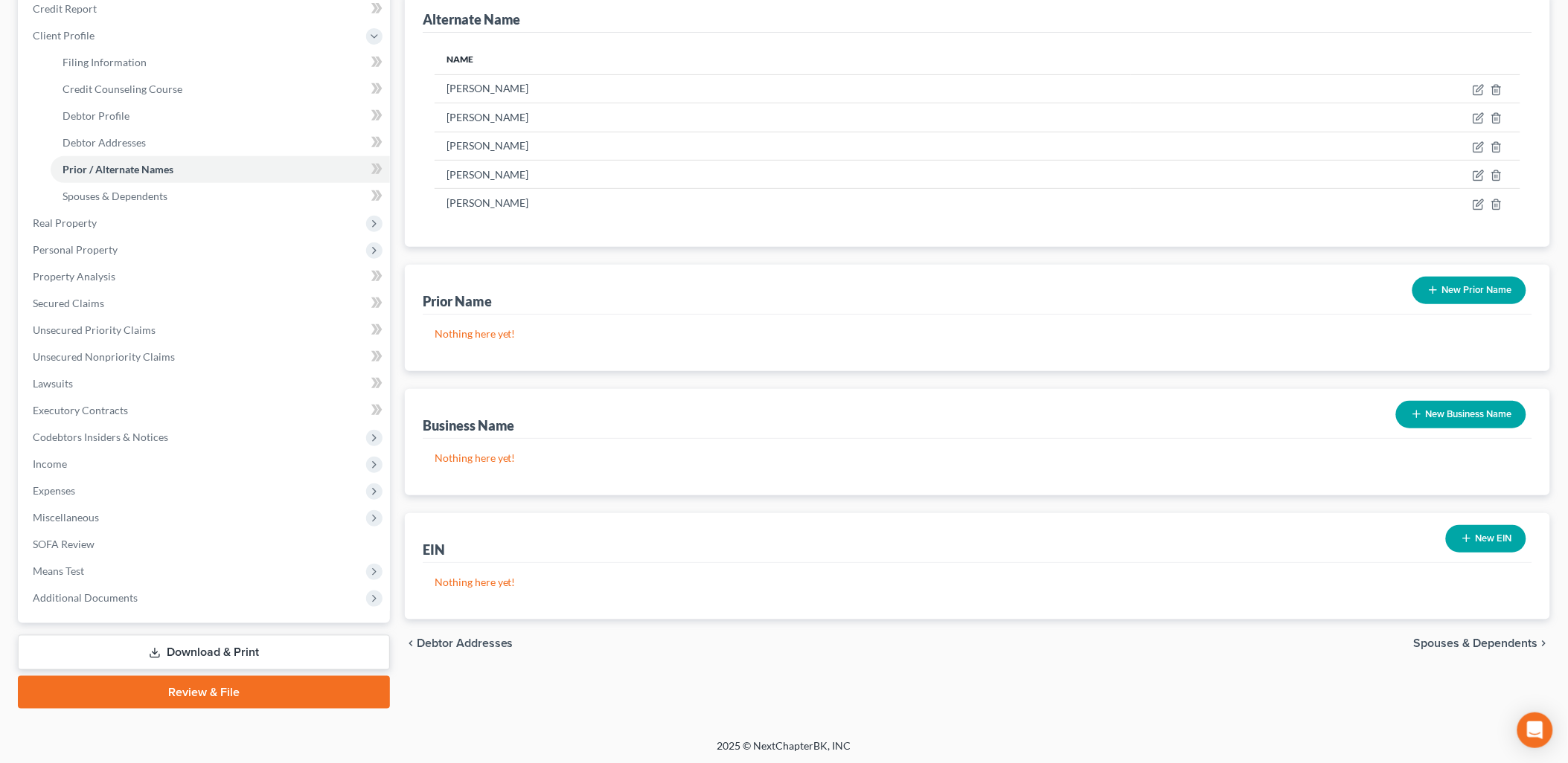
click at [1483, 650] on div "chevron_left Debtor Addresses Spouses & Dependents chevron_right" at bounding box center [977, 643] width 1145 height 47
click at [1481, 643] on span "Spouses & Dependents" at bounding box center [1476, 643] width 124 height 12
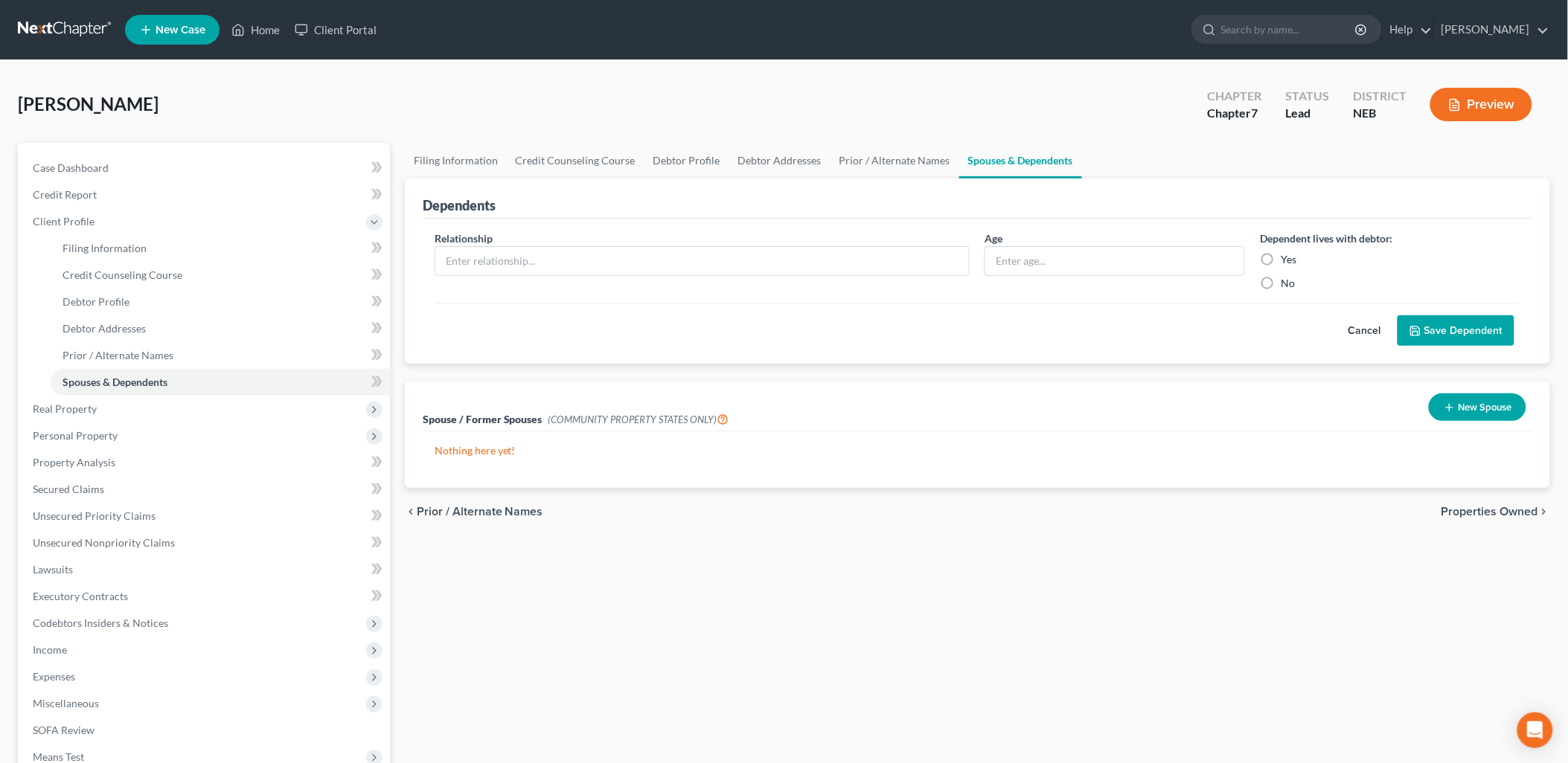
click at [1481, 506] on span "Properties Owned" at bounding box center [1489, 511] width 97 height 12
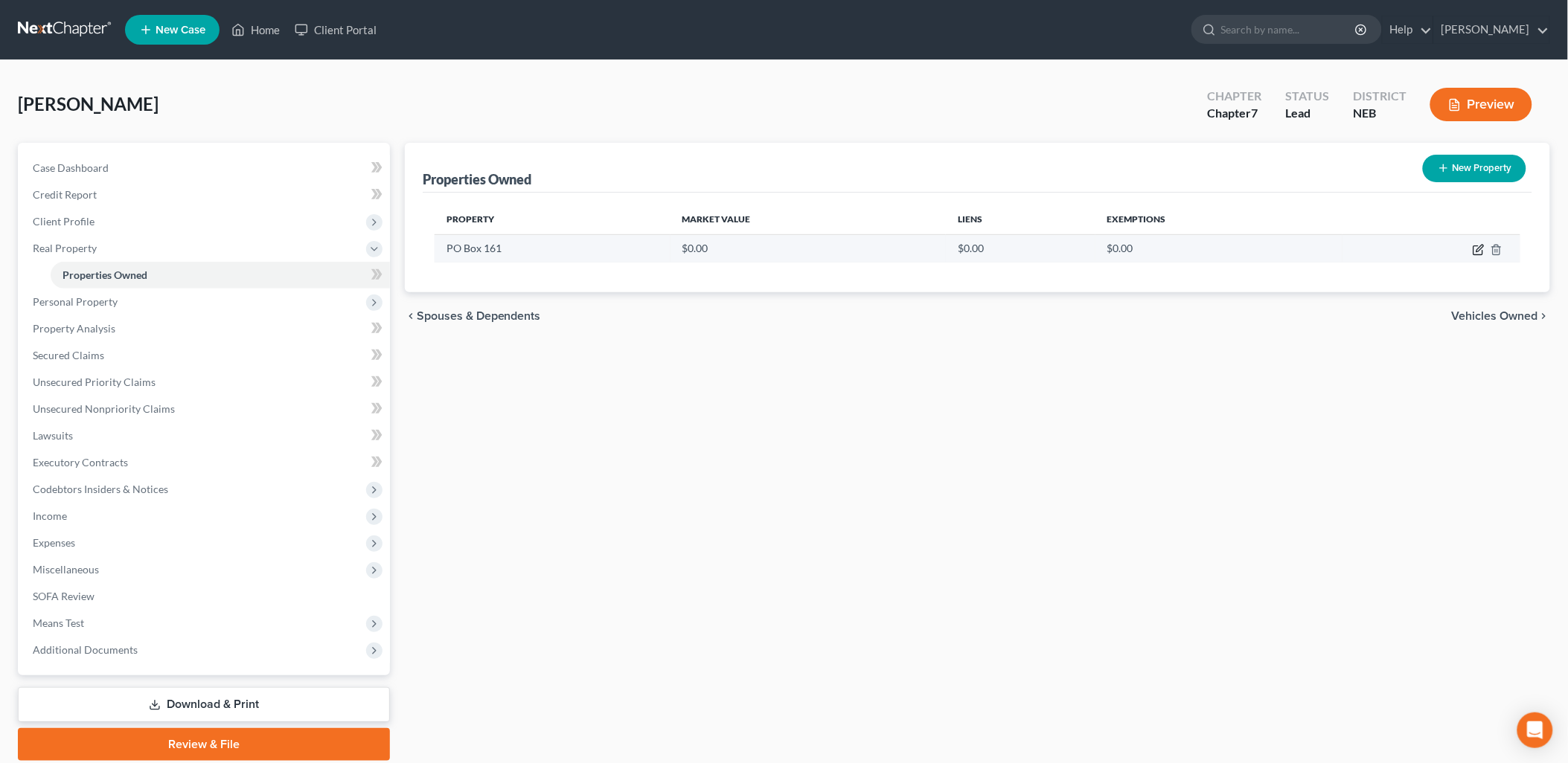
click at [1476, 254] on icon "button" at bounding box center [1477, 250] width 9 height 9
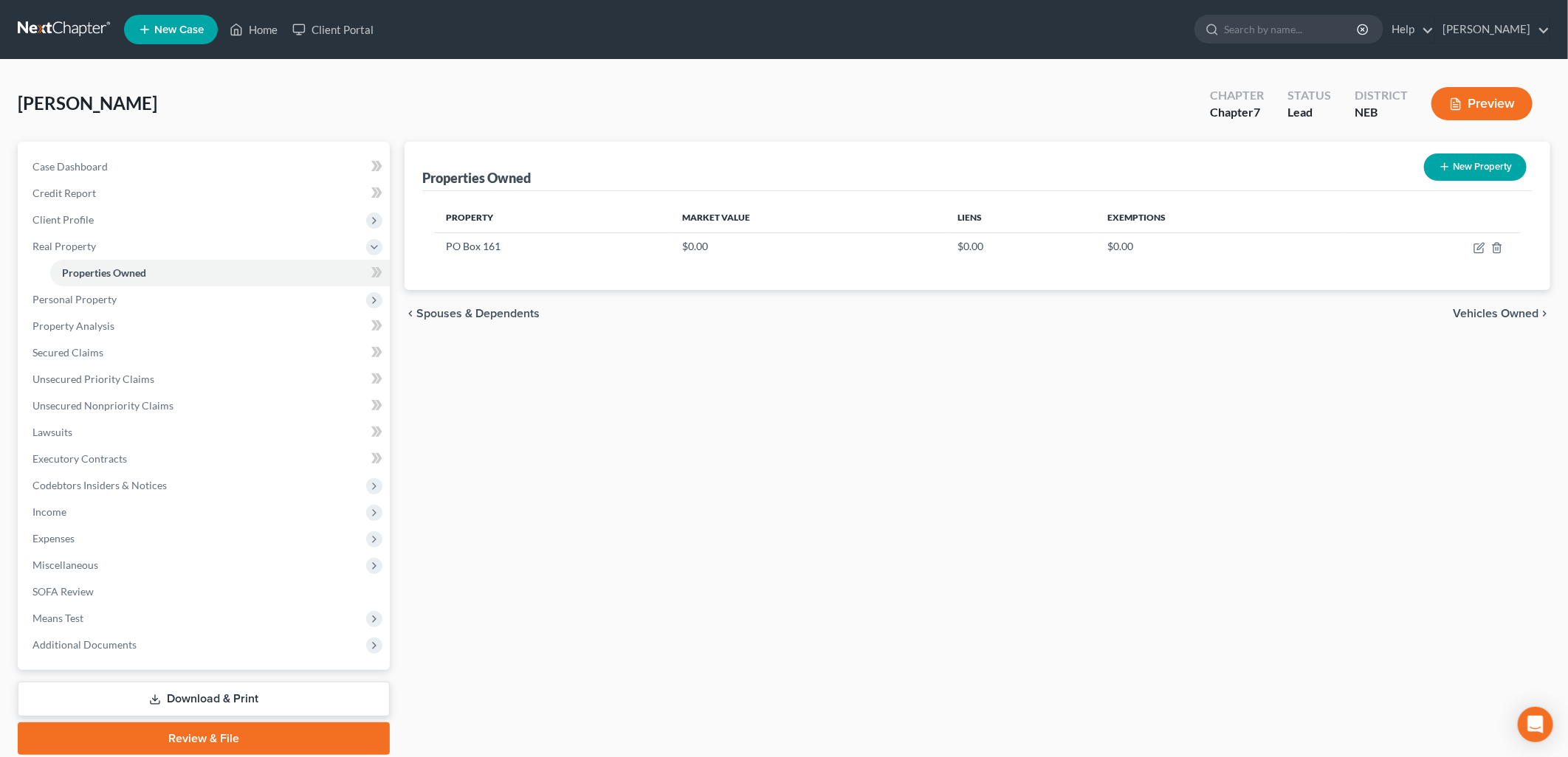
select select "30"
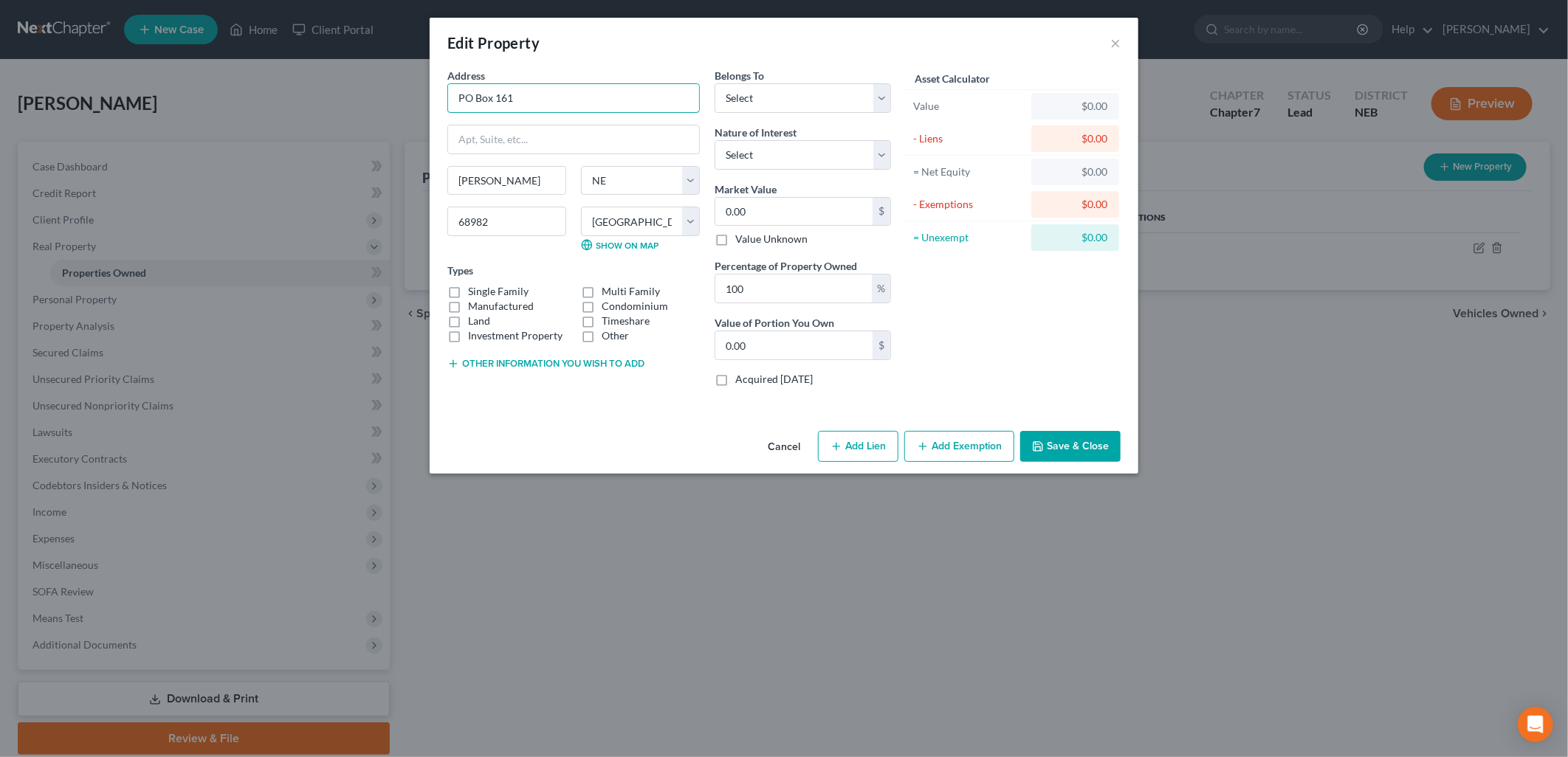
drag, startPoint x: 590, startPoint y: 98, endPoint x: 330, endPoint y: 112, distance: 260.4
click at [330, 112] on div "Edit Property × Address * PO Box 161 [PERSON_NAME][GEOGRAPHIC_DATA] [US_STATE][…" at bounding box center [784, 378] width 1568 height 757
type input "108 [PERSON_NAME]"
click at [611, 103] on input "108 [PERSON_NAME]" at bounding box center [573, 98] width 251 height 28
type input "PO Box 161"
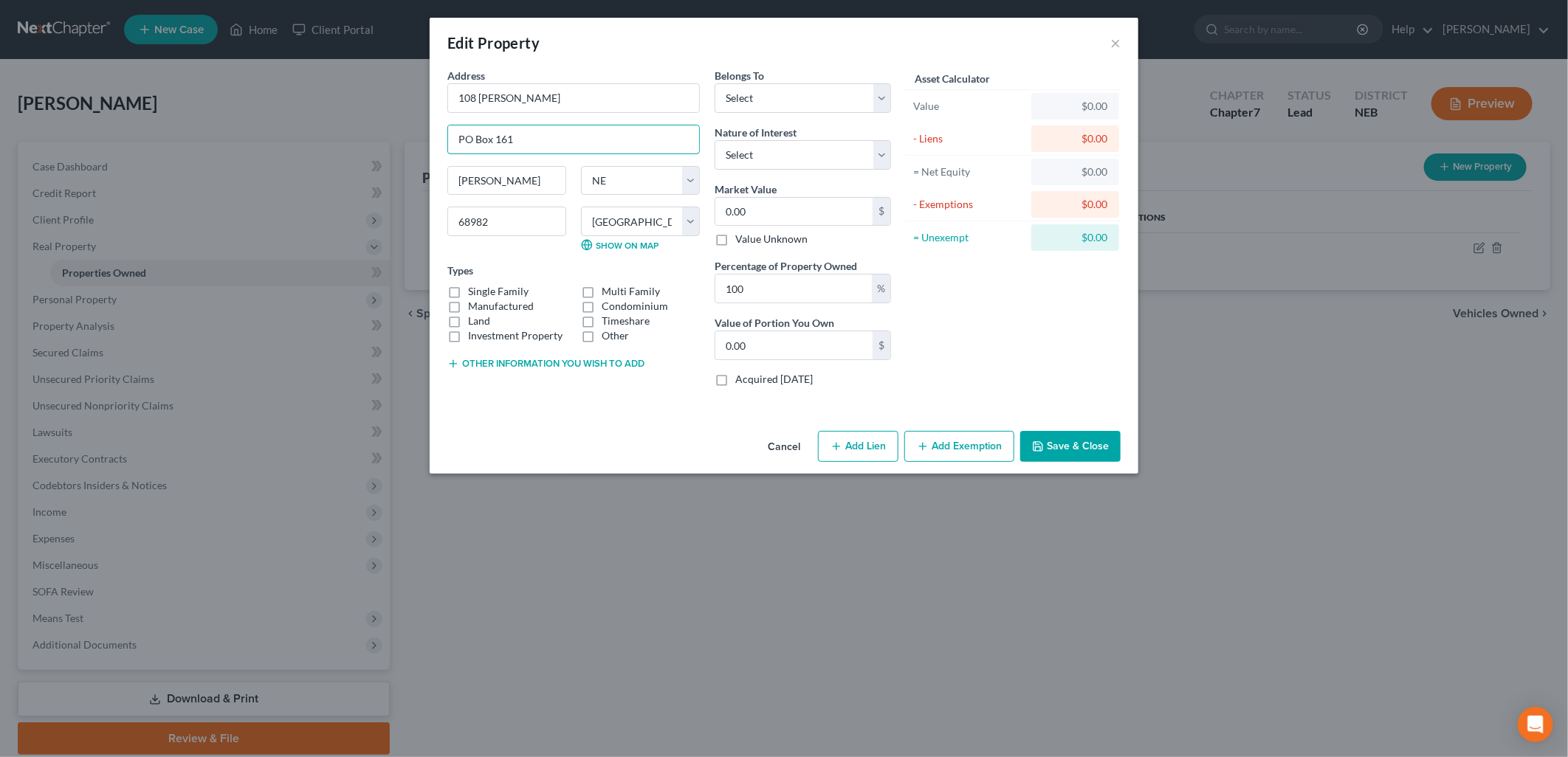
drag, startPoint x: 514, startPoint y: 143, endPoint x: 405, endPoint y: 143, distance: 109.0
click at [405, 143] on div "Edit Property × Address * 108 [PERSON_NAME] PO Box 161 [PERSON_NAME][GEOGRAPHIC…" at bounding box center [784, 378] width 1568 height 757
click at [468, 290] on label "Single Family" at bounding box center [498, 291] width 60 height 15
click at [474, 290] on input "Single Family" at bounding box center [478, 289] width 9 height 9
checkbox input "true"
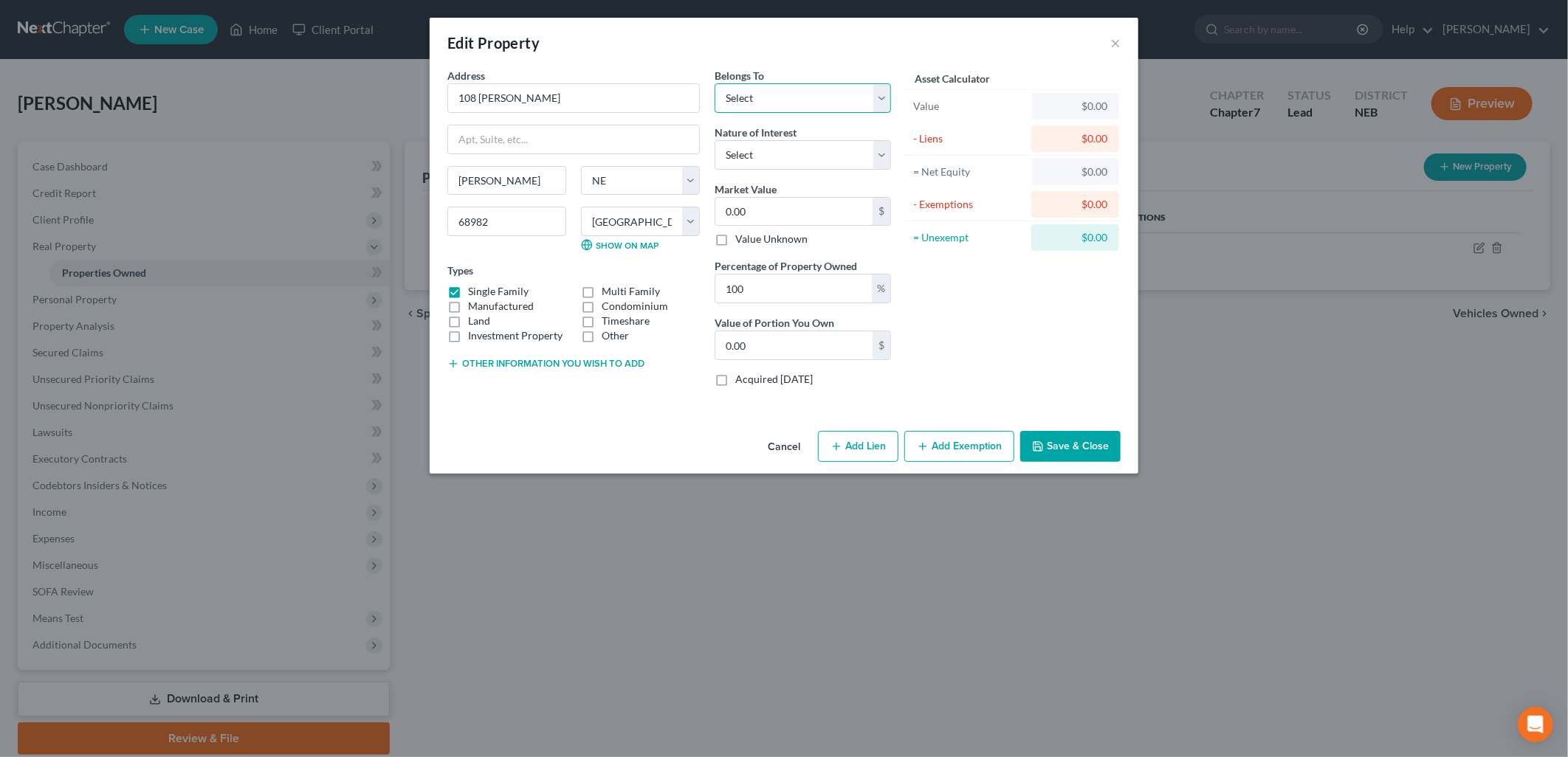
click at [806, 100] on select "Select Debtor 1 Only Debtor 2 Only Debtor 1 And Debtor 2 Only At Least One Of T…" at bounding box center [802, 99] width 176 height 30
select select "0"
click at [715, 84] on select "Select Debtor 1 Only Debtor 2 Only Debtor 1 And Debtor 2 Only At Least One Of T…" at bounding box center [802, 99] width 176 height 30
click at [794, 153] on select "Select Fee Simple Joint Tenant Life Estate Equitable Interest Future Interest T…" at bounding box center [802, 155] width 176 height 30
select select "0"
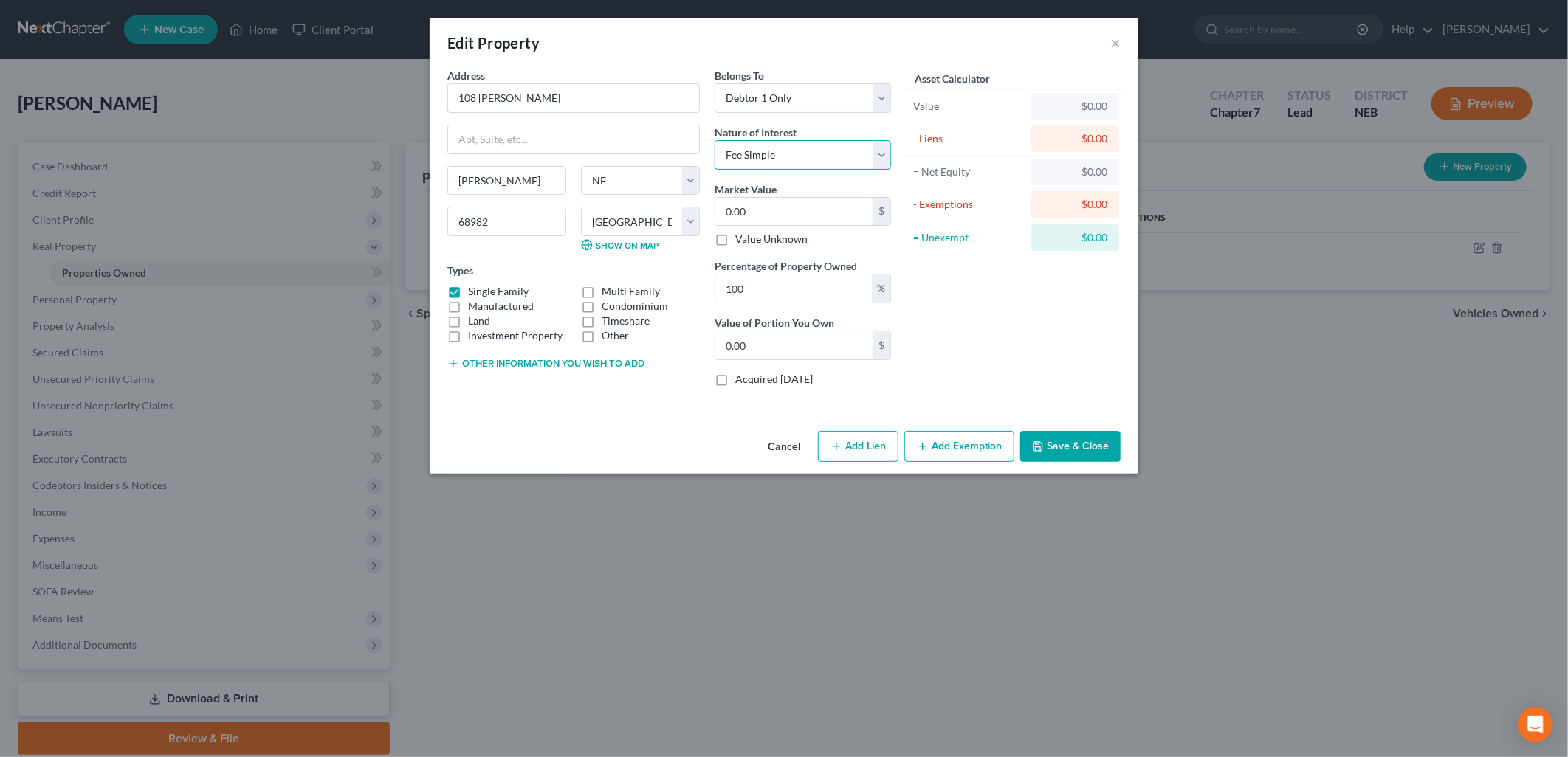
click at [715, 140] on select "Select Fee Simple Joint Tenant Life Estate Equitable Interest Future Interest T…" at bounding box center [802, 155] width 176 height 30
type input "3"
type input "3.00"
type input "39"
type input "39.00"
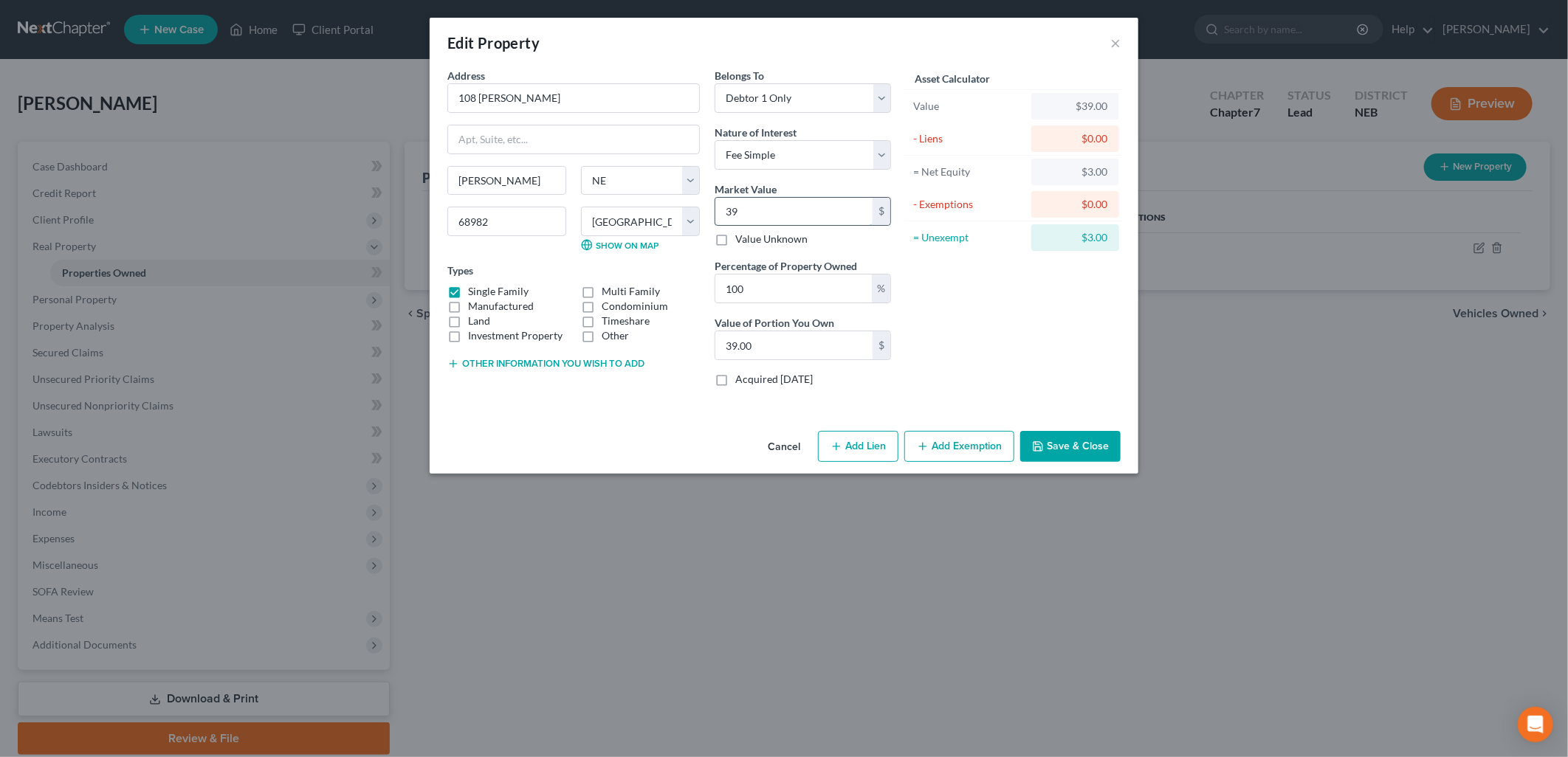
type input "390"
type input "390.00"
type input "3901"
type input "3,901.00"
type input "3,9015"
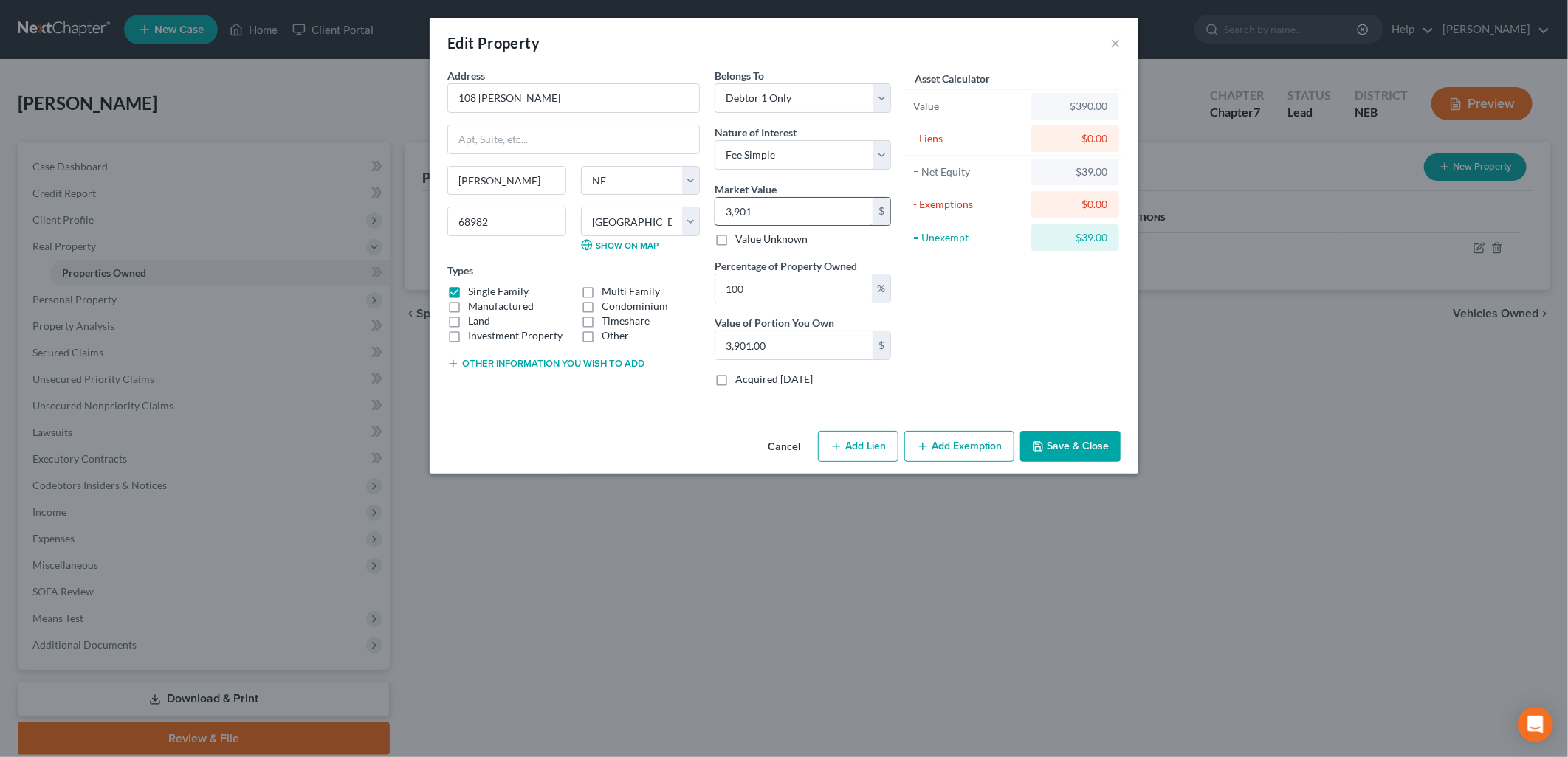
type input "39,015.00"
click at [945, 342] on div "Asset Calculator Value $39,015.00 - Liens $0.00 = Net Equity $3,901.00 - Exempt…" at bounding box center [1013, 233] width 229 height 330
click at [775, 208] on input "39,015" at bounding box center [794, 212] width 157 height 28
click at [785, 207] on input "39,015" at bounding box center [794, 212] width 157 height 28
type input "39,015.00"
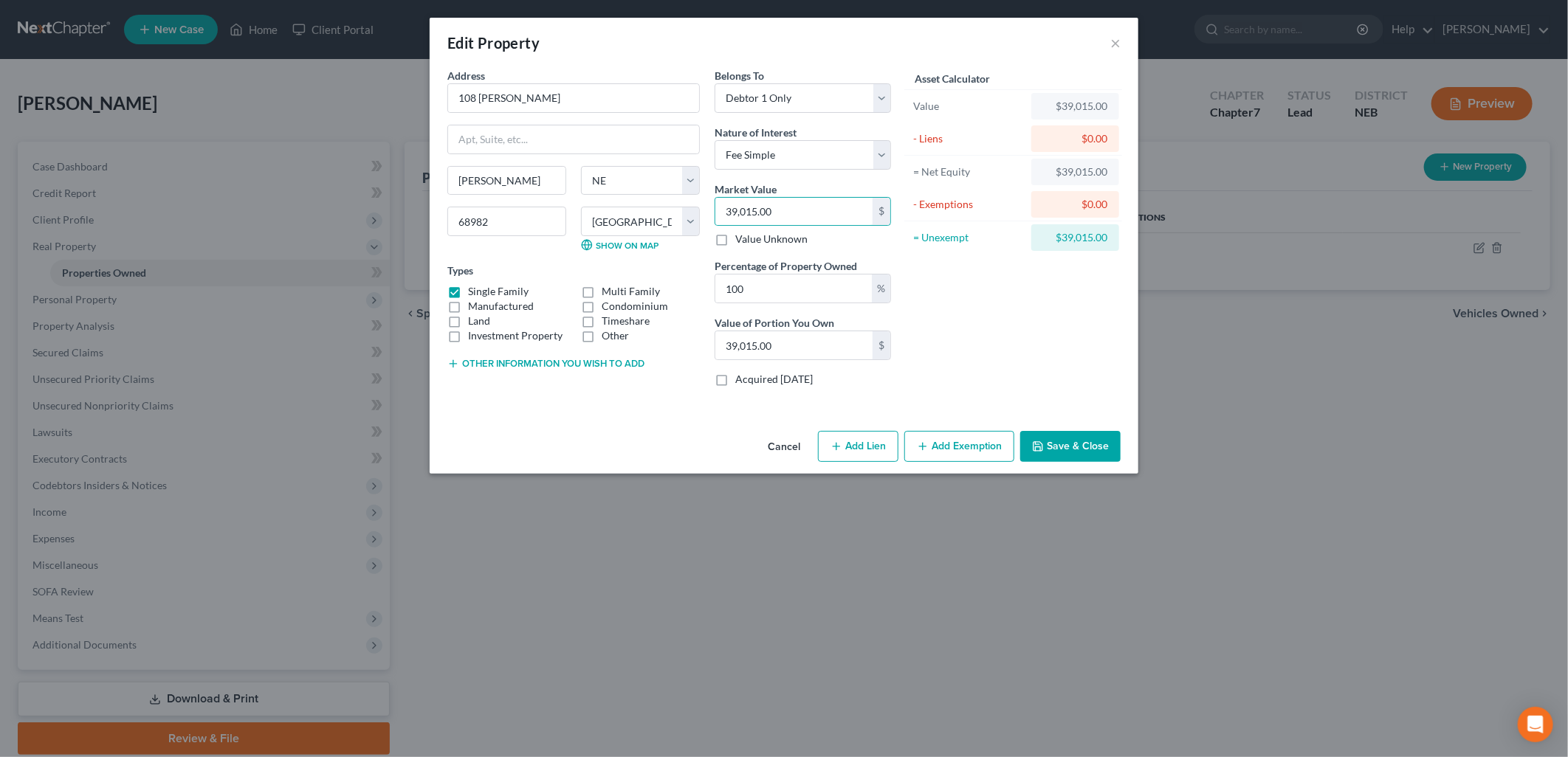
click at [1007, 341] on div "Asset Calculator Value $39,015.00 - Liens $0.00 = Net Equity $39,015.00 - Exemp…" at bounding box center [1013, 233] width 229 height 330
click at [845, 450] on button "Add Lien" at bounding box center [858, 447] width 81 height 31
select select "0"
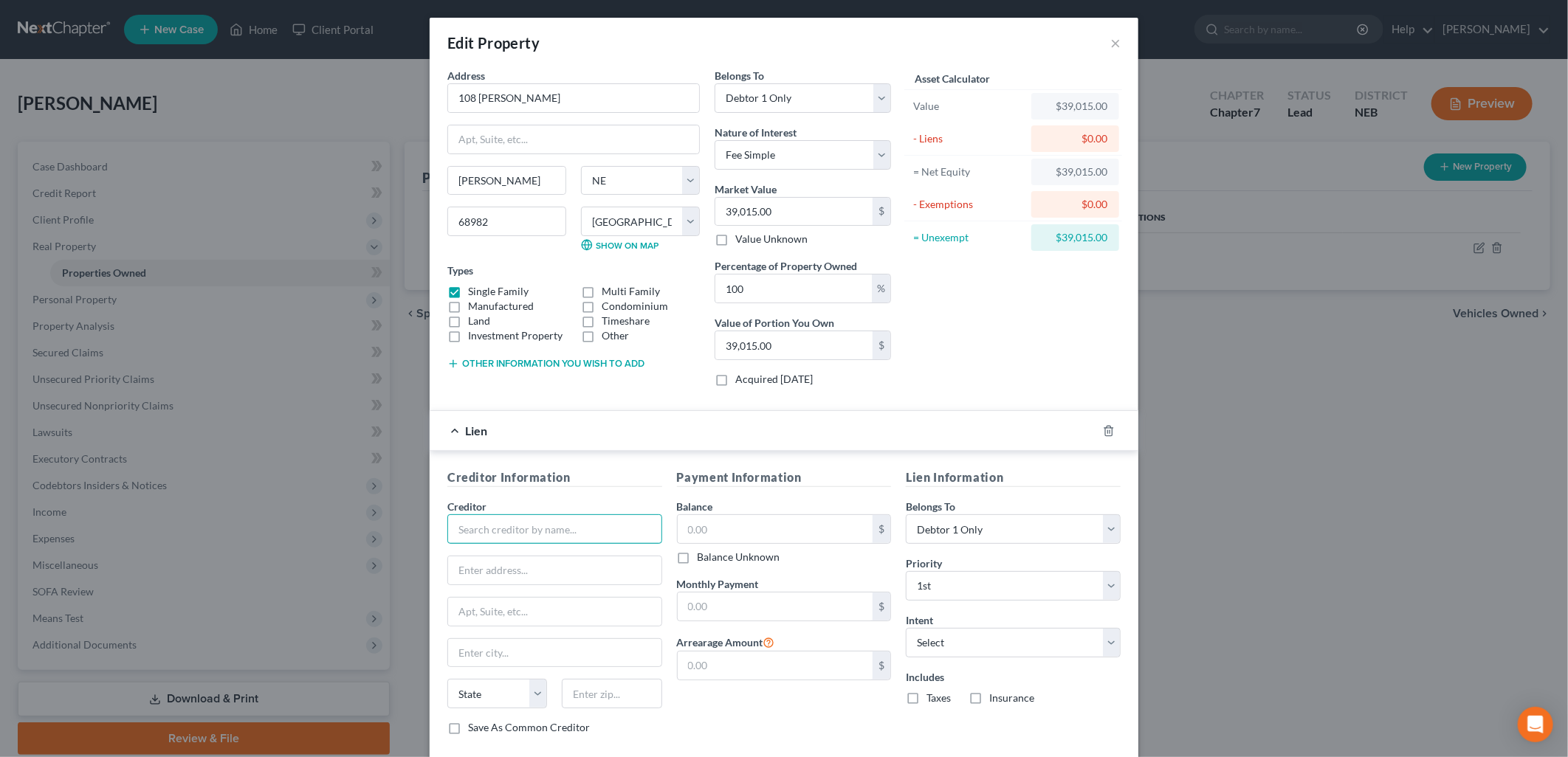
click at [476, 532] on input "text" at bounding box center [554, 529] width 214 height 30
type input "First Interstate Bank"
type input "[STREET_ADDRESS]"
click at [551, 647] on input "Ke" at bounding box center [554, 654] width 214 height 28
click at [547, 660] on input "Ke" at bounding box center [554, 654] width 214 height 28
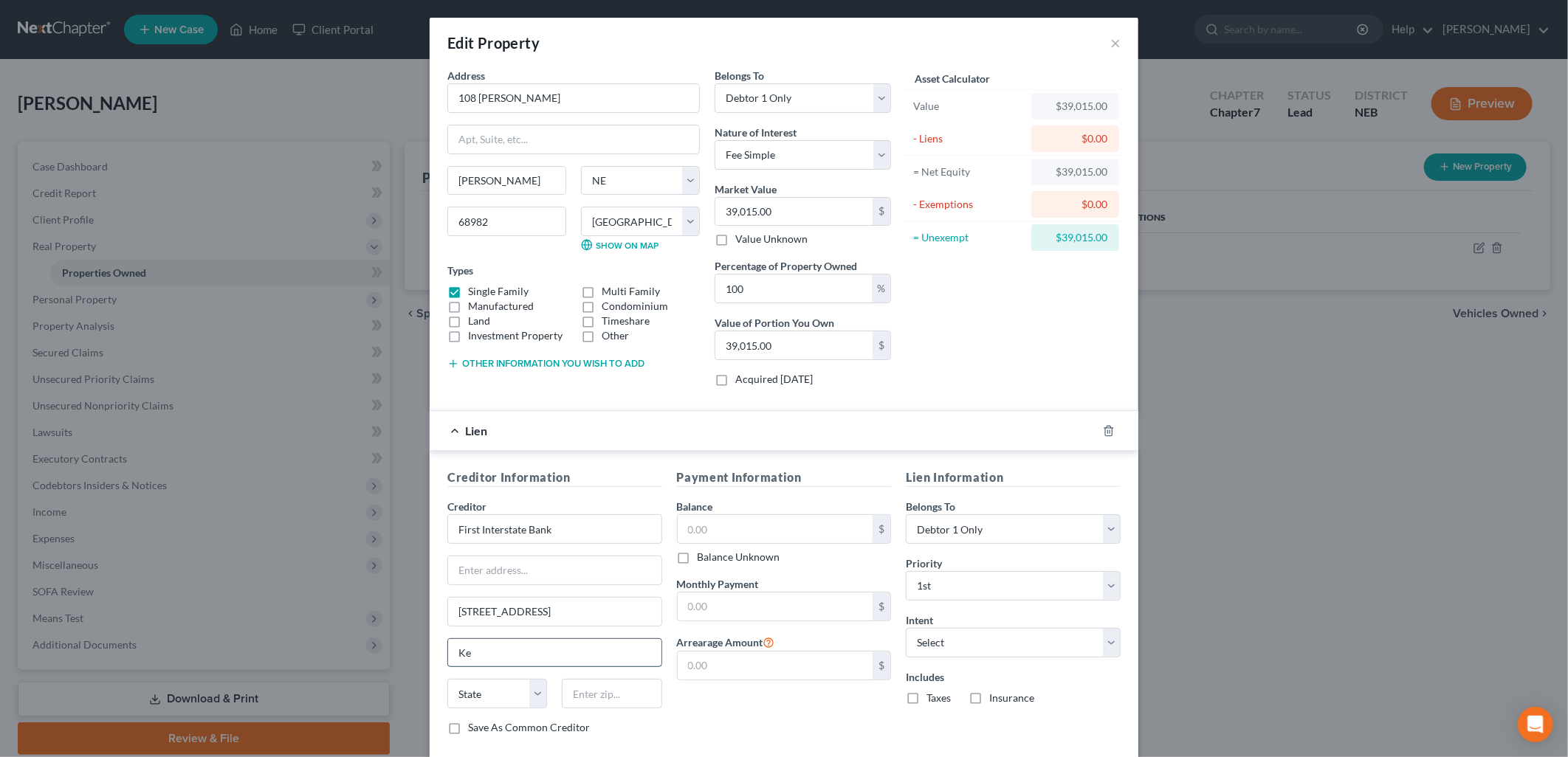
type input "[PERSON_NAME]"
drag, startPoint x: 537, startPoint y: 613, endPoint x: 389, endPoint y: 609, distance: 148.1
click at [389, 609] on div "Edit Property × Address * 108 [PERSON_NAME] [PERSON_NAME][GEOGRAPHIC_DATA] [US_…" at bounding box center [784, 378] width 1568 height 757
click at [495, 568] on input "text" at bounding box center [554, 571] width 214 height 28
paste input "[STREET_ADDRESS]"
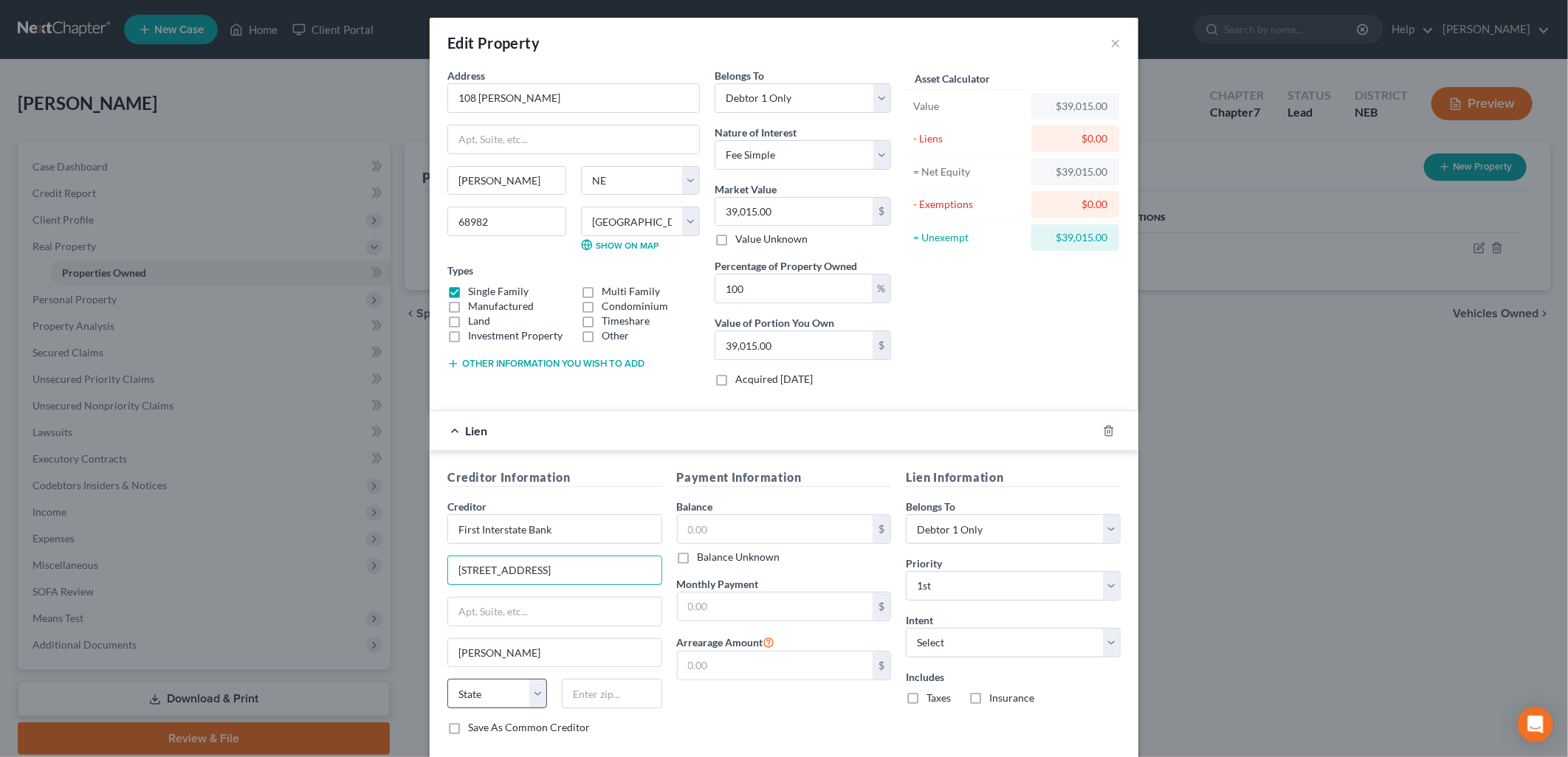
type input "[STREET_ADDRESS]"
click at [485, 692] on select "State [US_STATE] AK AR AZ CA CO CT DE DC [GEOGRAPHIC_DATA] [GEOGRAPHIC_DATA] GU…" at bounding box center [496, 694] width 99 height 30
select select "30"
click at [447, 680] on select "State [US_STATE] AK AR AZ CA CO CT DE DC [GEOGRAPHIC_DATA] [GEOGRAPHIC_DATA] GU…" at bounding box center [496, 694] width 99 height 30
click at [622, 705] on input "text" at bounding box center [611, 694] width 99 height 30
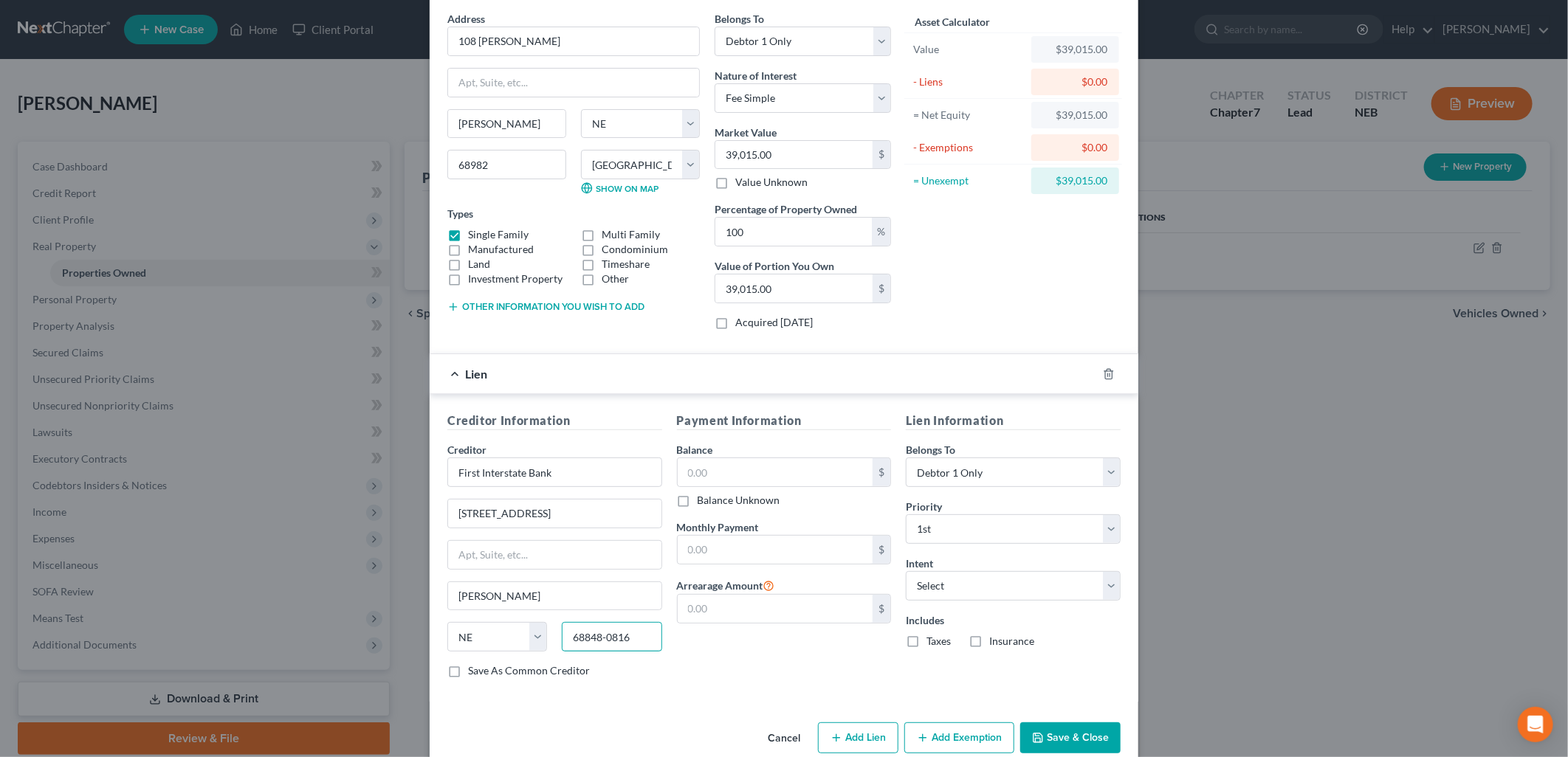
scroll to position [82, 0]
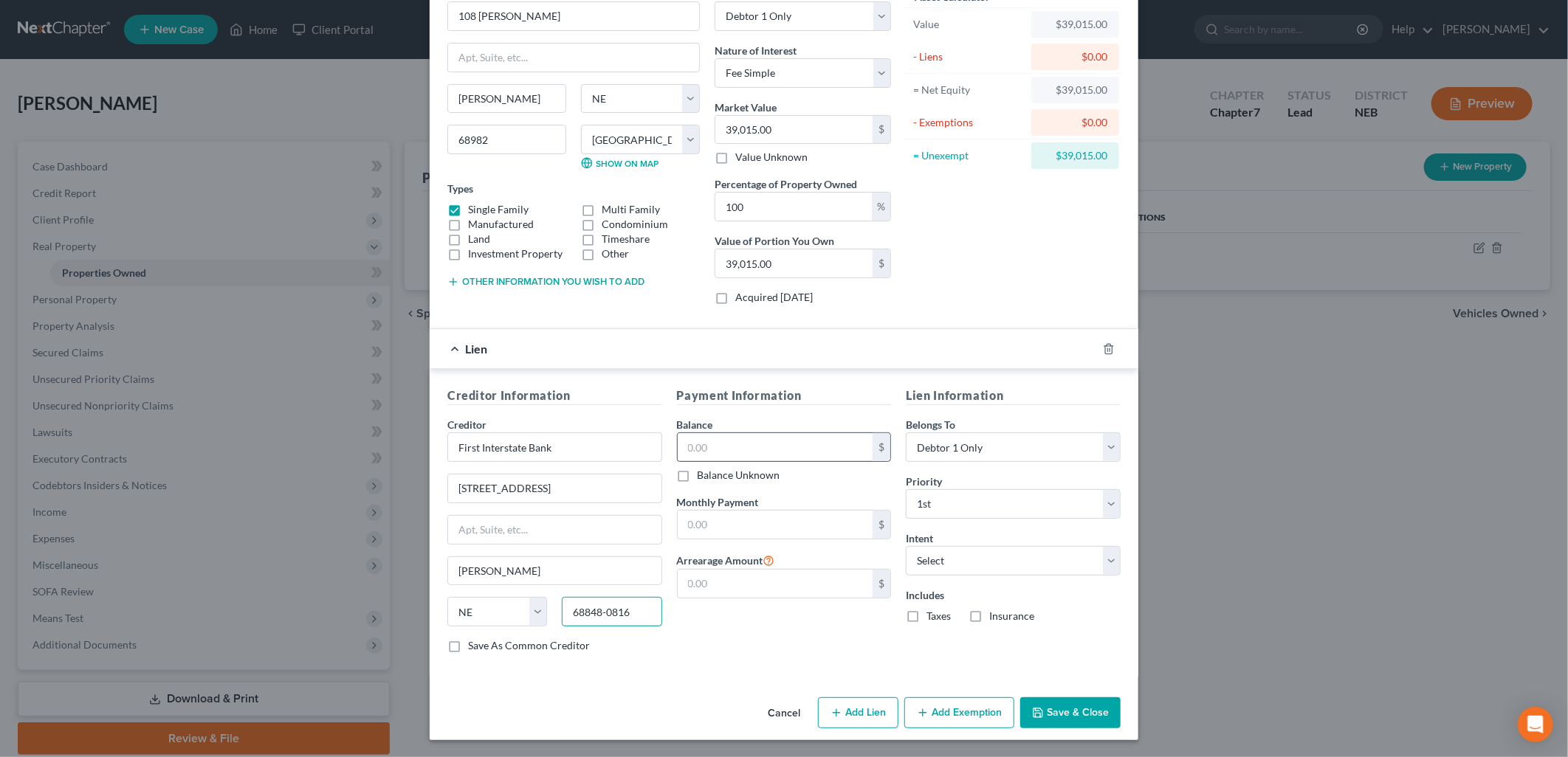
type input "68848-0816"
click at [723, 443] on input "text" at bounding box center [776, 448] width 196 height 28
type input "8,765.27"
click at [692, 530] on input "text" at bounding box center [776, 525] width 196 height 28
type input "67.90"
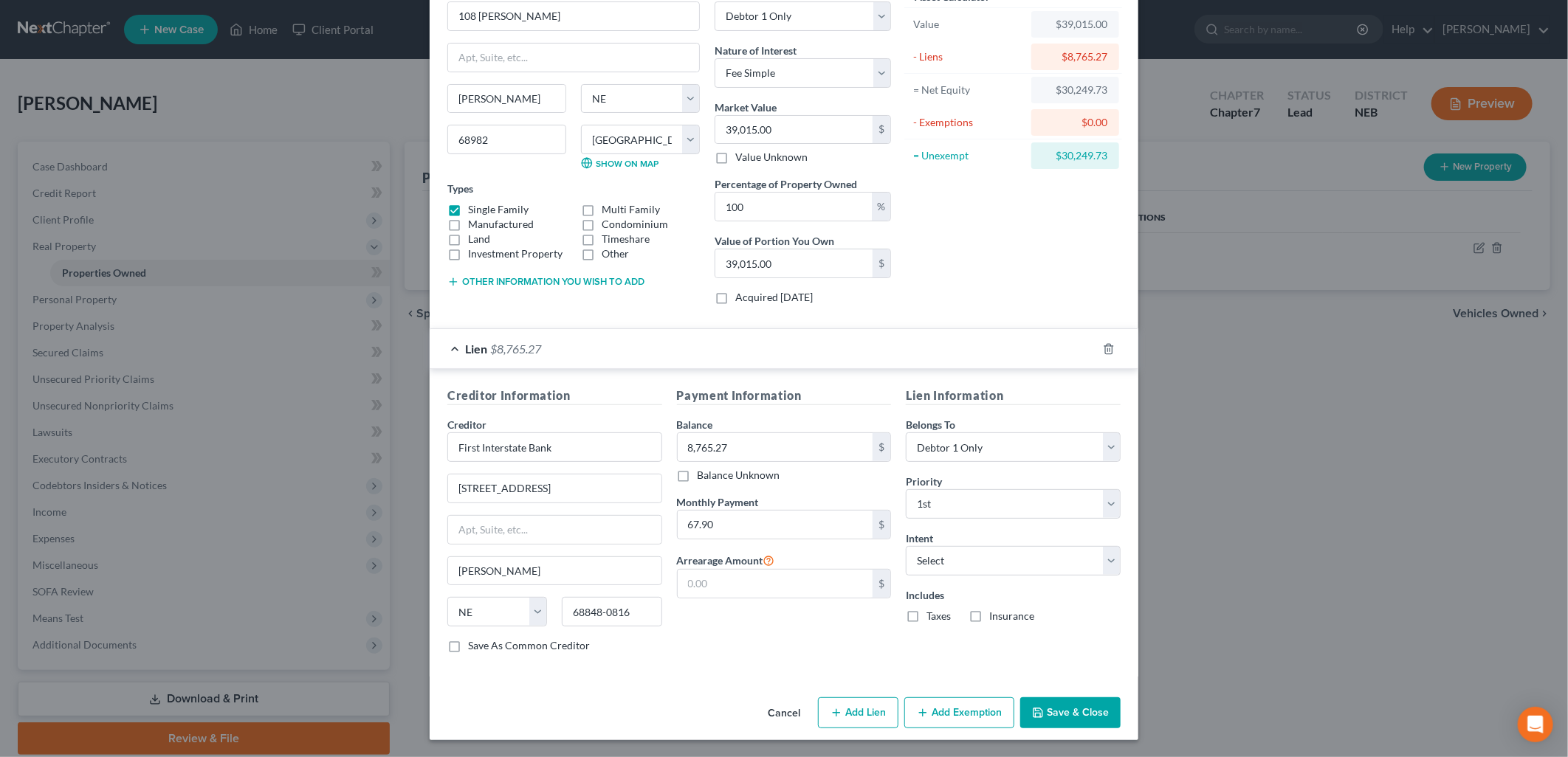
click at [712, 620] on div "Payment Information Balance 8,765.27 $ Balance Unknown Balance Undetermined 8,7…" at bounding box center [784, 525] width 229 height 278
click at [968, 560] on select "Select Surrender Redeem Reaffirm Avoid Other" at bounding box center [1013, 561] width 214 height 30
click at [906, 547] on select "Select Surrender Redeem Reaffirm Avoid Other" at bounding box center [1013, 561] width 214 height 30
click at [971, 568] on select "Select Surrender Redeem Reaffirm Avoid Other" at bounding box center [1013, 561] width 214 height 30
select select "2"
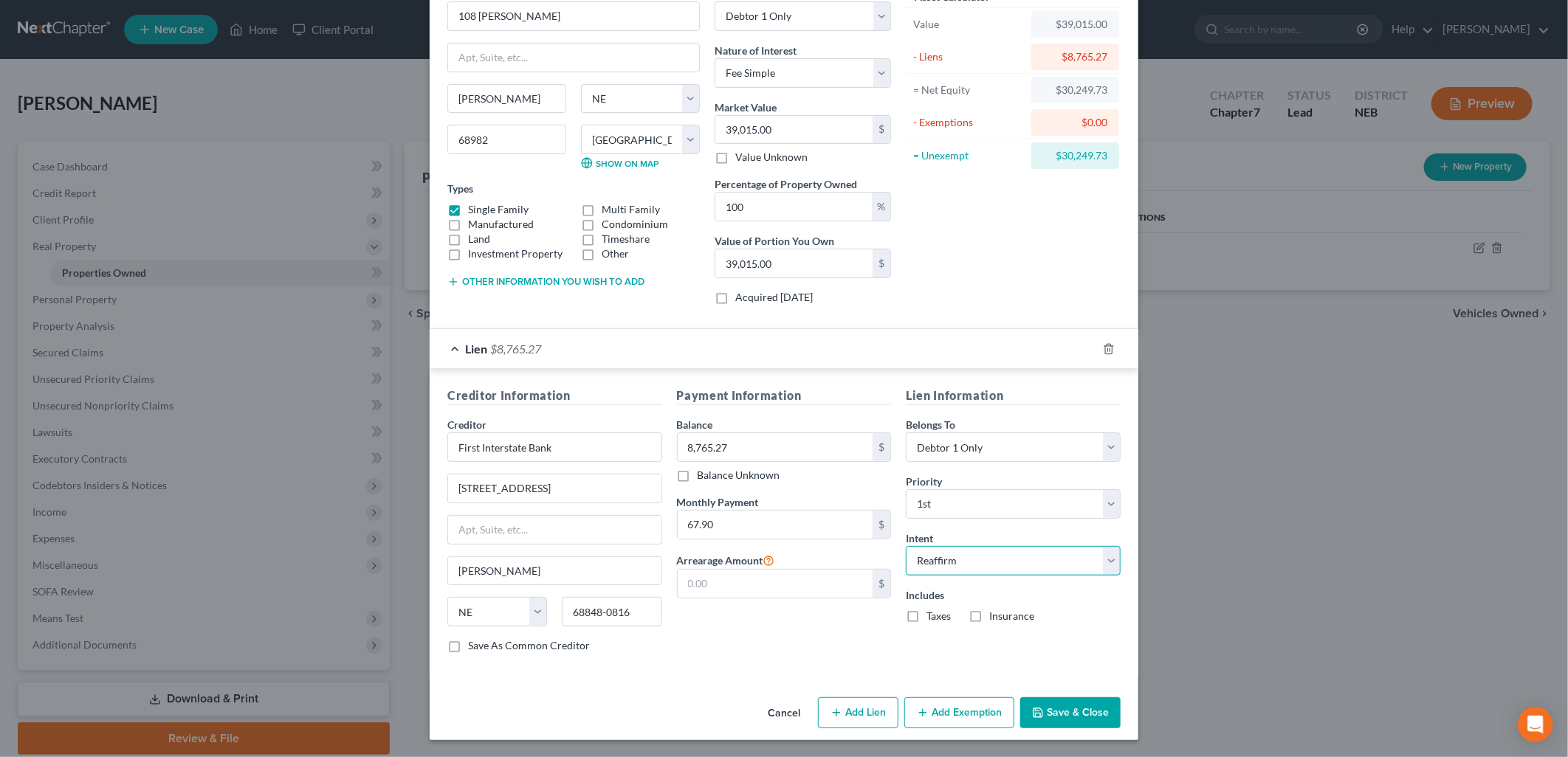
click at [906, 547] on select "Select Surrender Redeem Reaffirm Avoid Other" at bounding box center [1013, 561] width 214 height 30
click at [798, 648] on div "Payment Information Balance 8,765.27 $ Balance Unknown Balance Undetermined 8,7…" at bounding box center [784, 525] width 229 height 278
click at [932, 709] on button "Add Exemption" at bounding box center [959, 713] width 110 height 31
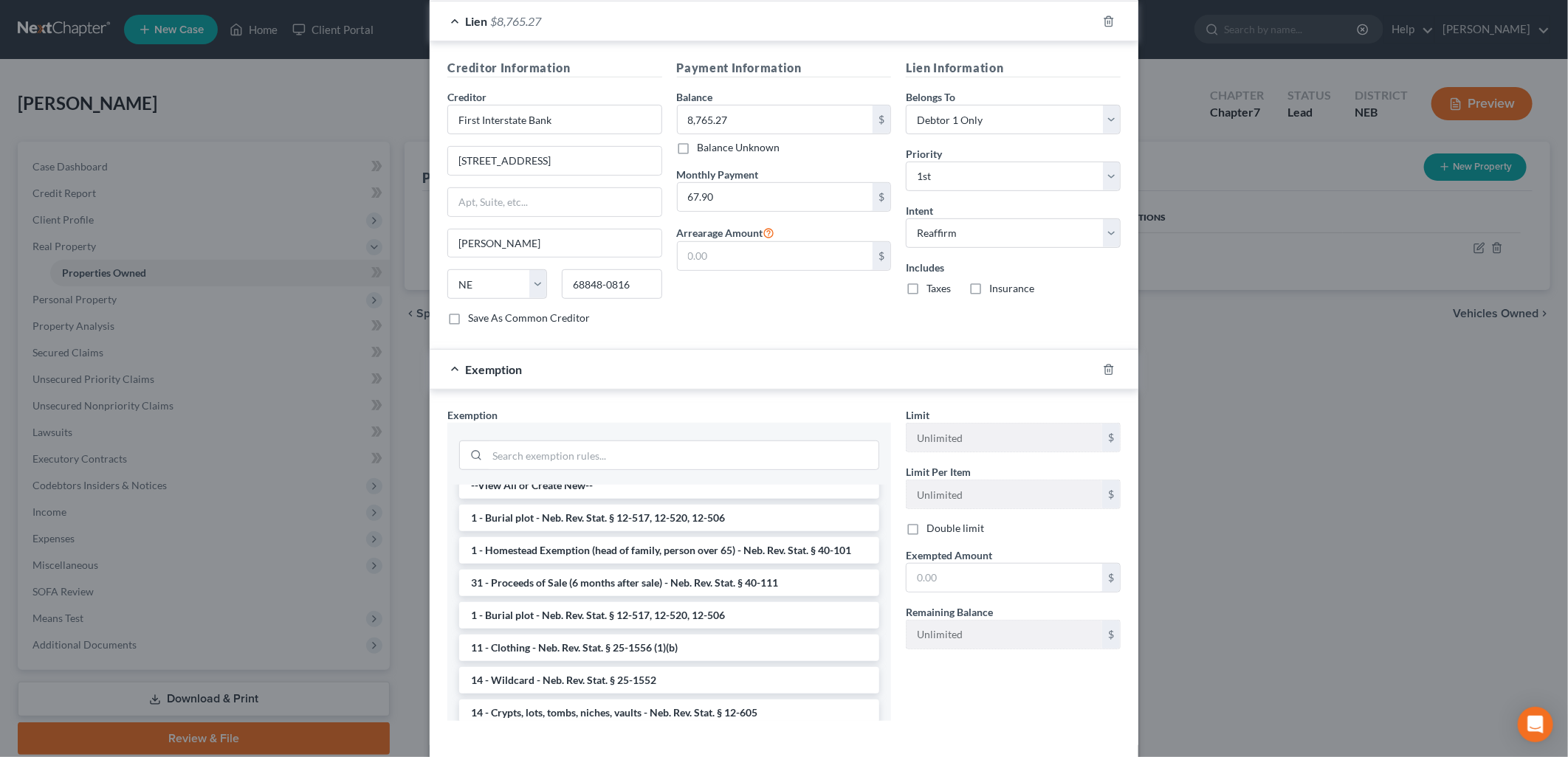
scroll to position [0, 0]
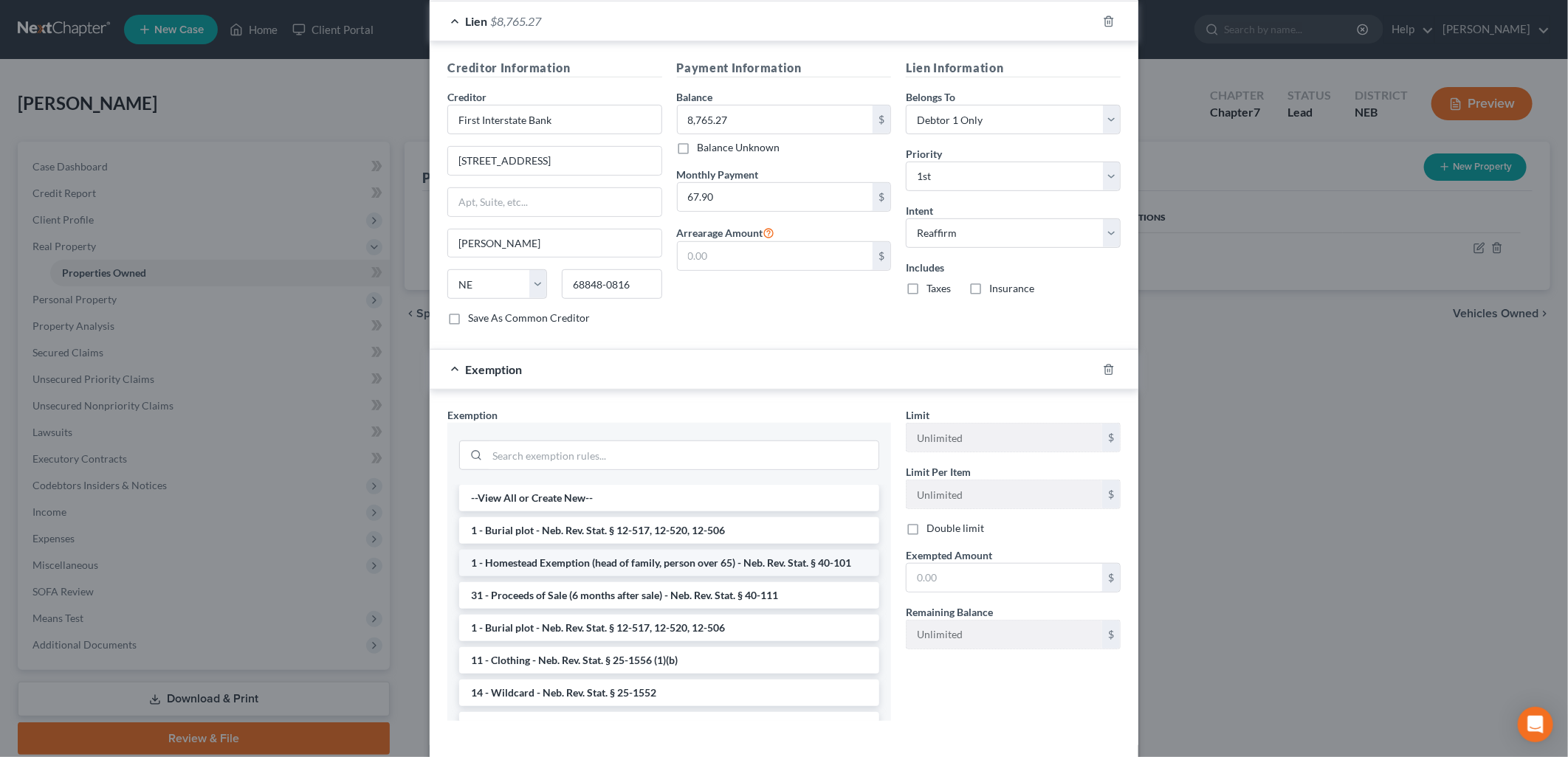
click at [768, 571] on li "1 - Homestead Exemption (head of family, person over 65) - Neb. Rev. Stat. § 40…" at bounding box center [669, 563] width 420 height 27
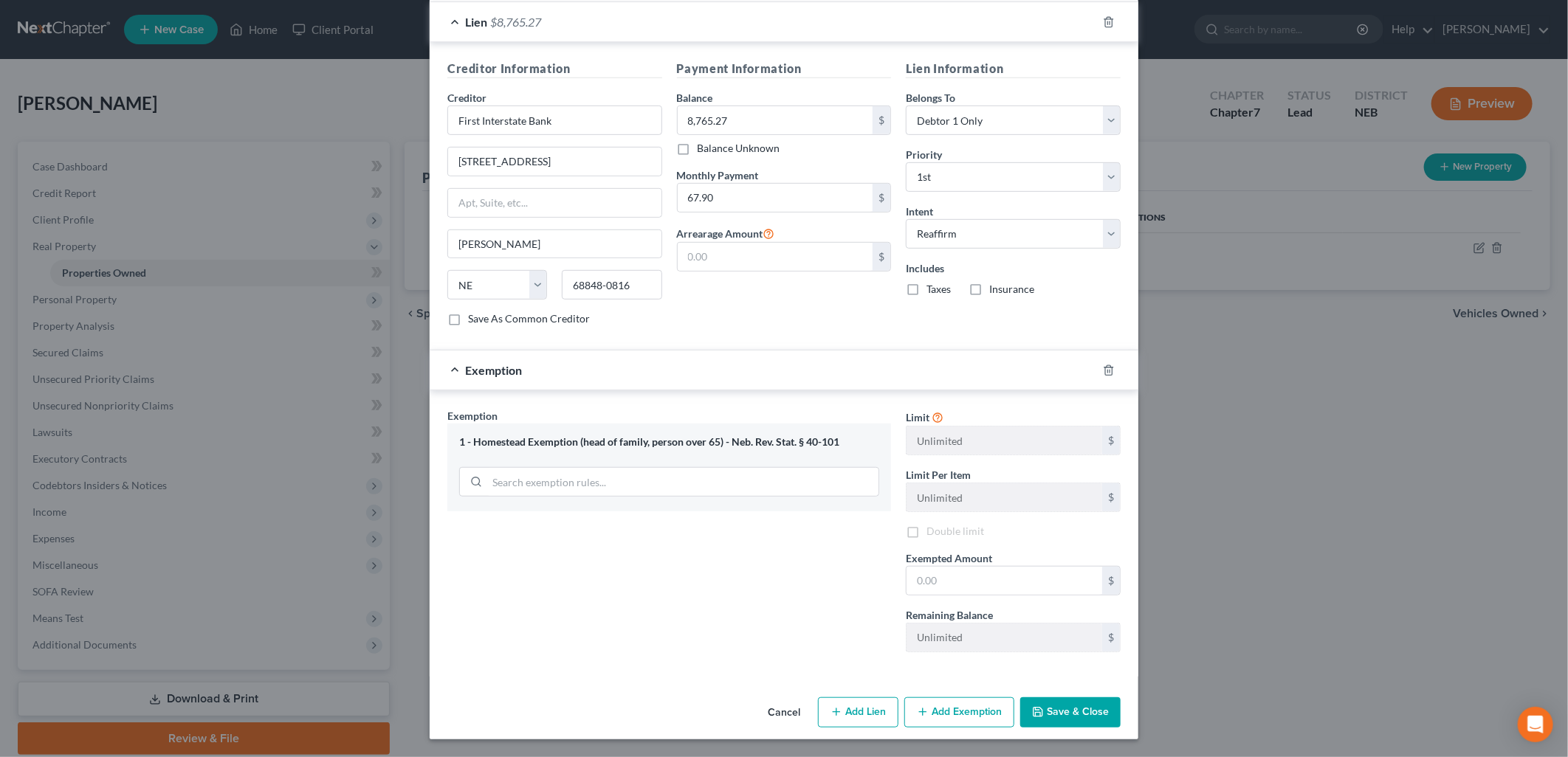
scroll to position [409, 0]
click at [977, 578] on input "text" at bounding box center [1004, 581] width 196 height 28
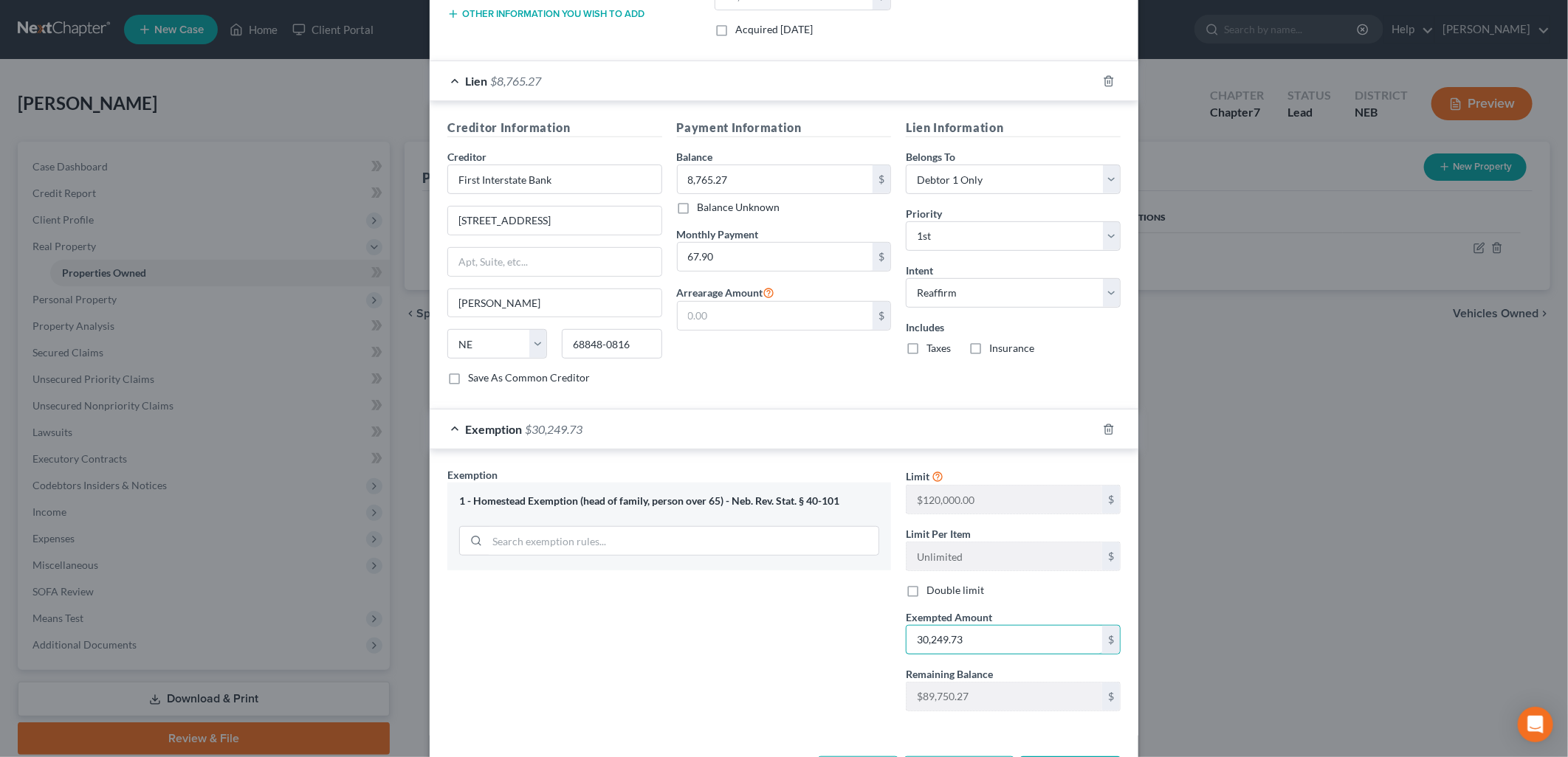
scroll to position [404, 0]
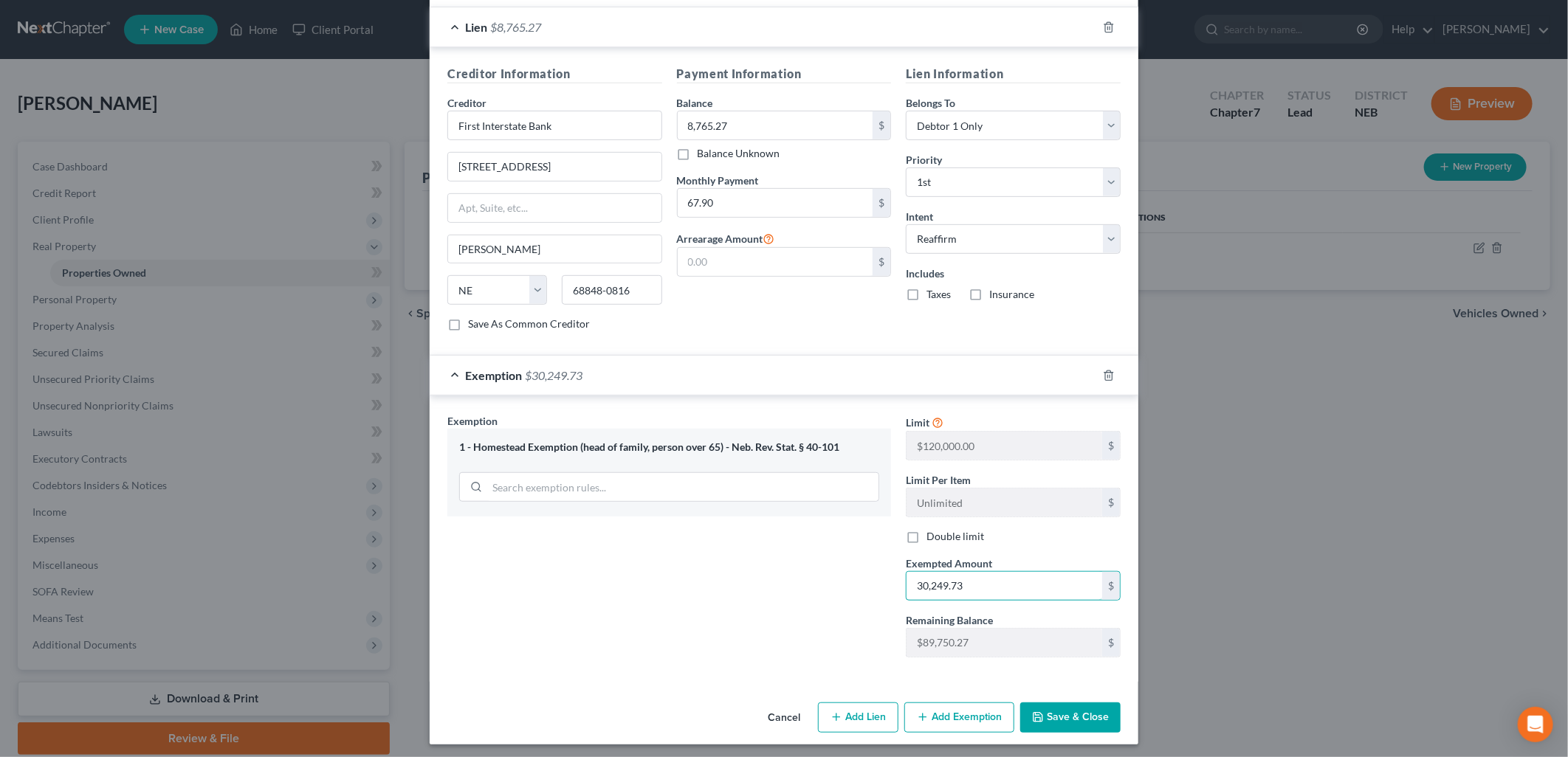
type input "30,249.73"
drag, startPoint x: 801, startPoint y: 633, endPoint x: 802, endPoint y: 624, distance: 9.1
click at [801, 633] on div "Exemption Set must be selected for CA. Exemption * 1 - Homestead Exemption (hea…" at bounding box center [669, 541] width 459 height 255
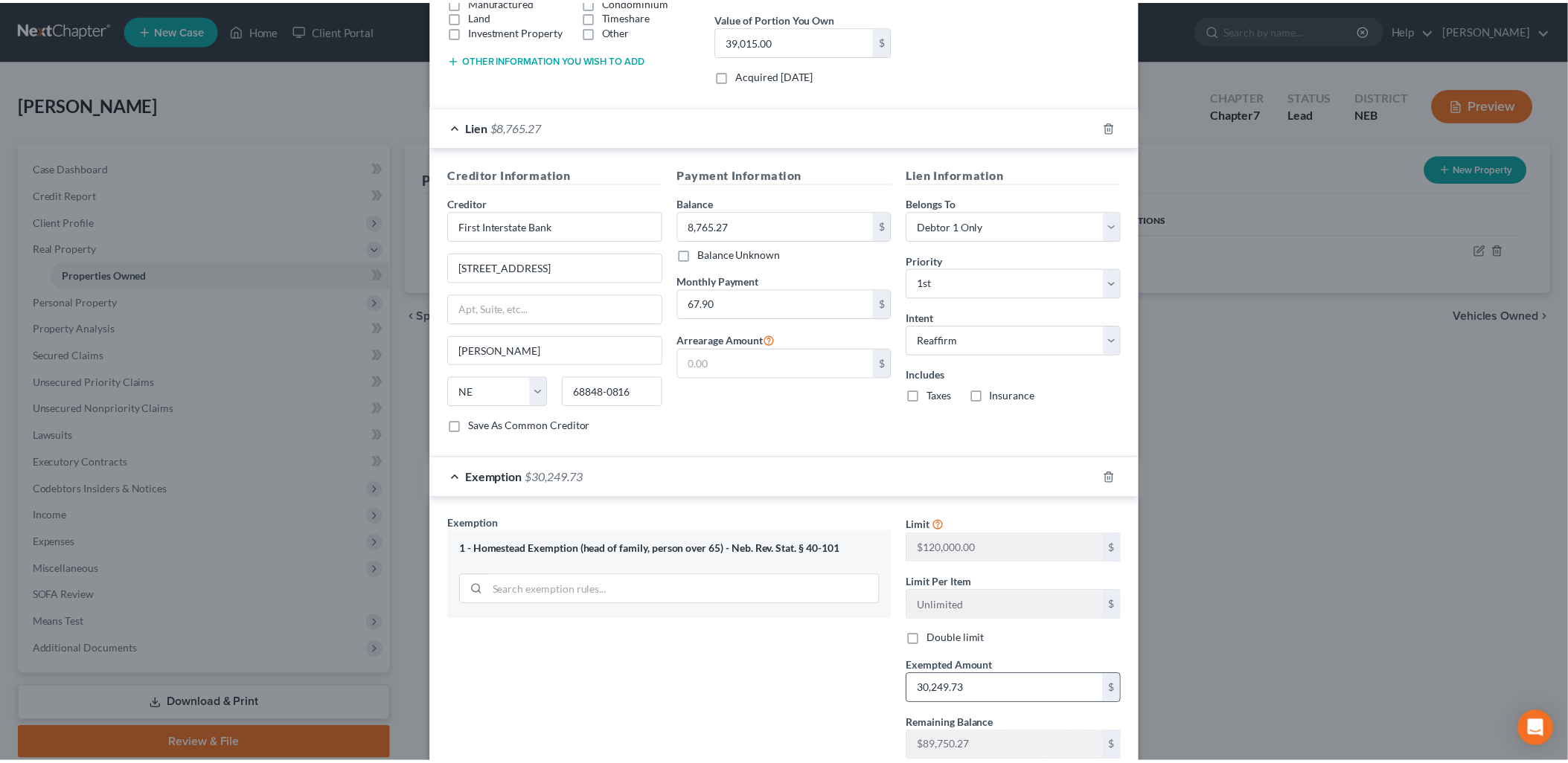
scroll to position [413, 0]
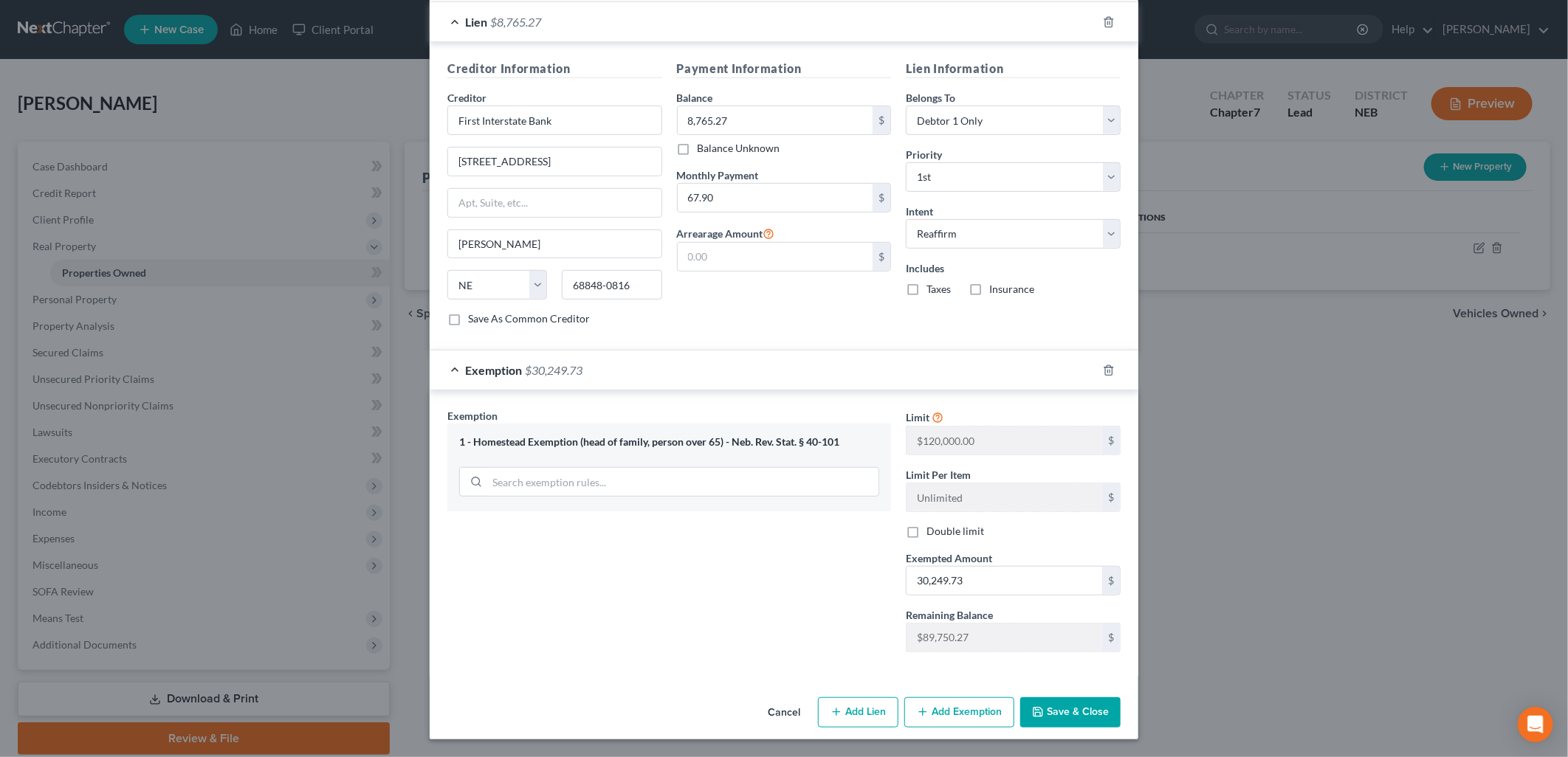
click at [1088, 719] on button "Save & Close" at bounding box center [1070, 713] width 100 height 31
